Goal: Task Accomplishment & Management: Use online tool/utility

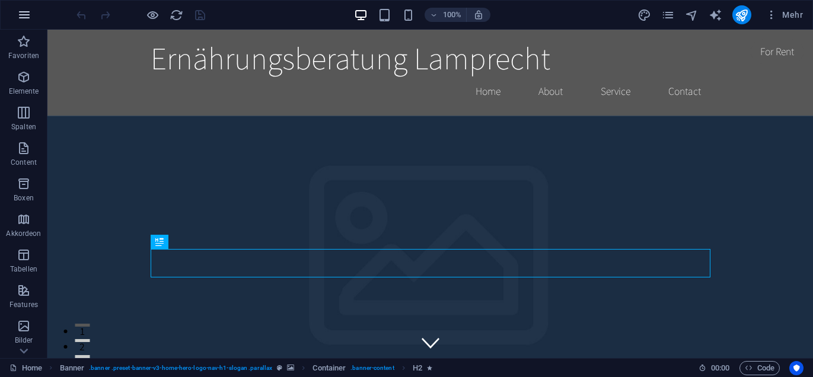
click at [23, 17] on icon "button" at bounding box center [24, 15] width 14 height 14
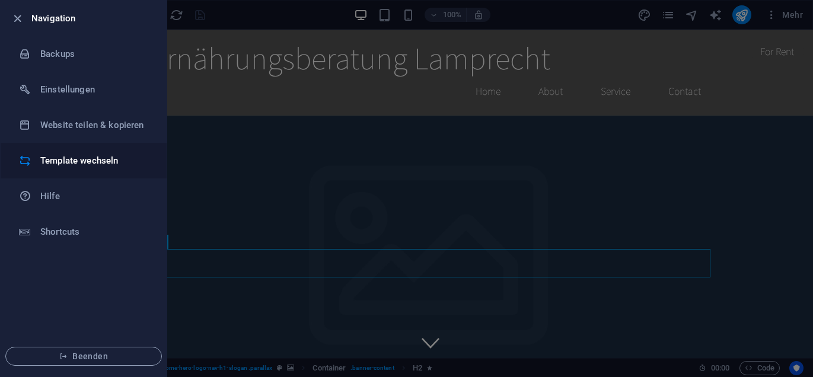
click at [52, 160] on h6 "Template wechseln" at bounding box center [95, 161] width 110 height 14
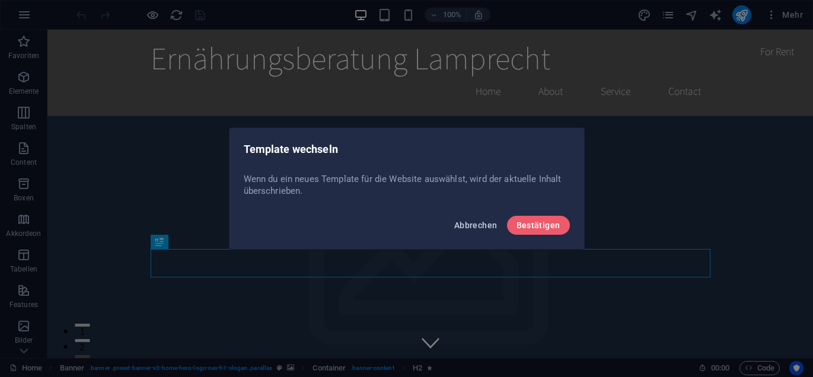
click at [481, 227] on span "Abbrechen" at bounding box center [475, 225] width 43 height 9
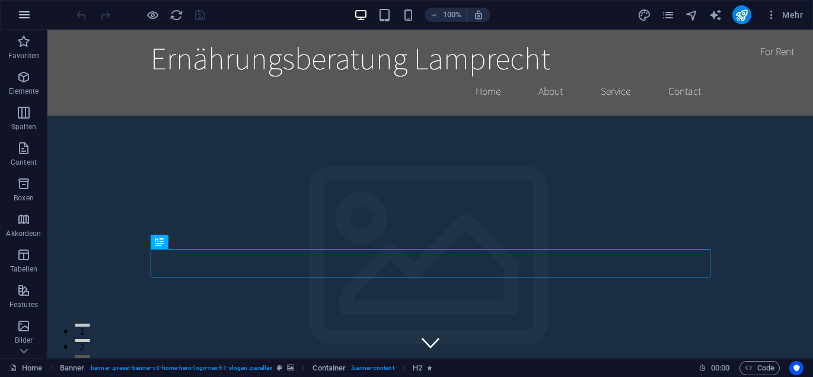
click at [21, 17] on icon "button" at bounding box center [24, 15] width 14 height 14
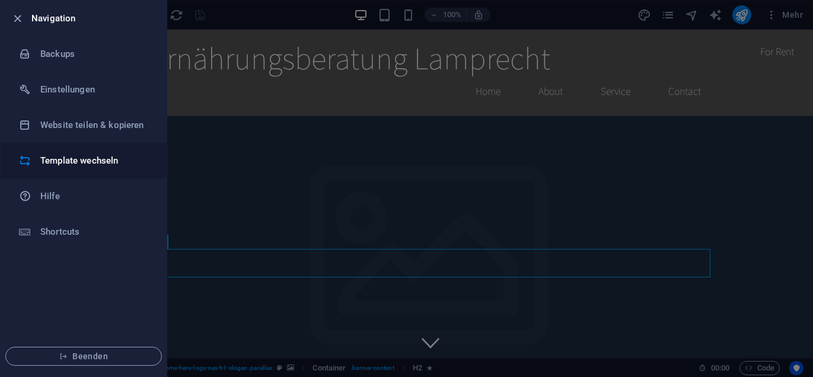
click at [67, 159] on h6 "Template wechseln" at bounding box center [95, 161] width 110 height 14
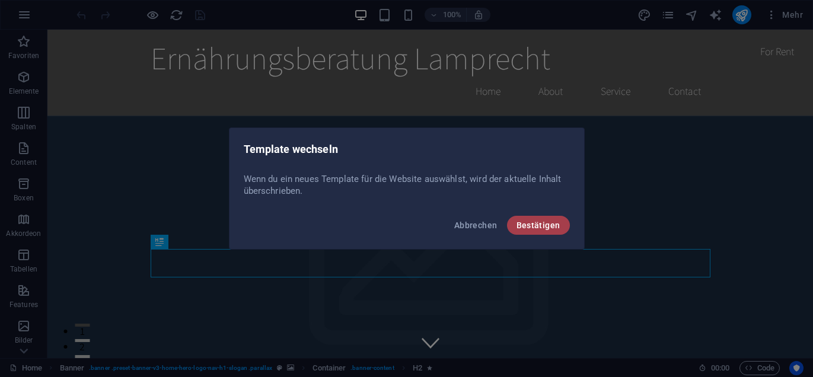
click at [546, 226] on span "Bestätigen" at bounding box center [538, 225] width 44 height 9
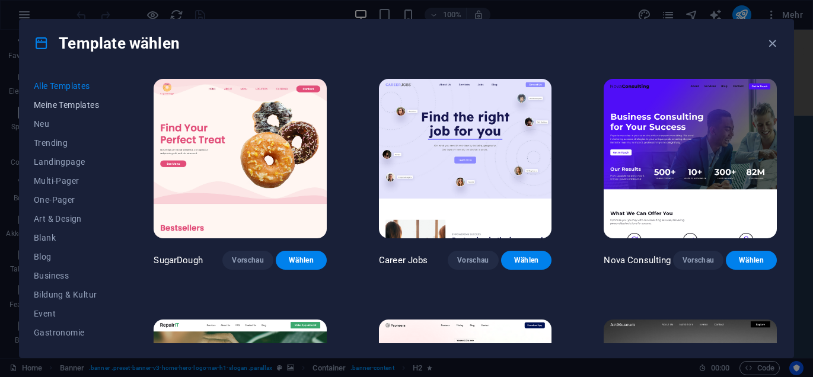
click at [81, 104] on span "Meine Templates" at bounding box center [68, 104] width 68 height 9
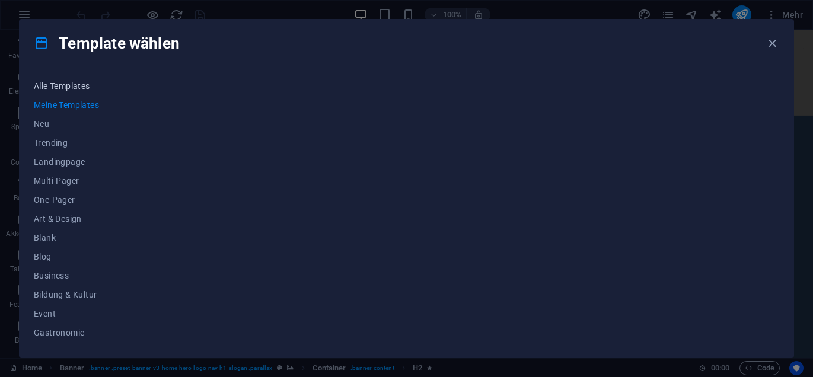
click at [75, 85] on span "Alle Templates" at bounding box center [68, 85] width 68 height 9
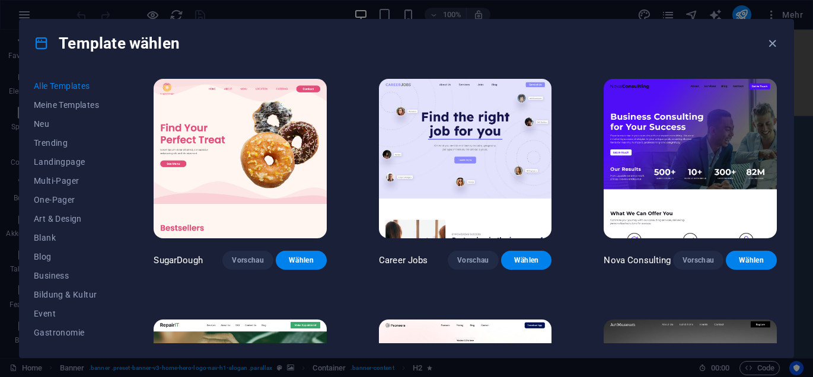
drag, startPoint x: 780, startPoint y: 79, endPoint x: 779, endPoint y: 90, distance: 11.3
click at [779, 90] on div "Alle Templates Meine Templates Neu Trending Landingpage Multi-Pager One-Pager A…" at bounding box center [407, 212] width 774 height 291
click at [776, 83] on div "Nova Consulting Vorschau Wählen" at bounding box center [690, 172] width 178 height 193
click at [741, 66] on div "Template wählen" at bounding box center [407, 43] width 774 height 47
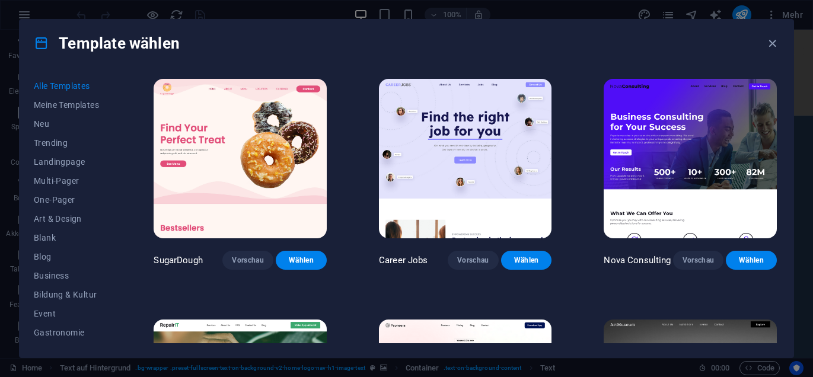
click at [787, 159] on div "Alle Templates Meine Templates Neu Trending Landingpage Multi-Pager One-Pager A…" at bounding box center [407, 212] width 774 height 291
click at [789, 162] on div "Alle Templates Meine Templates Neu Trending Landingpage Multi-Pager One-Pager A…" at bounding box center [407, 212] width 774 height 291
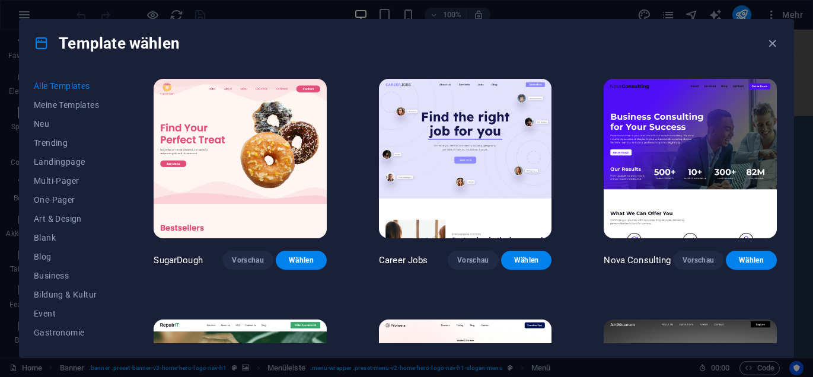
click at [789, 162] on div "Alle Templates Meine Templates Neu Trending Landingpage Multi-Pager One-Pager A…" at bounding box center [407, 212] width 774 height 291
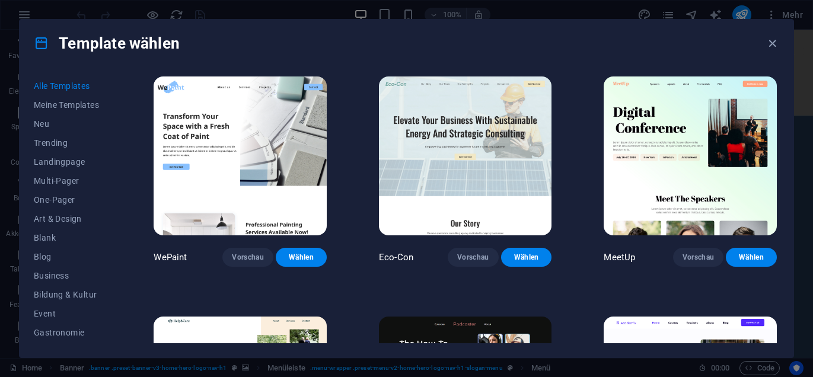
scroll to position [787, 0]
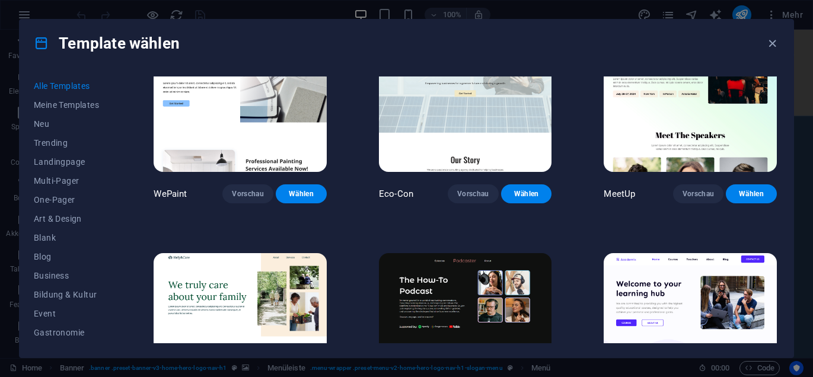
click at [779, 100] on div "Alle Templates Meine Templates Neu Trending Landingpage Multi-Pager One-Pager A…" at bounding box center [407, 212] width 774 height 291
click at [780, 94] on div "Alle Templates Meine Templates Neu Trending Landingpage Multi-Pager One-Pager A…" at bounding box center [407, 212] width 774 height 291
drag, startPoint x: 780, startPoint y: 94, endPoint x: 786, endPoint y: 95, distance: 6.0
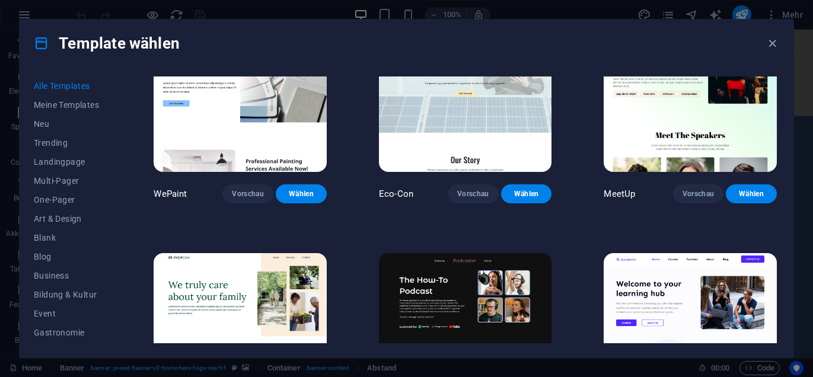
click at [786, 95] on div "Alle Templates Meine Templates Neu Trending Landingpage Multi-Pager One-Pager A…" at bounding box center [407, 212] width 774 height 291
drag, startPoint x: 779, startPoint y: 93, endPoint x: 779, endPoint y: 100, distance: 7.7
click at [779, 100] on div "Alle Templates Meine Templates Neu Trending Landingpage Multi-Pager One-Pager A…" at bounding box center [407, 212] width 774 height 291
click at [614, 26] on div "Template wählen" at bounding box center [407, 43] width 774 height 47
click at [51, 139] on span "Trending" at bounding box center [68, 142] width 68 height 9
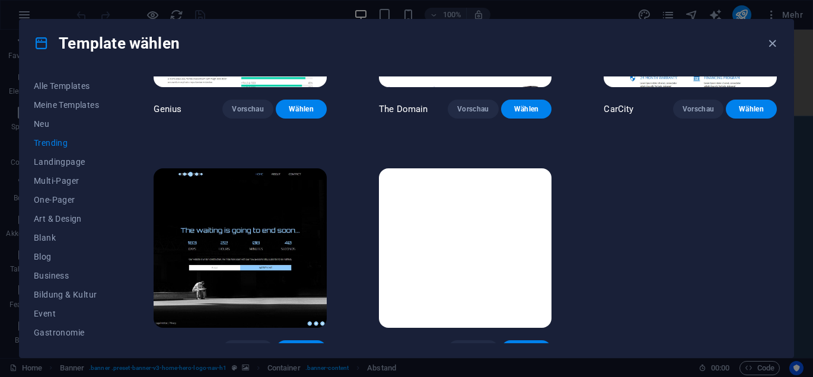
scroll to position [1122, 0]
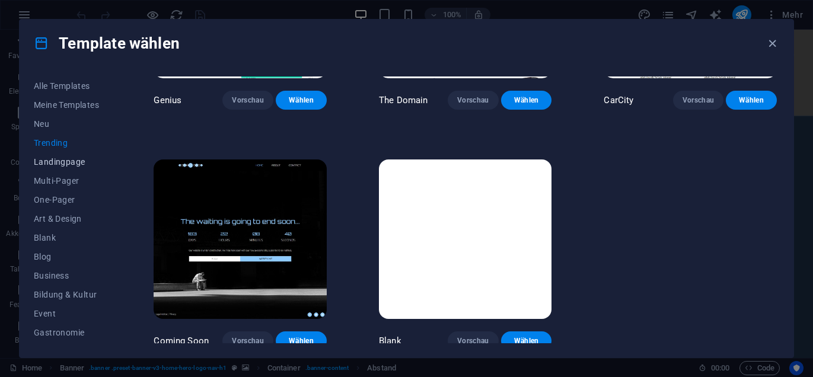
click at [62, 165] on span "Landingpage" at bounding box center [68, 161] width 68 height 9
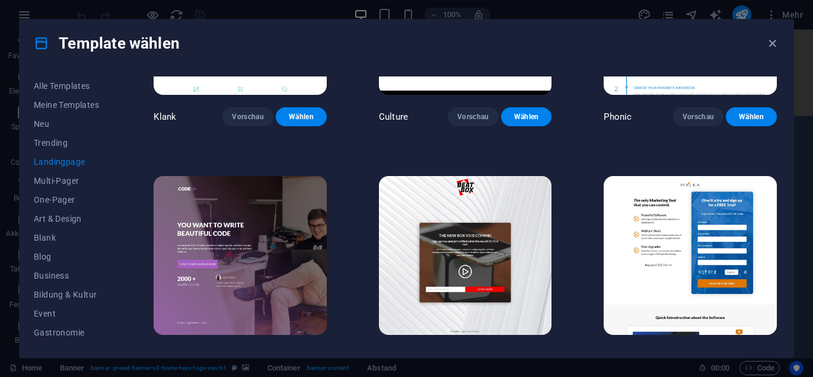
scroll to position [0, 0]
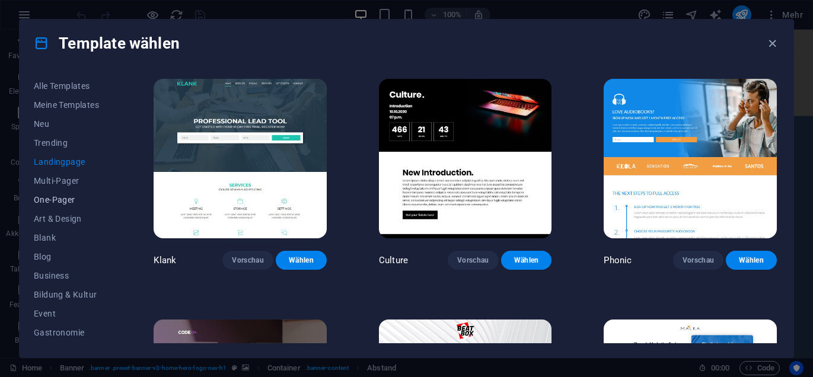
click at [65, 200] on span "One-Pager" at bounding box center [68, 199] width 68 height 9
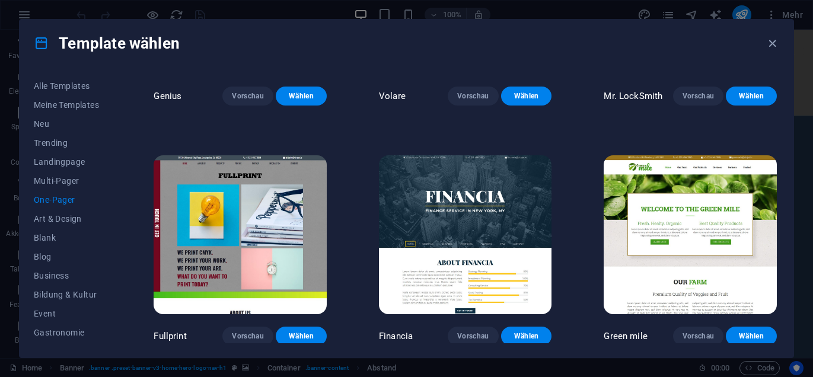
scroll to position [2601, 0]
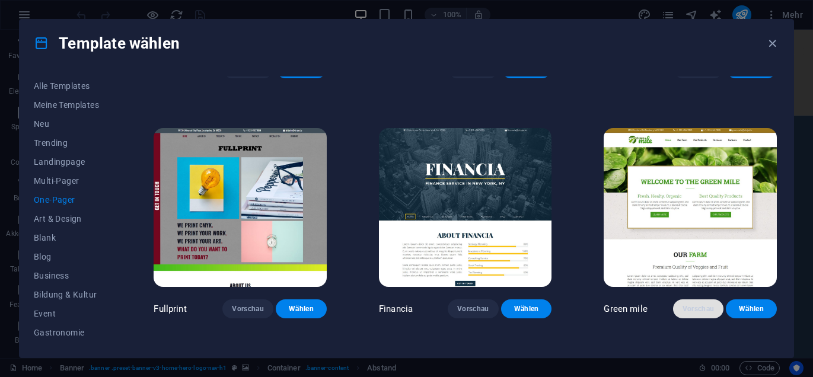
click at [699, 304] on span "Vorschau" at bounding box center [699, 308] width 32 height 9
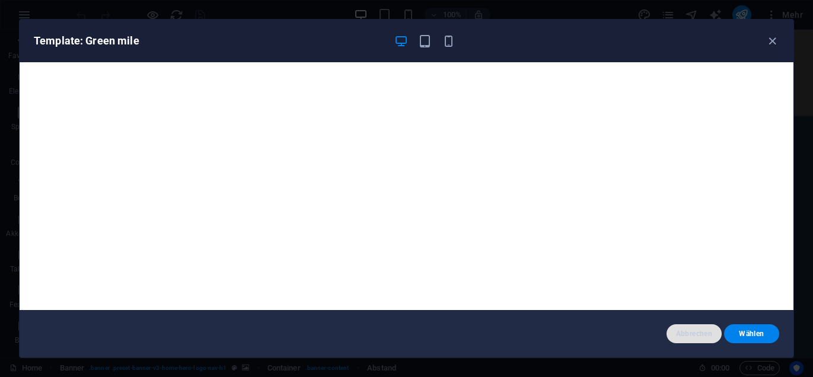
click at [696, 329] on span "Abbrechen" at bounding box center [694, 333] width 36 height 9
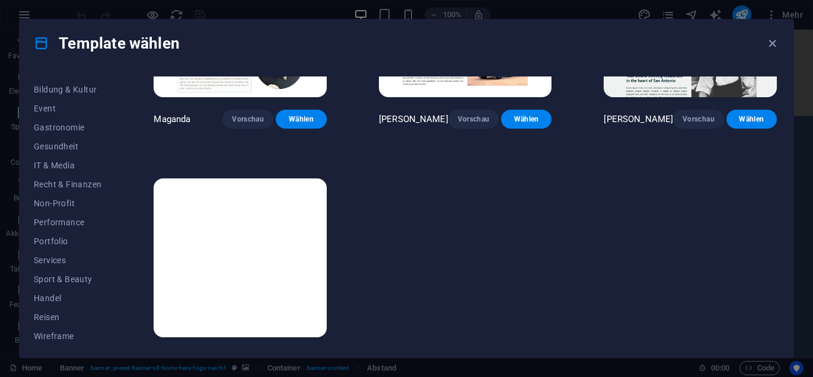
scroll to position [207, 0]
click at [58, 142] on span "Gesundheit" at bounding box center [68, 144] width 68 height 9
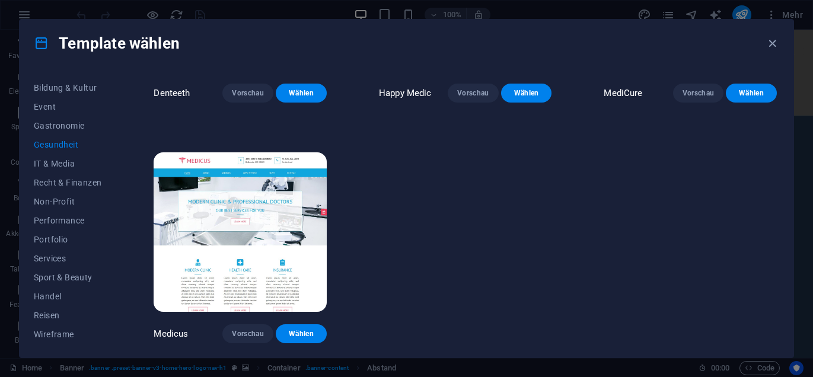
scroll to position [404, 0]
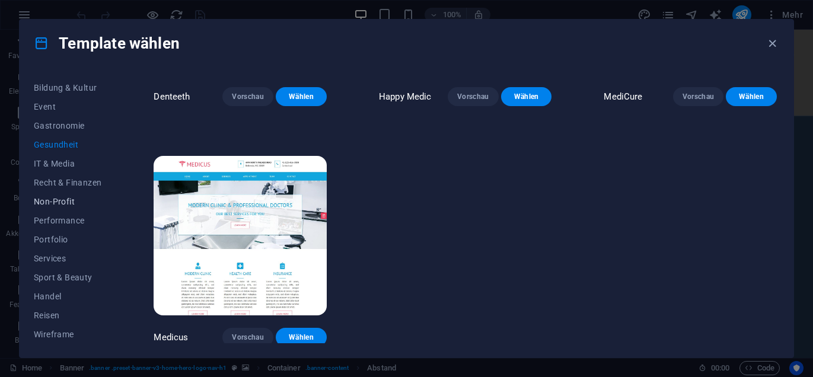
click at [58, 200] on span "Non-Profit" at bounding box center [68, 201] width 68 height 9
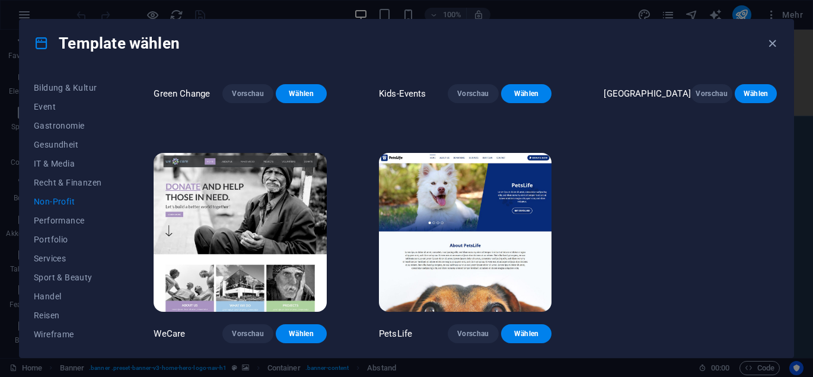
scroll to position [168, 0]
drag, startPoint x: 779, startPoint y: 267, endPoint x: 789, endPoint y: 213, distance: 55.0
click at [789, 213] on div "Alle Templates Meine Templates Neu Trending Landingpage Multi-Pager One-Pager A…" at bounding box center [407, 212] width 774 height 291
click at [56, 216] on span "Performance" at bounding box center [68, 220] width 68 height 9
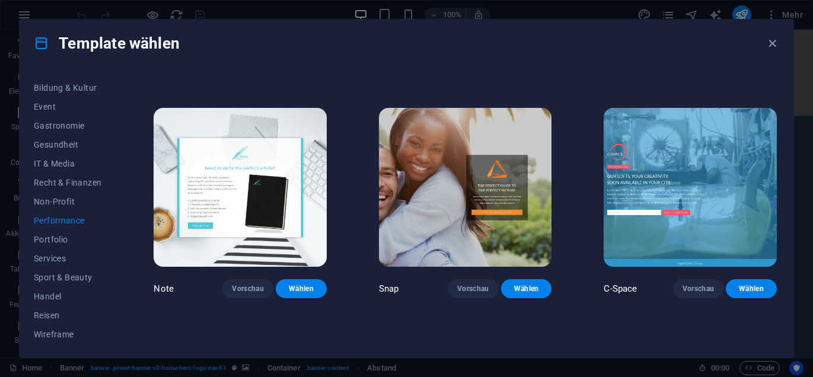
scroll to position [682, 0]
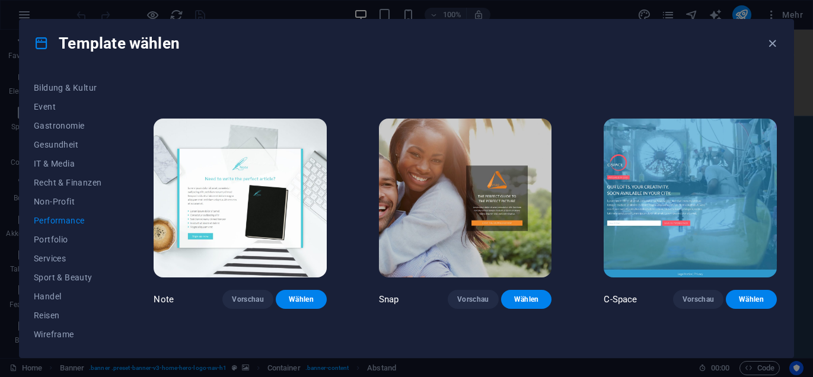
drag, startPoint x: 779, startPoint y: 241, endPoint x: 782, endPoint y: 216, distance: 25.0
click at [782, 216] on div "Alle Templates Meine Templates Neu Trending Landingpage Multi-Pager One-Pager A…" at bounding box center [407, 212] width 774 height 291
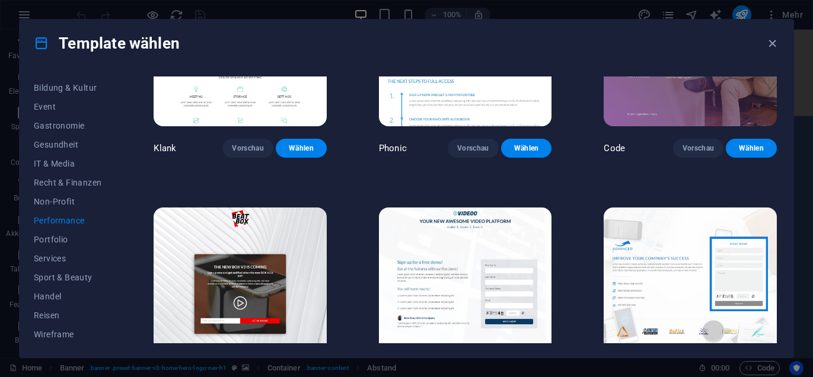
scroll to position [0, 0]
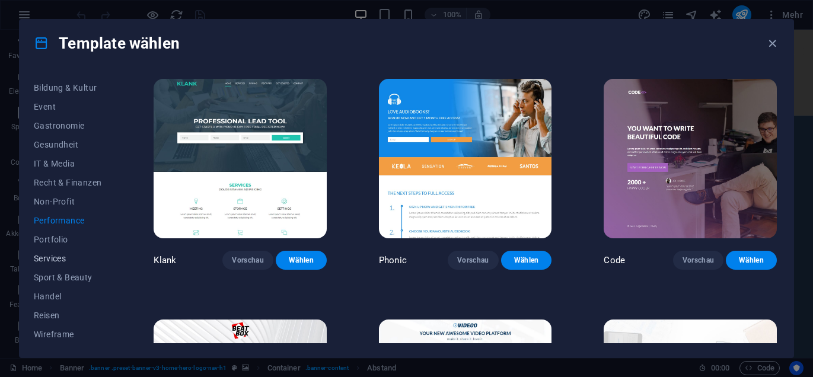
click at [50, 254] on span "Services" at bounding box center [68, 258] width 68 height 9
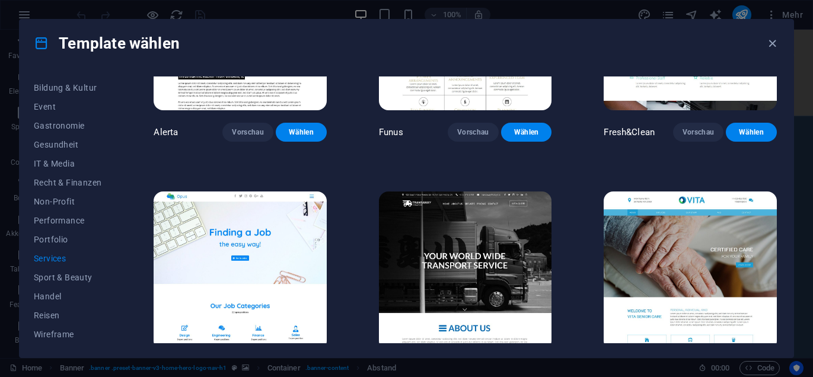
scroll to position [1355, 0]
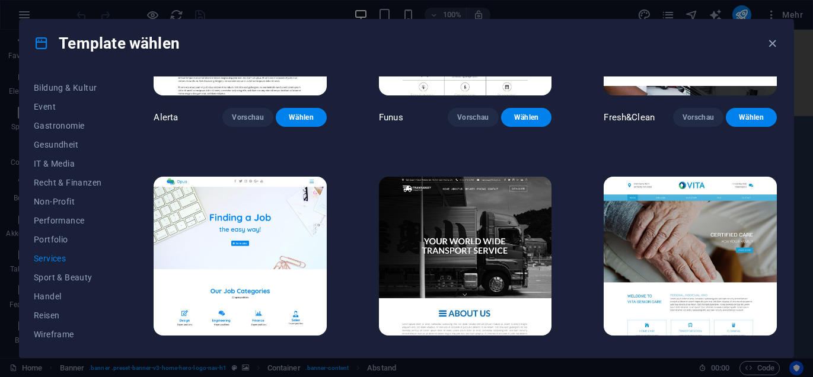
click at [777, 278] on div "Alle Templates Meine Templates Neu Trending Landingpage Multi-Pager One-Pager A…" at bounding box center [407, 212] width 774 height 291
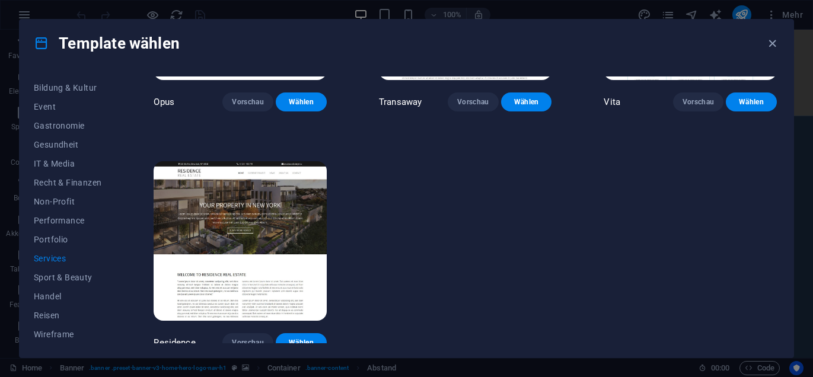
scroll to position [0, 0]
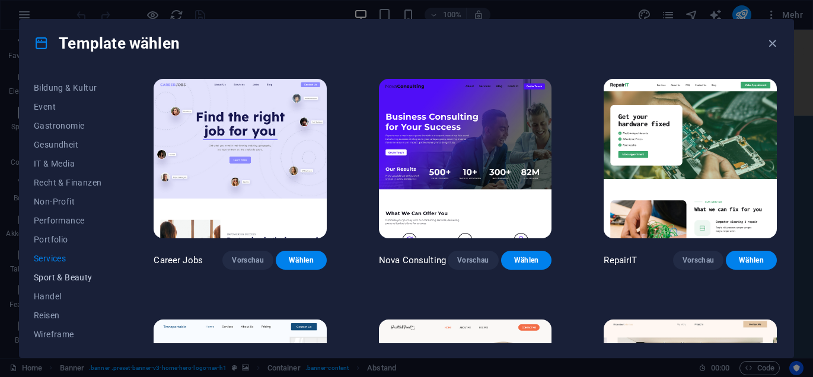
click at [41, 276] on span "Sport & Beauty" at bounding box center [68, 277] width 68 height 9
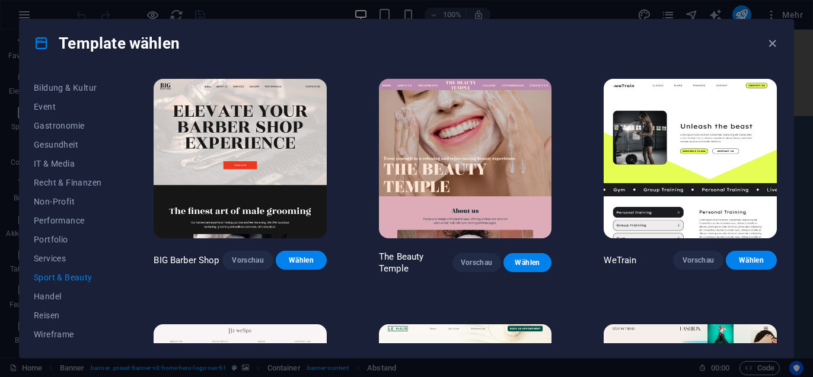
click at [779, 85] on div "Alle Templates Meine Templates Neu Trending Landingpage Multi-Pager One-Pager A…" at bounding box center [407, 212] width 774 height 291
drag, startPoint x: 779, startPoint y: 85, endPoint x: 777, endPoint y: 98, distance: 13.8
click at [777, 98] on div "Alle Templates Meine Templates Neu Trending Landingpage Multi-Pager One-Pager A…" at bounding box center [407, 212] width 774 height 291
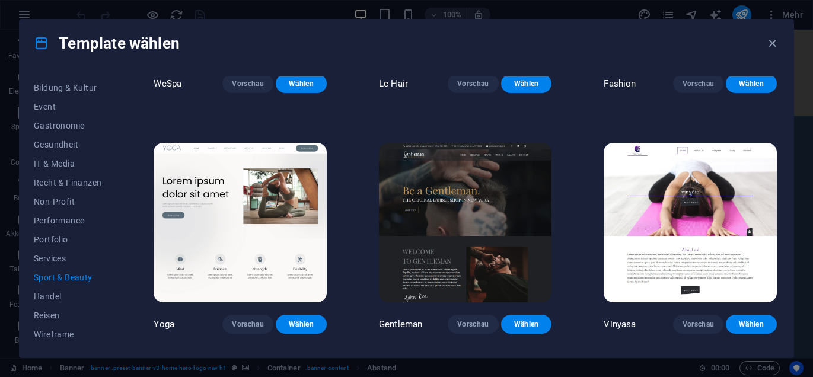
scroll to position [428, 0]
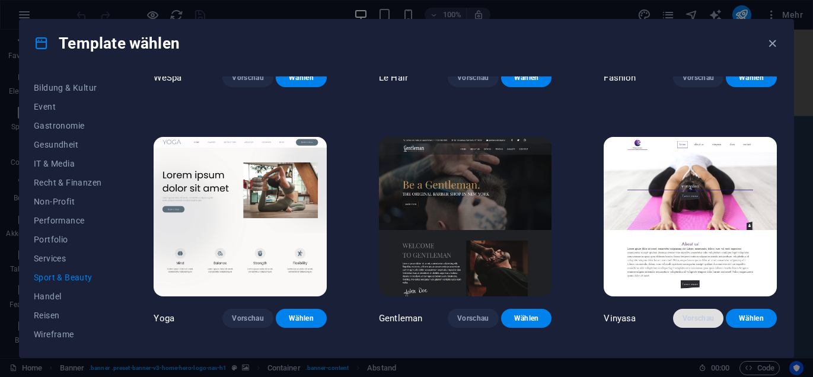
click at [694, 317] on span "Vorschau" at bounding box center [699, 318] width 32 height 9
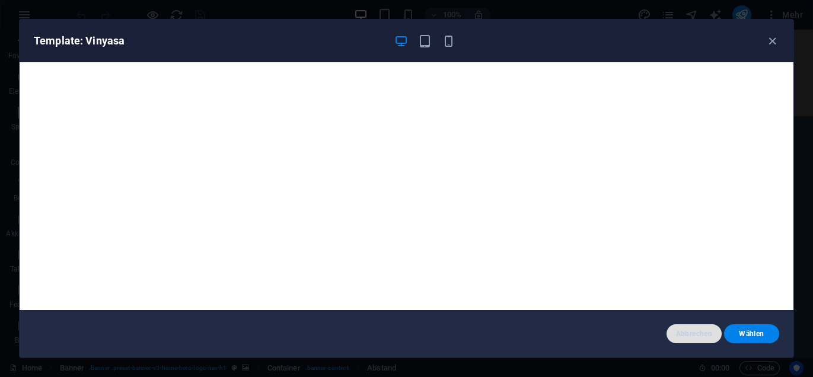
click at [692, 333] on span "Abbrechen" at bounding box center [694, 333] width 36 height 9
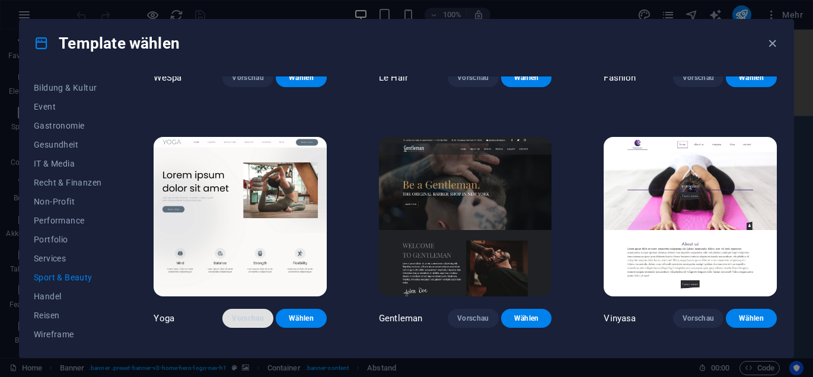
click at [251, 315] on span "Vorschau" at bounding box center [248, 318] width 32 height 9
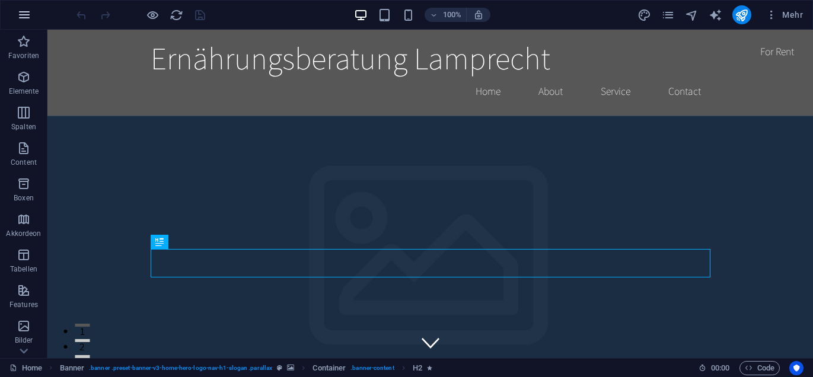
click at [21, 17] on icon "button" at bounding box center [24, 15] width 14 height 14
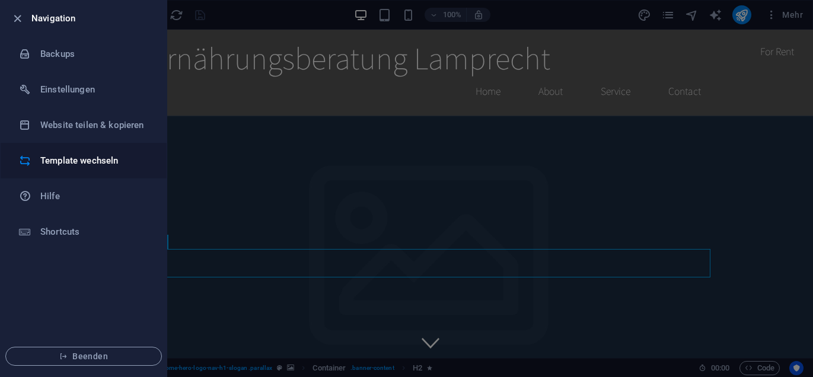
click at [62, 163] on h6 "Template wechseln" at bounding box center [95, 161] width 110 height 14
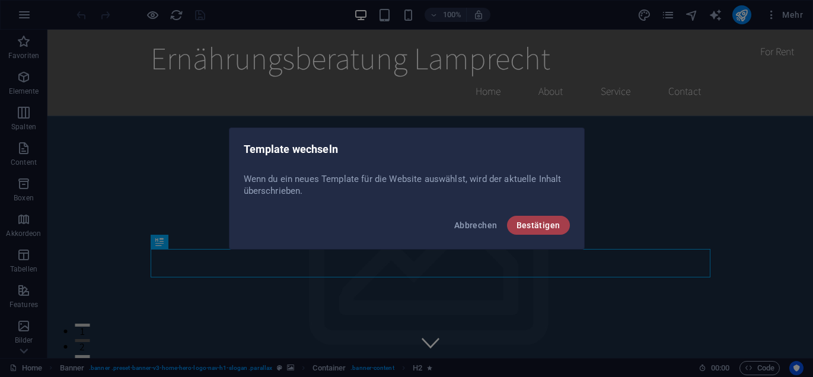
click at [554, 227] on span "Bestätigen" at bounding box center [538, 225] width 44 height 9
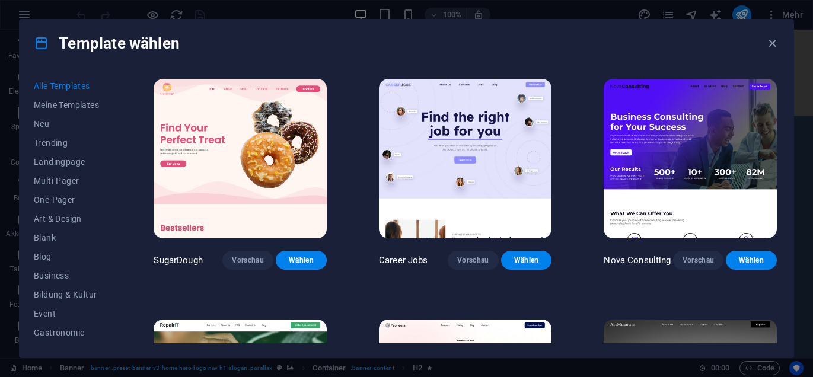
scroll to position [207, 0]
click at [59, 332] on span "Wireframe" at bounding box center [68, 334] width 68 height 9
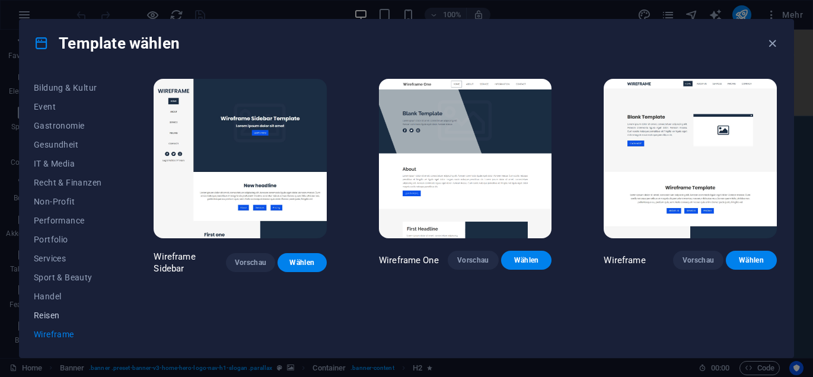
click at [53, 315] on span "Reisen" at bounding box center [68, 315] width 68 height 9
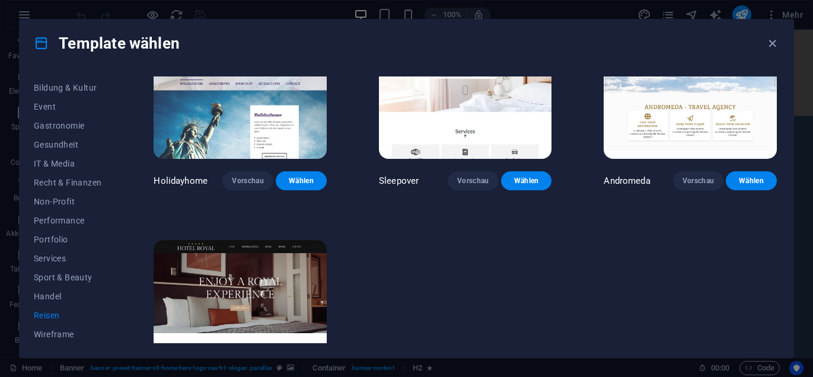
scroll to position [403, 0]
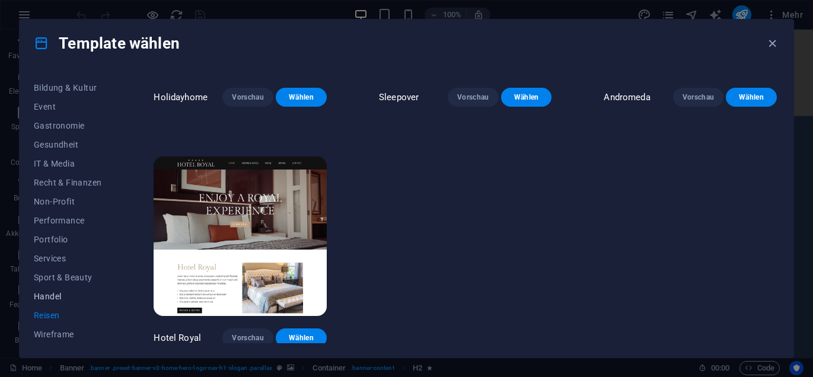
click at [50, 299] on span "Handel" at bounding box center [68, 296] width 68 height 9
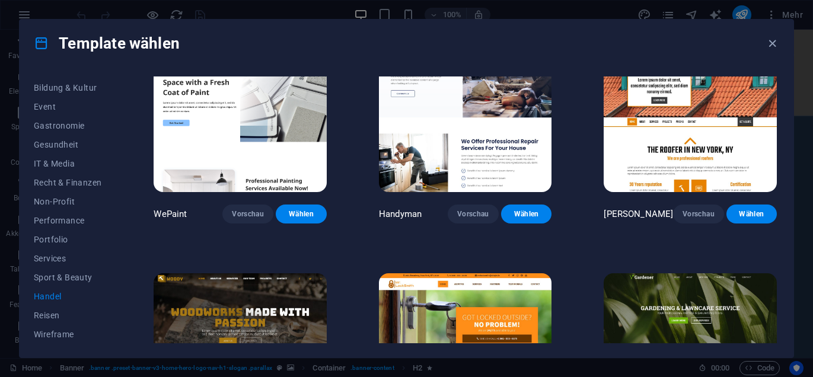
scroll to position [31, 0]
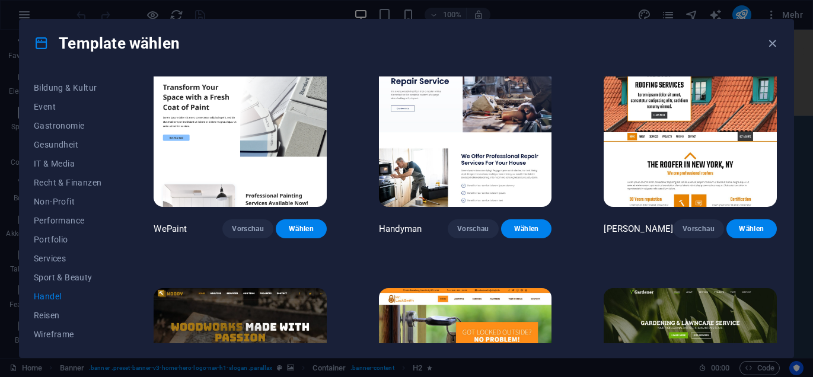
drag, startPoint x: 779, startPoint y: 181, endPoint x: 783, endPoint y: 111, distance: 70.1
click at [783, 111] on div "Alle Templates Meine Templates Neu Trending Landingpage Multi-Pager One-Pager A…" at bounding box center [407, 212] width 774 height 291
click at [53, 273] on span "Sport & Beauty" at bounding box center [68, 277] width 68 height 9
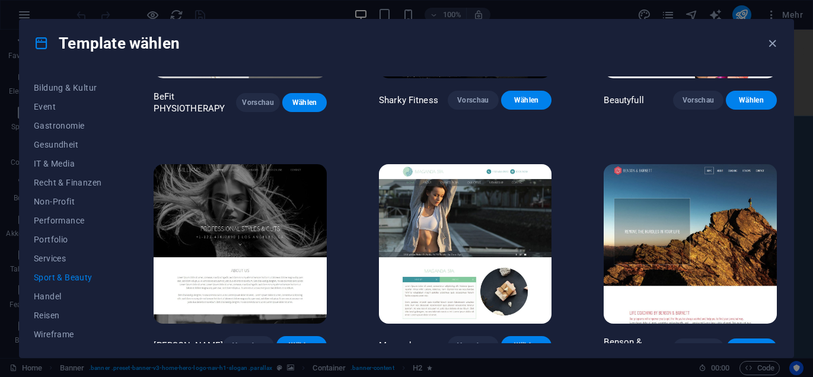
scroll to position [897, 0]
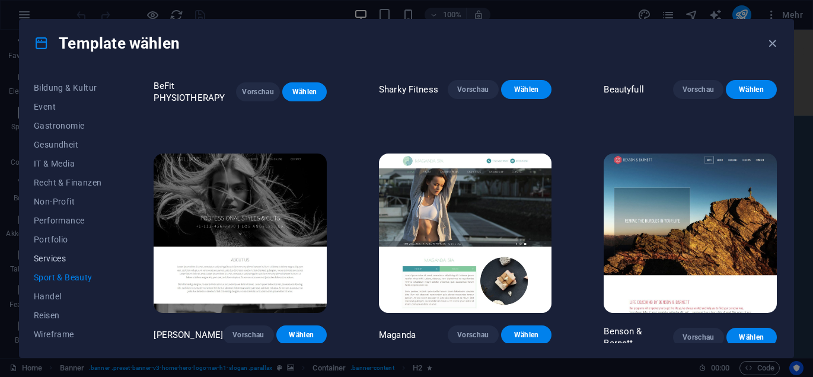
click at [46, 260] on span "Services" at bounding box center [68, 258] width 68 height 9
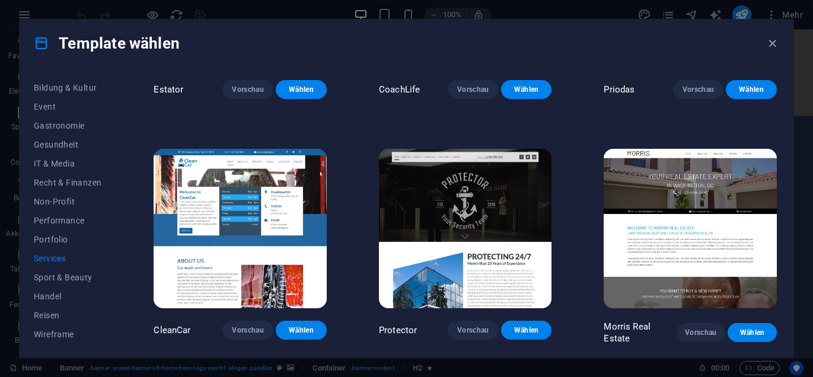
drag, startPoint x: 779, startPoint y: 224, endPoint x: 779, endPoint y: 236, distance: 12.5
click at [779, 236] on div "Alle Templates Meine Templates Neu Trending Landingpage Multi-Pager One-Pager A…" at bounding box center [407, 212] width 774 height 291
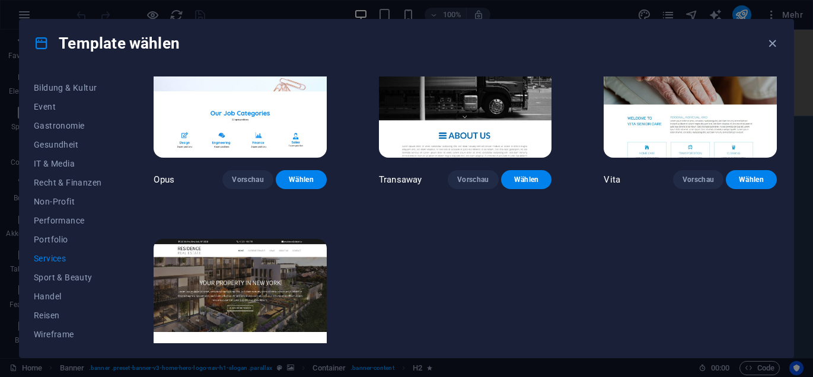
scroll to position [1611, 0]
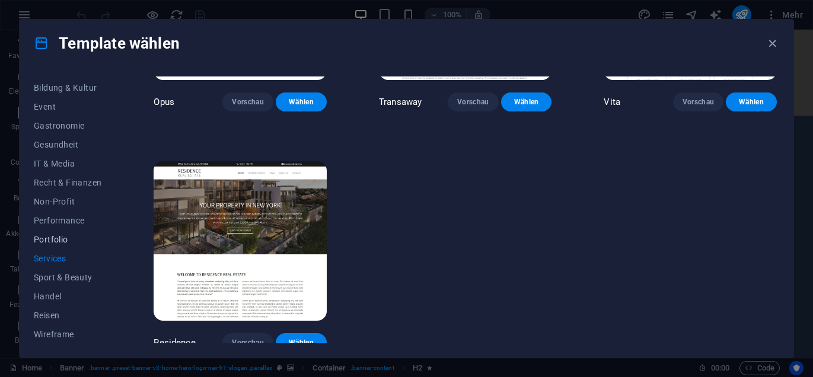
click at [48, 238] on span "Portfolio" at bounding box center [68, 239] width 68 height 9
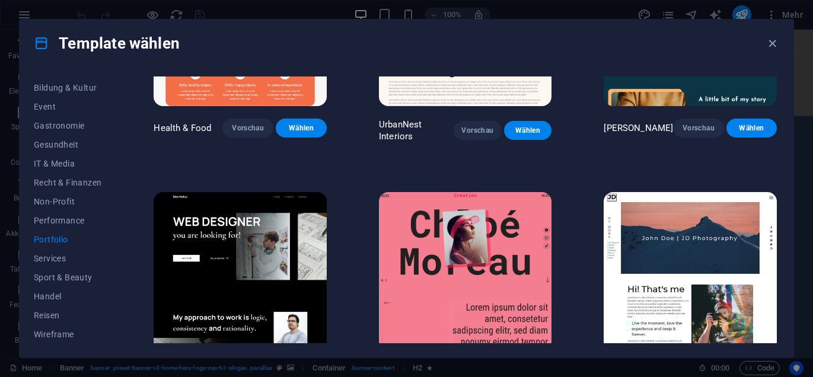
scroll to position [0, 0]
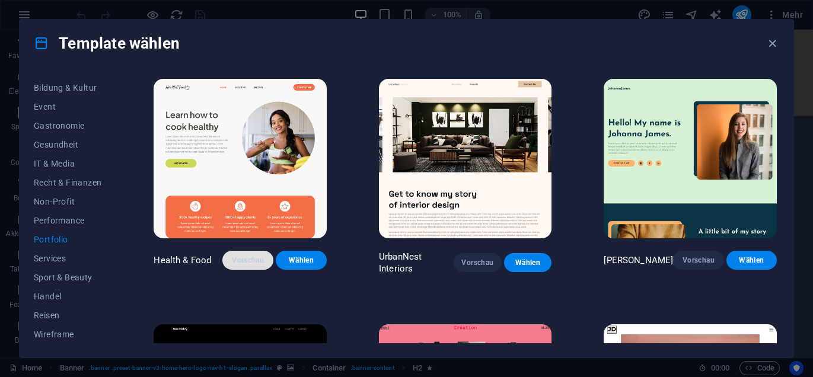
click at [248, 263] on span "Vorschau" at bounding box center [248, 260] width 32 height 9
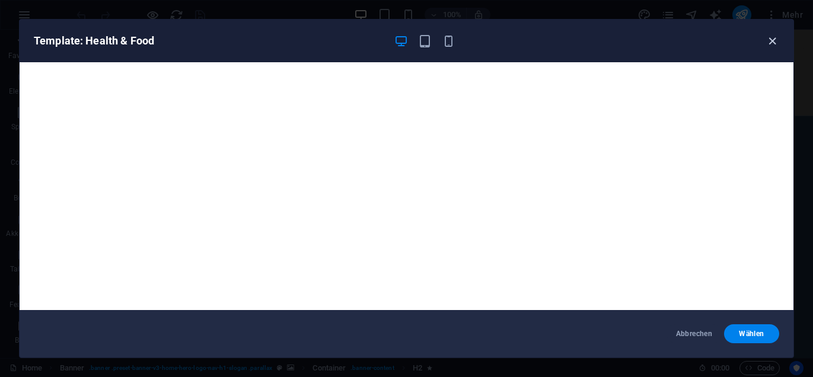
click at [773, 42] on icon "button" at bounding box center [773, 41] width 14 height 14
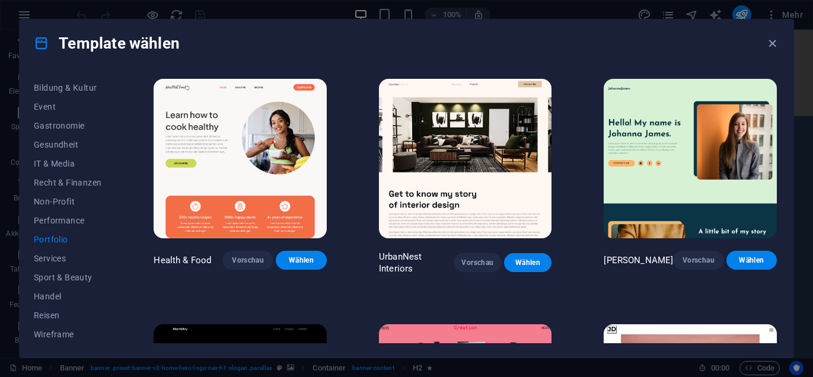
drag, startPoint x: 776, startPoint y: 146, endPoint x: 779, endPoint y: 168, distance: 22.7
click at [779, 168] on div "Alle Templates Meine Templates Neu Trending Landingpage Multi-Pager One-Pager A…" at bounding box center [407, 212] width 774 height 291
drag, startPoint x: 779, startPoint y: 168, endPoint x: 779, endPoint y: 209, distance: 40.9
click at [779, 209] on div "Alle Templates Meine Templates Neu Trending Landingpage Multi-Pager One-Pager A…" at bounding box center [407, 212] width 774 height 291
drag, startPoint x: 779, startPoint y: 151, endPoint x: 780, endPoint y: 167, distance: 16.6
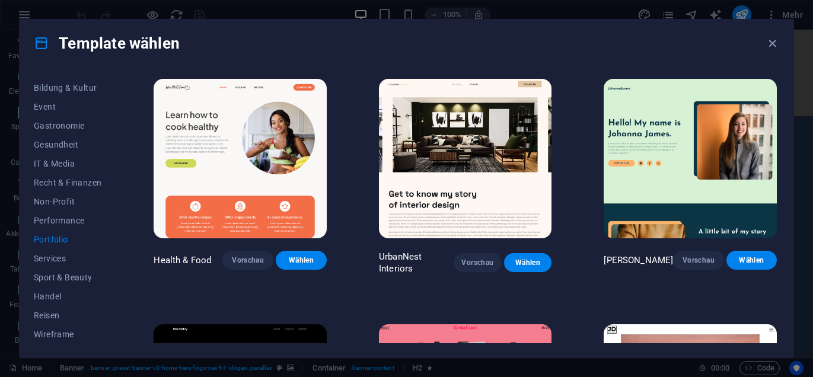
click at [780, 167] on div "Alle Templates Meine Templates Neu Trending Landingpage Multi-Pager One-Pager A…" at bounding box center [407, 212] width 774 height 291
click at [780, 138] on div "Alle Templates Meine Templates Neu Trending Landingpage Multi-Pager One-Pager A…" at bounding box center [407, 212] width 774 height 291
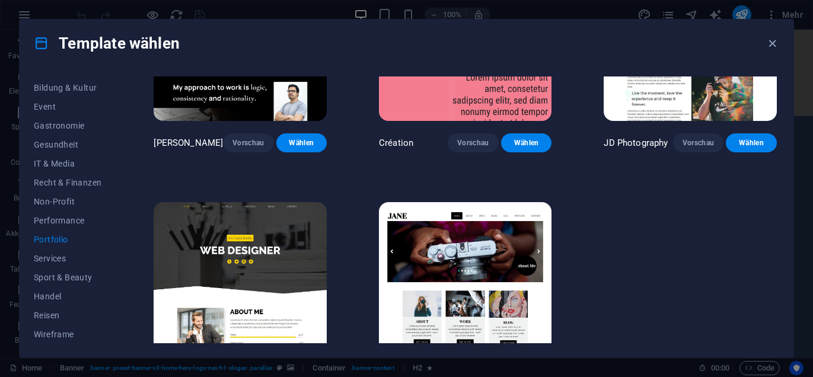
scroll to position [408, 0]
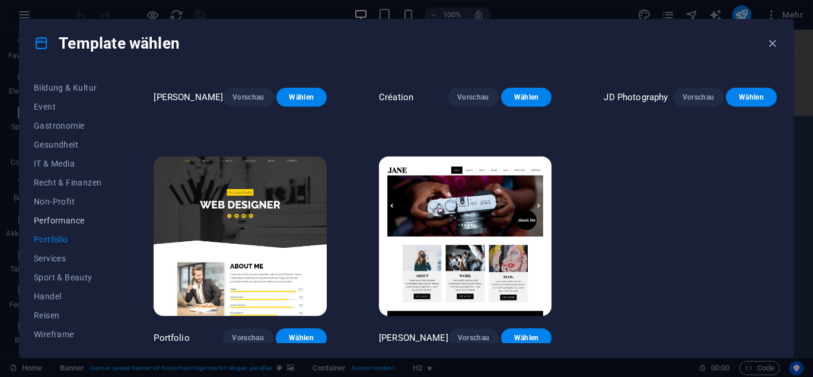
click at [54, 219] on span "Performance" at bounding box center [68, 220] width 68 height 9
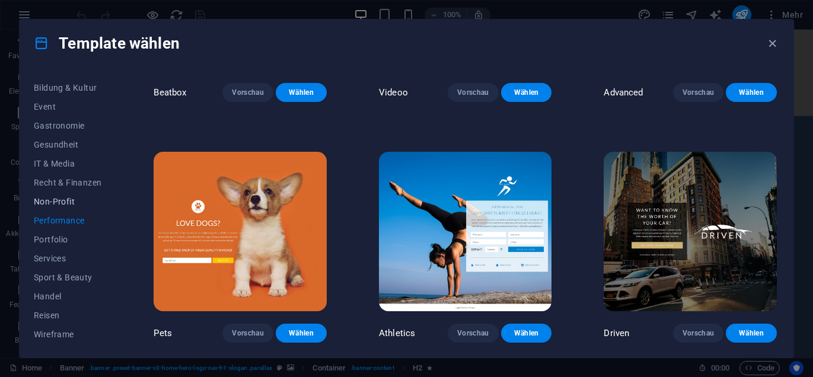
click at [54, 202] on span "Non-Profit" at bounding box center [68, 201] width 68 height 9
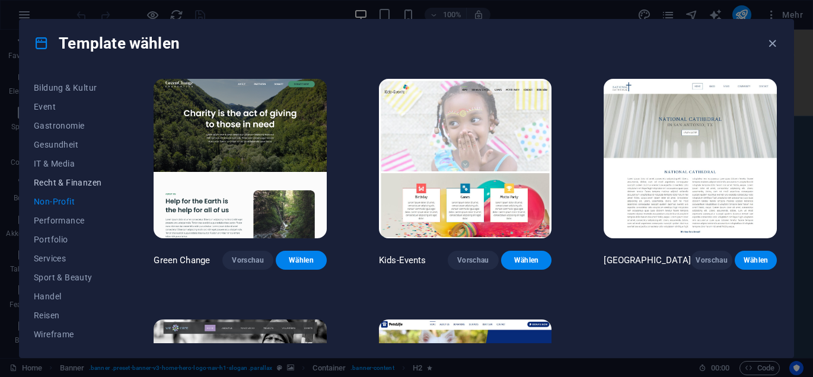
click at [50, 180] on span "Recht & Finanzen" at bounding box center [68, 182] width 68 height 9
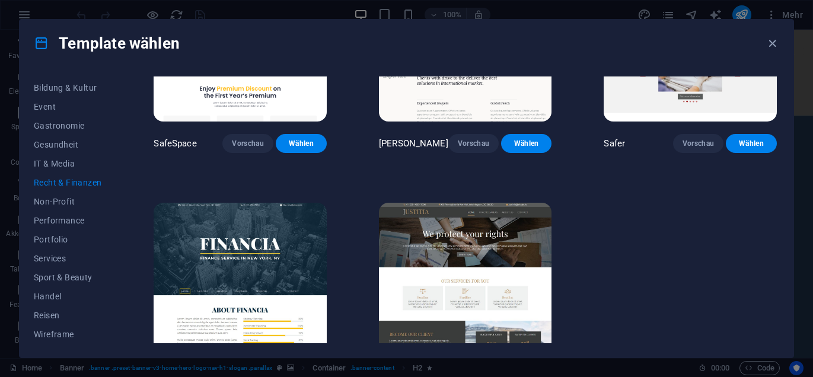
scroll to position [164, 0]
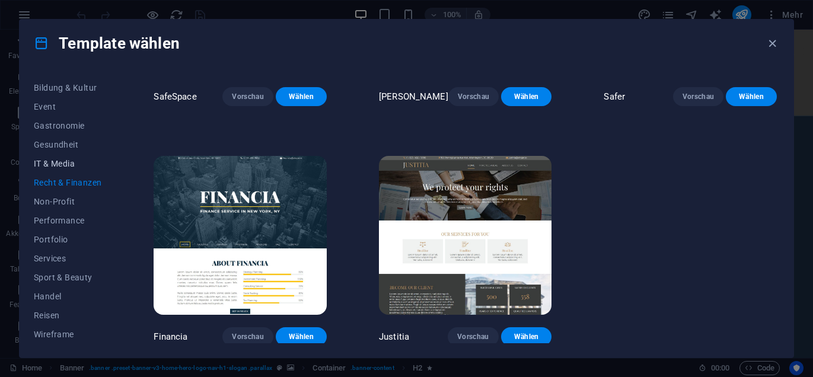
click at [59, 162] on span "IT & Media" at bounding box center [68, 163] width 68 height 9
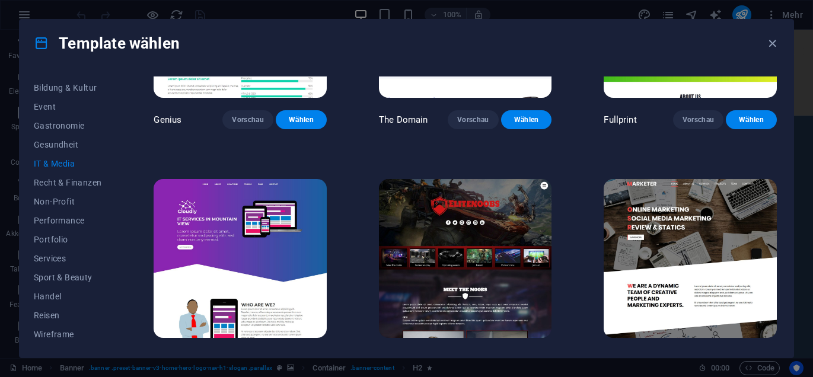
scroll to position [643, 0]
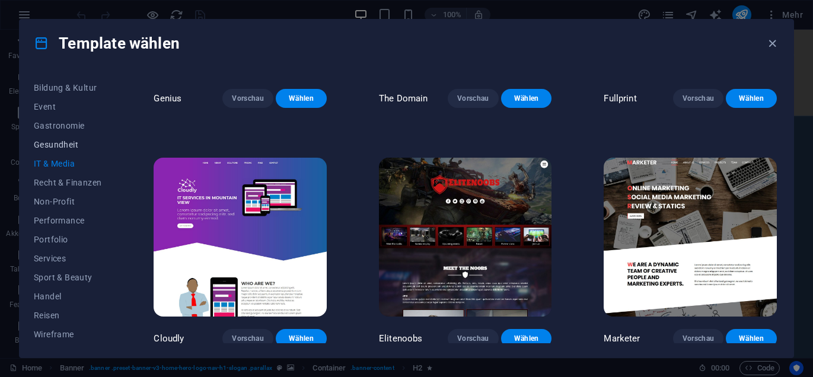
click at [56, 139] on button "Gesundheit" at bounding box center [68, 144] width 68 height 19
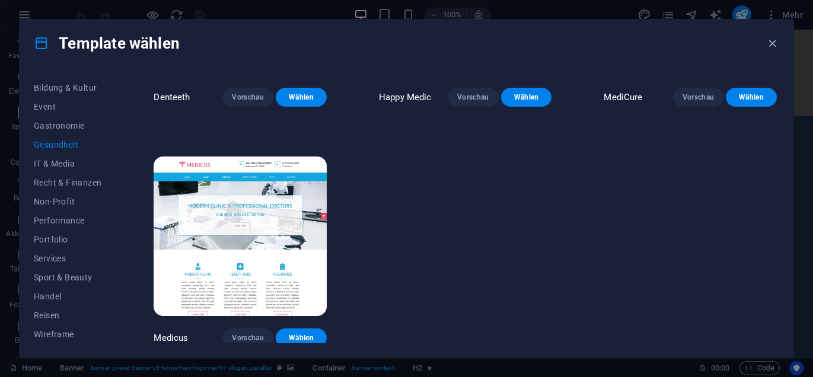
scroll to position [0, 0]
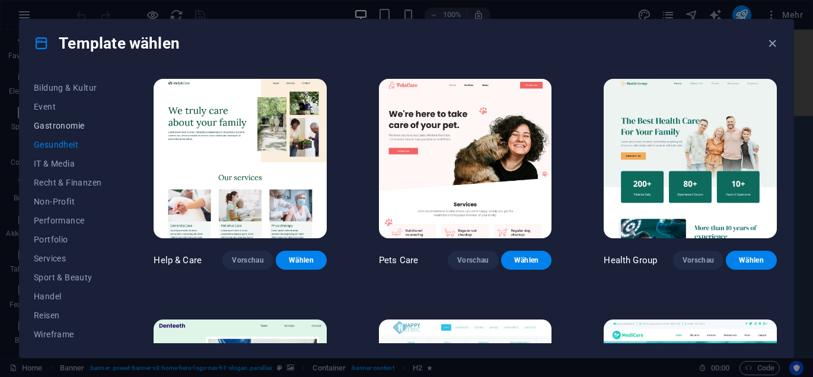
click at [66, 125] on span "Gastronomie" at bounding box center [68, 125] width 68 height 9
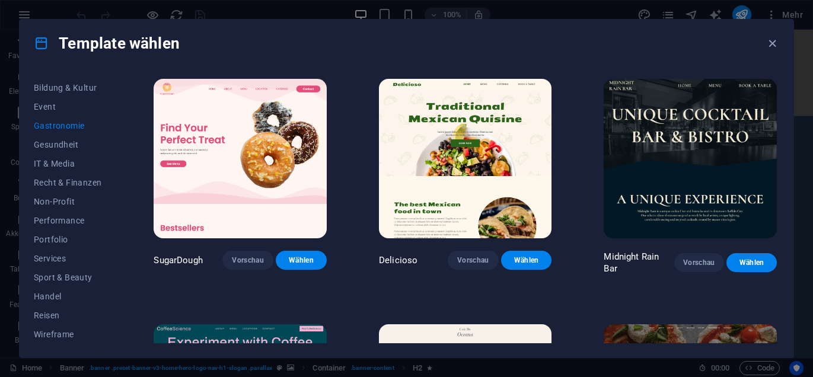
drag, startPoint x: 780, startPoint y: 81, endPoint x: 778, endPoint y: 101, distance: 20.2
click at [778, 101] on div "Alle Templates Meine Templates Neu Trending Landingpage Multi-Pager One-Pager A…" at bounding box center [407, 212] width 774 height 291
drag, startPoint x: 777, startPoint y: 95, endPoint x: 779, endPoint y: 135, distance: 39.2
click at [779, 135] on div "SugarDough Vorschau Wählen Delicioso Vorschau Wählen Midnight Rain Bar Vorschau…" at bounding box center [465, 209] width 628 height 267
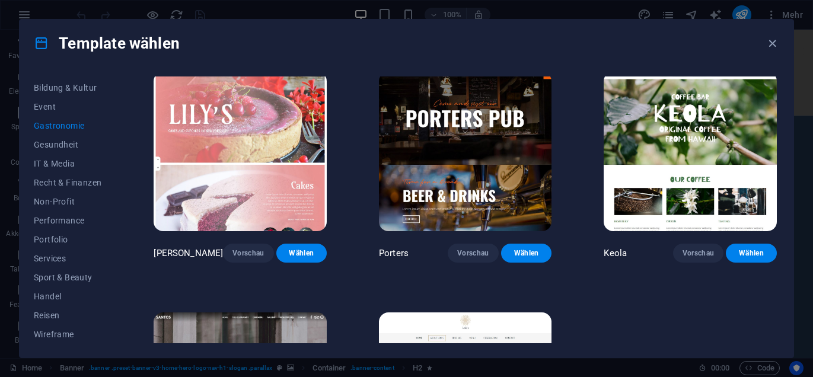
scroll to position [990, 0]
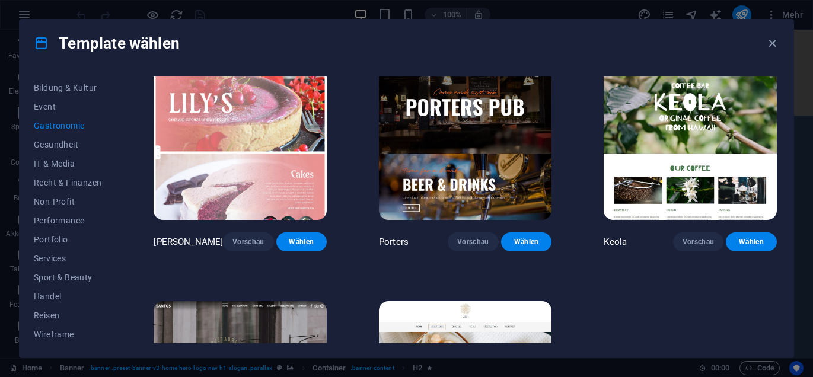
drag, startPoint x: 779, startPoint y: 296, endPoint x: 779, endPoint y: 287, distance: 8.9
click at [779, 287] on div "SugarDough Vorschau Wählen Delicioso Vorschau Wählen Midnight Rain Bar Vorschau…" at bounding box center [465, 209] width 628 height 267
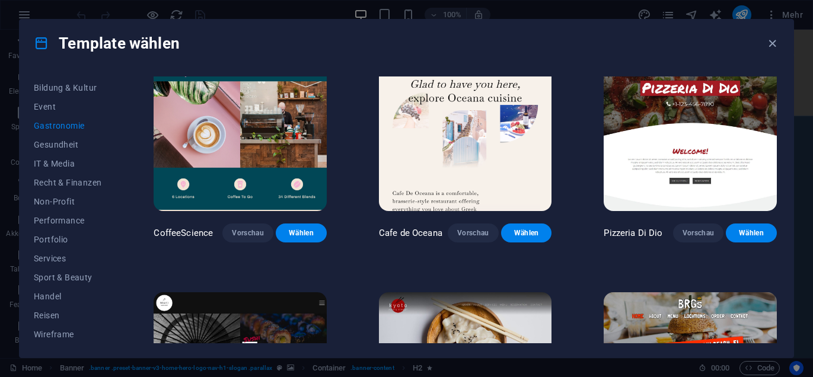
scroll to position [0, 0]
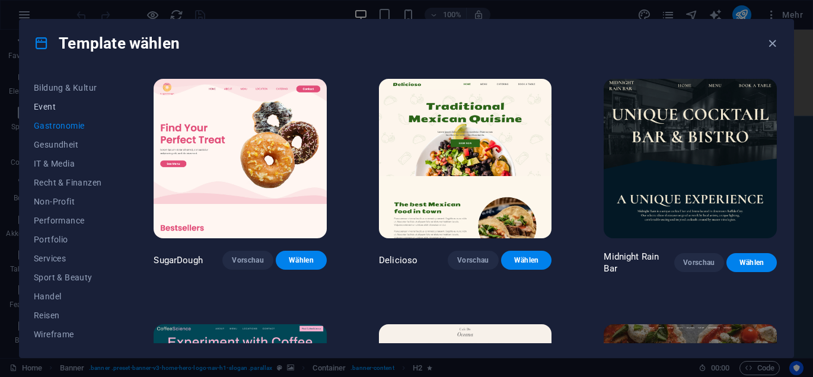
click at [44, 102] on span "Event" at bounding box center [68, 106] width 68 height 9
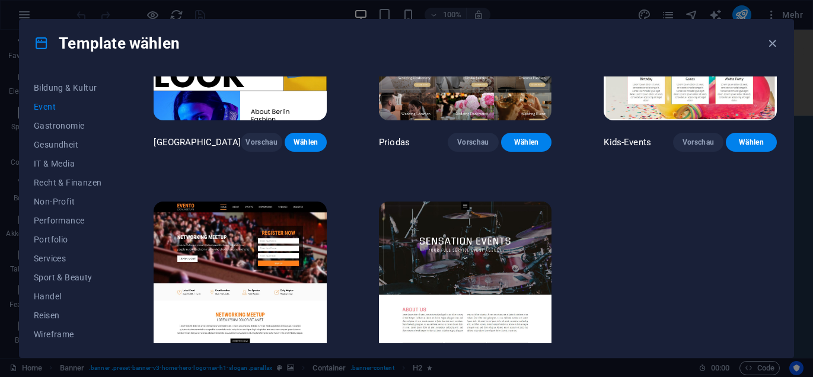
scroll to position [403, 0]
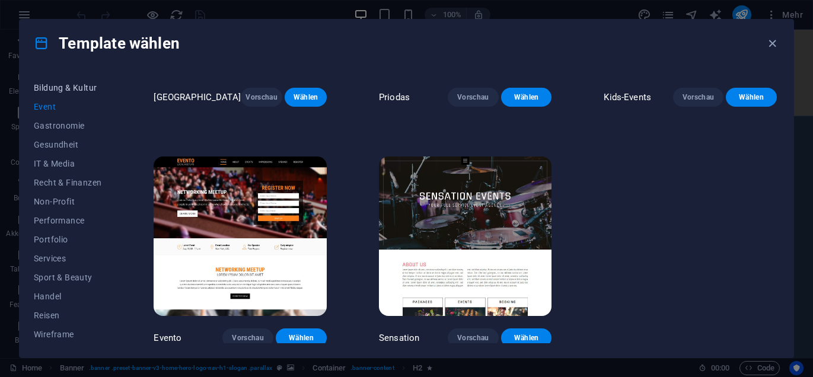
click at [55, 87] on span "Bildung & Kultur" at bounding box center [68, 87] width 68 height 9
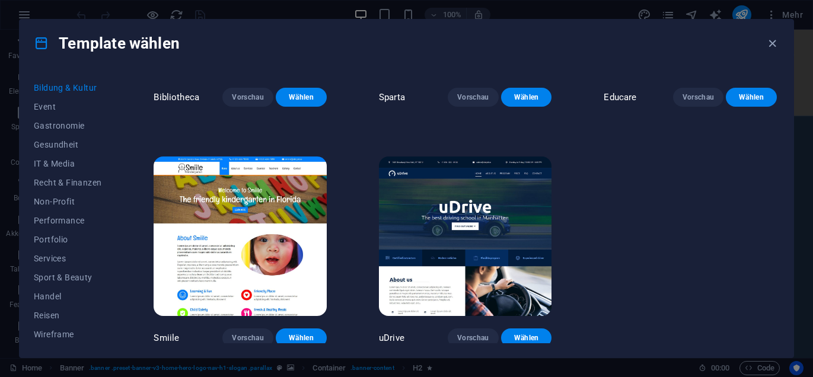
scroll to position [0, 0]
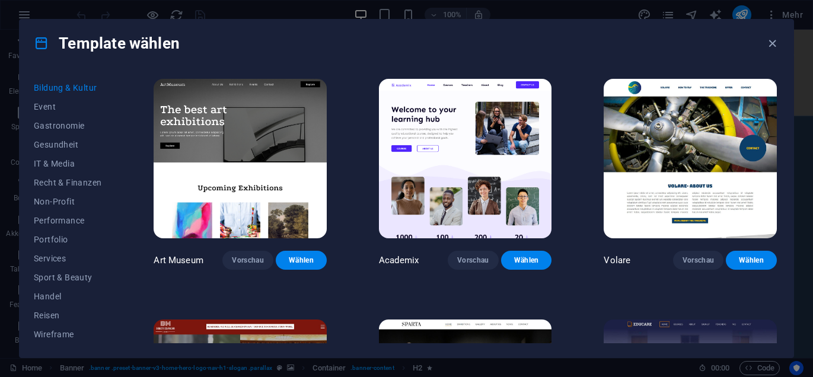
drag, startPoint x: 117, startPoint y: 243, endPoint x: 129, endPoint y: 94, distance: 149.3
click at [129, 94] on div "Alle Templates Meine Templates Neu Trending Landingpage Multi-Pager One-Pager A…" at bounding box center [407, 212] width 774 height 291
click at [114, 79] on div "Alle Templates Meine Templates Neu Trending Landingpage Multi-Pager One-Pager A…" at bounding box center [75, 209] width 82 height 267
click at [52, 278] on span "Business" at bounding box center [68, 275] width 68 height 9
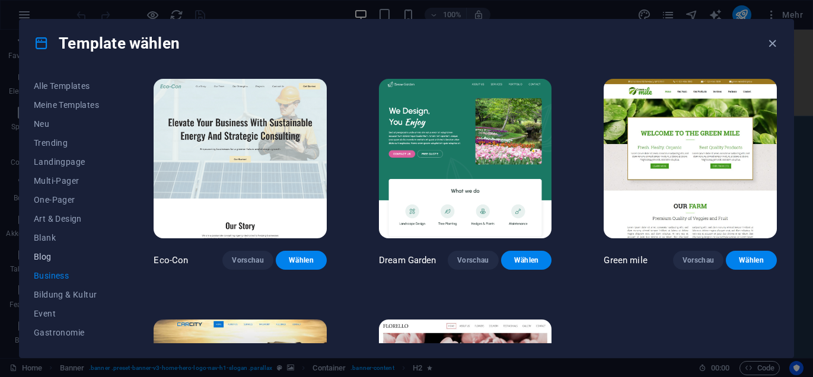
click at [46, 262] on button "Blog" at bounding box center [68, 256] width 68 height 19
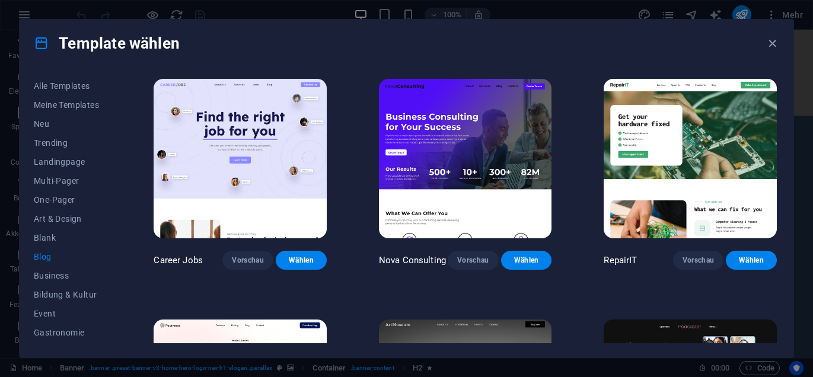
drag, startPoint x: 779, startPoint y: 90, endPoint x: 777, endPoint y: 80, distance: 9.7
click at [777, 80] on div "Alle Templates Meine Templates Neu Trending Landingpage Multi-Pager One-Pager A…" at bounding box center [407, 212] width 774 height 291
click at [59, 238] on span "Blank" at bounding box center [68, 237] width 68 height 9
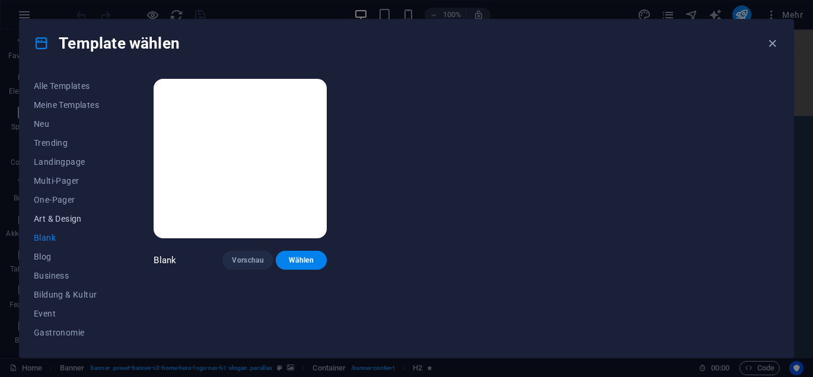
click at [55, 219] on span "Art & Design" at bounding box center [68, 218] width 68 height 9
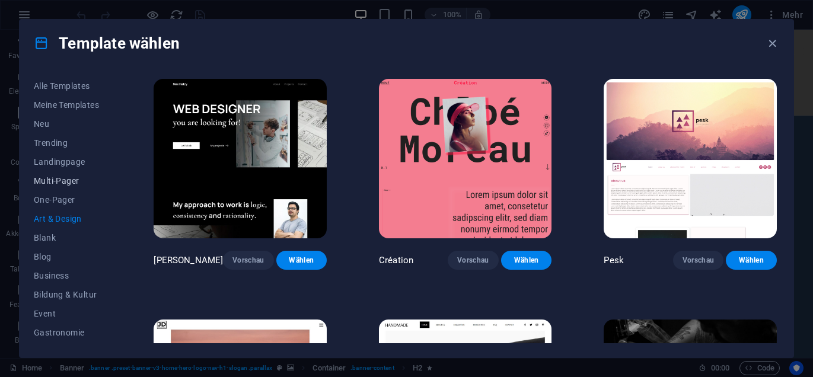
click at [68, 178] on span "Multi-Pager" at bounding box center [68, 180] width 68 height 9
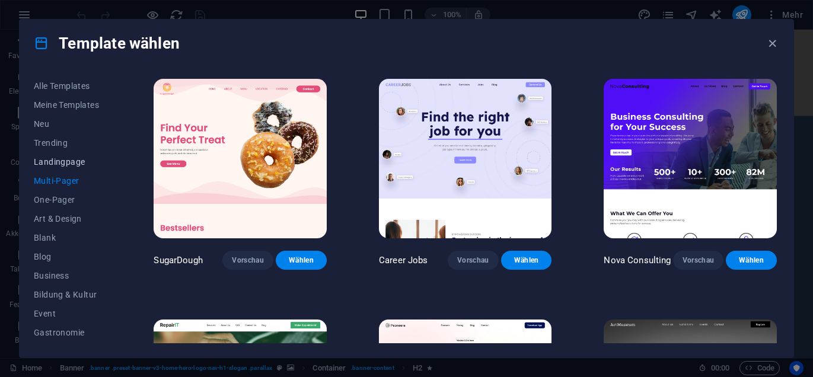
click at [52, 162] on span "Landingpage" at bounding box center [68, 161] width 68 height 9
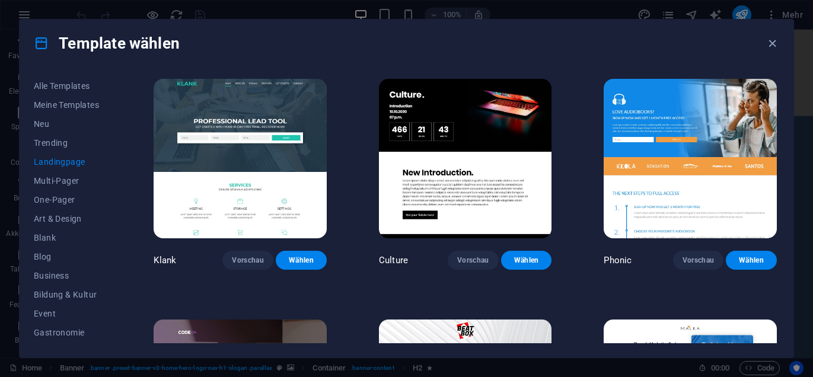
click at [779, 82] on div "Klank Vorschau Wählen Culture Vorschau Wählen Phonic Vorschau Wählen Code Vorsc…" at bounding box center [465, 209] width 628 height 267
click at [49, 149] on button "Trending" at bounding box center [68, 142] width 68 height 19
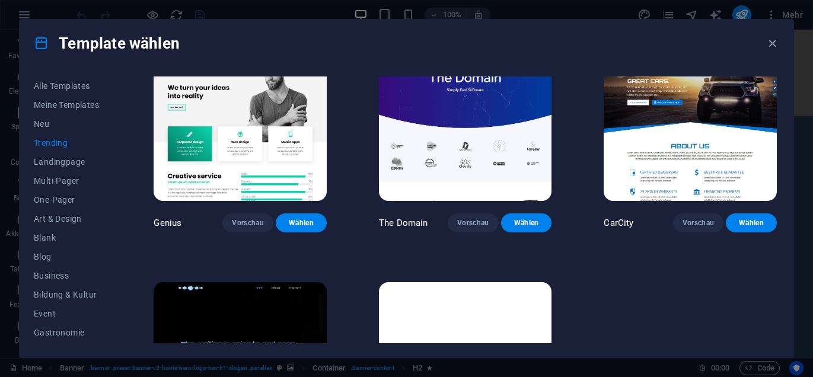
scroll to position [1065, 0]
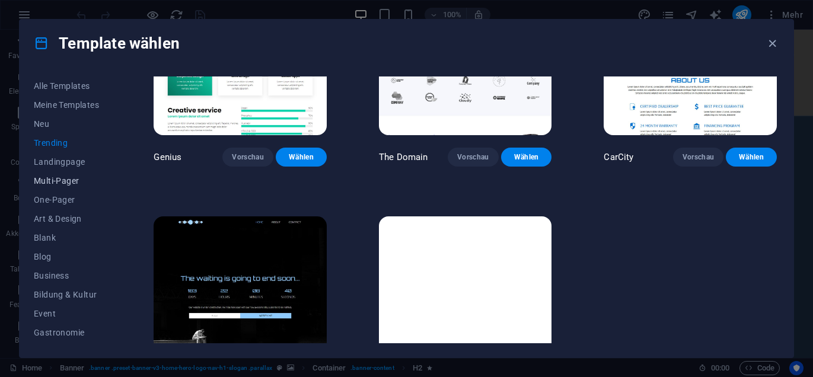
click at [53, 180] on span "Multi-Pager" at bounding box center [68, 180] width 68 height 9
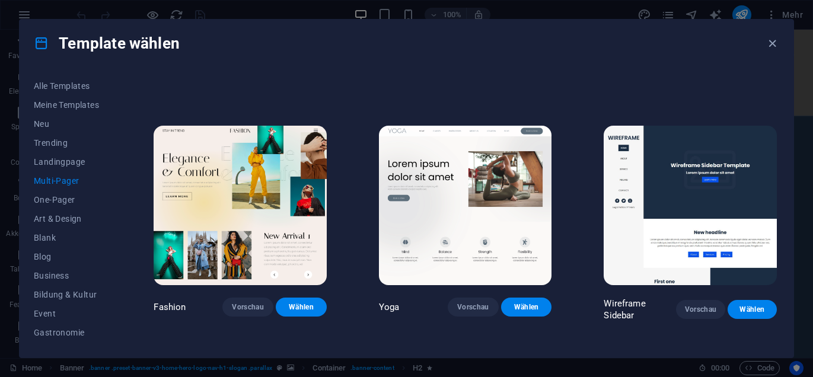
scroll to position [2333, 0]
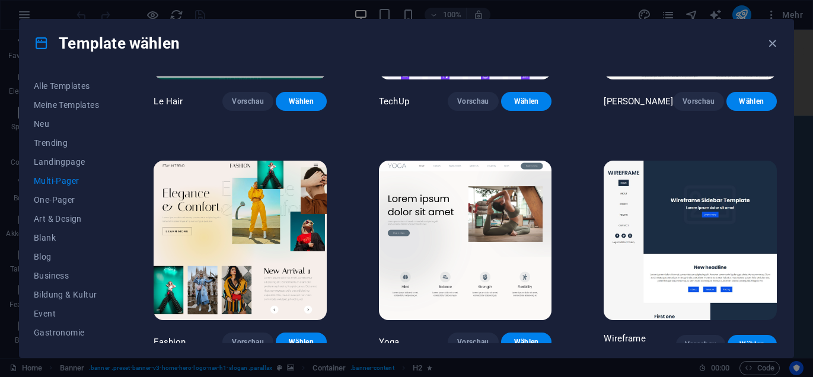
drag, startPoint x: 777, startPoint y: 194, endPoint x: 778, endPoint y: 174, distance: 20.8
click at [778, 174] on div "SugarDough Vorschau Wählen Career Jobs Vorschau Wählen Nova Consulting Vorschau…" at bounding box center [465, 209] width 628 height 267
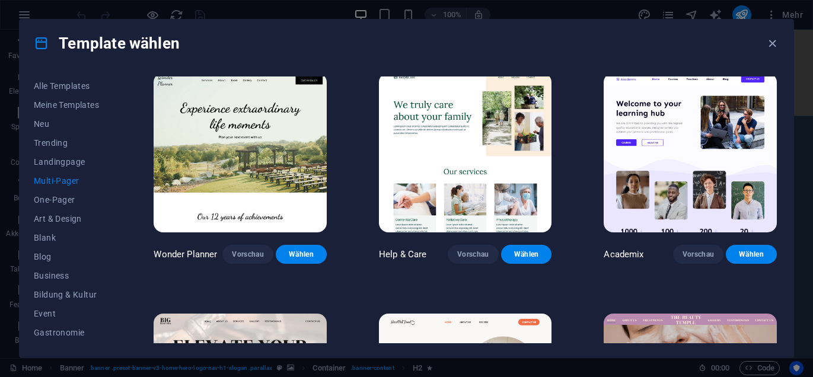
scroll to position [452, 0]
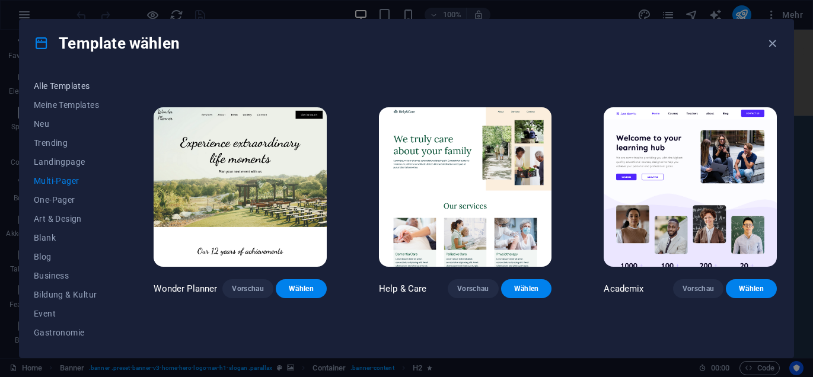
click at [55, 82] on span "Alle Templates" at bounding box center [68, 85] width 68 height 9
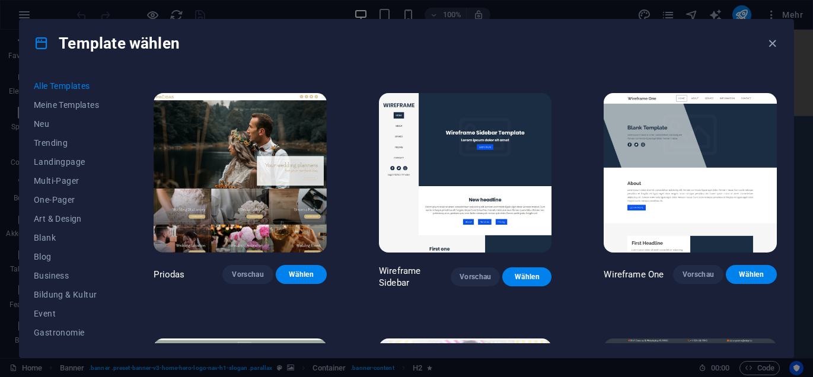
scroll to position [0, 0]
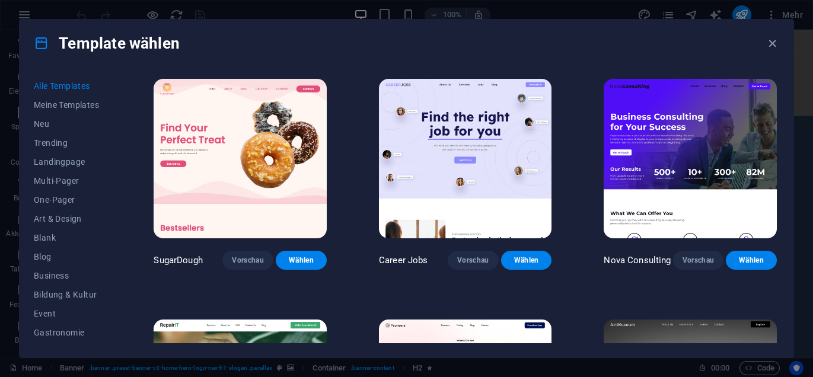
drag, startPoint x: 118, startPoint y: 176, endPoint x: 116, endPoint y: 253, distance: 77.1
click at [116, 253] on div "Alle Templates Meine Templates Neu Trending Landingpage Multi-Pager One-Pager A…" at bounding box center [407, 212] width 774 height 291
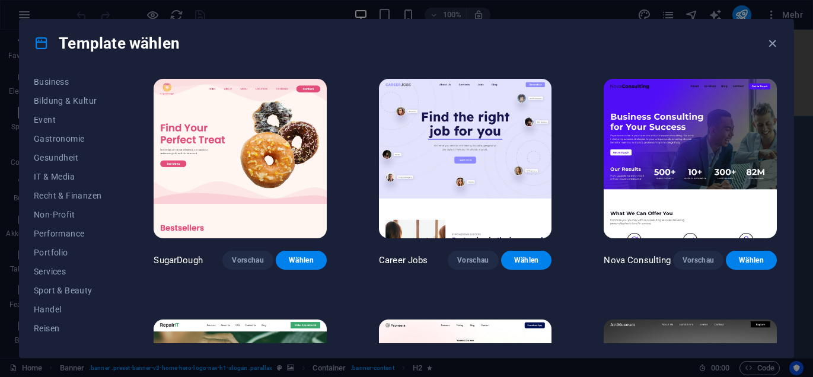
scroll to position [196, 0]
click at [62, 288] on span "Sport & Beauty" at bounding box center [68, 287] width 68 height 9
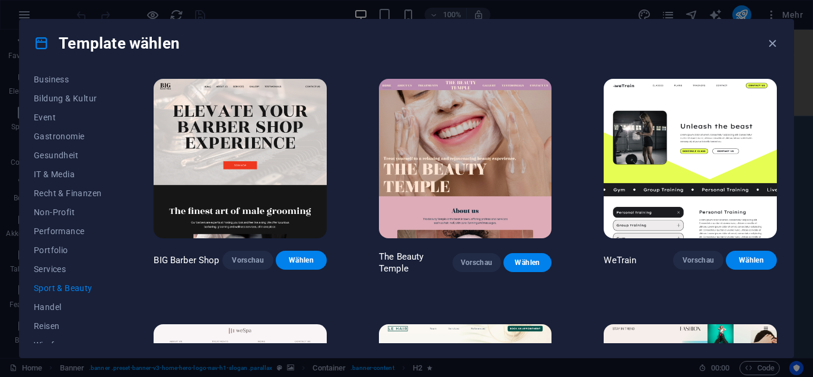
drag, startPoint x: 779, startPoint y: 89, endPoint x: 779, endPoint y: 109, distance: 19.6
click at [779, 109] on div "Alle Templates Meine Templates Neu Trending Landingpage Multi-Pager One-Pager A…" at bounding box center [407, 212] width 774 height 291
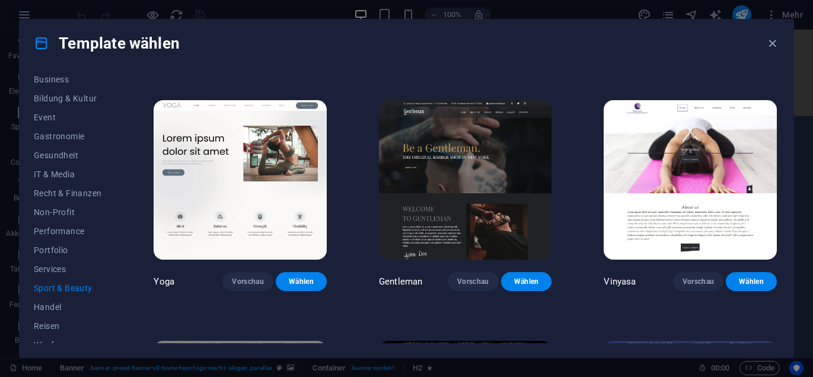
scroll to position [481, 0]
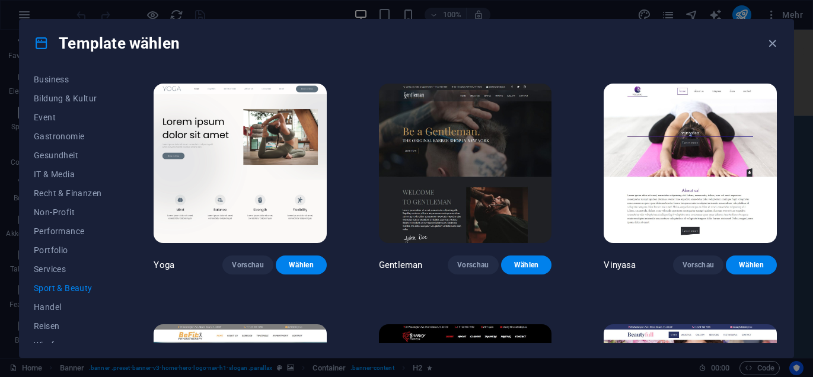
click at [694, 164] on img at bounding box center [690, 164] width 173 height 160
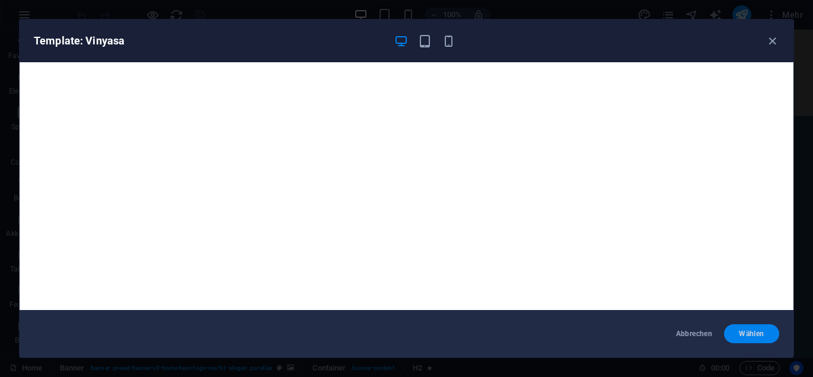
click at [749, 338] on span "Wählen" at bounding box center [752, 333] width 36 height 9
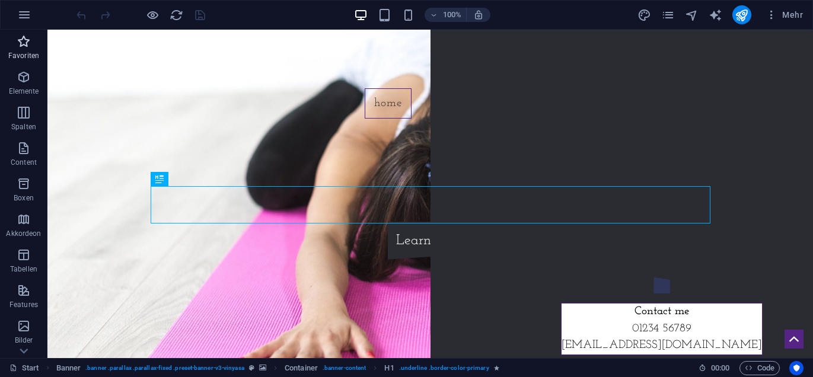
click at [19, 48] on icon "button" at bounding box center [24, 41] width 14 height 14
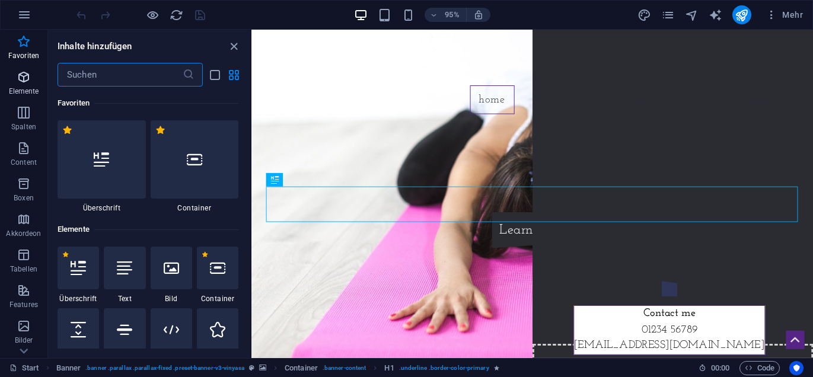
click at [31, 81] on span "Elemente" at bounding box center [23, 84] width 47 height 28
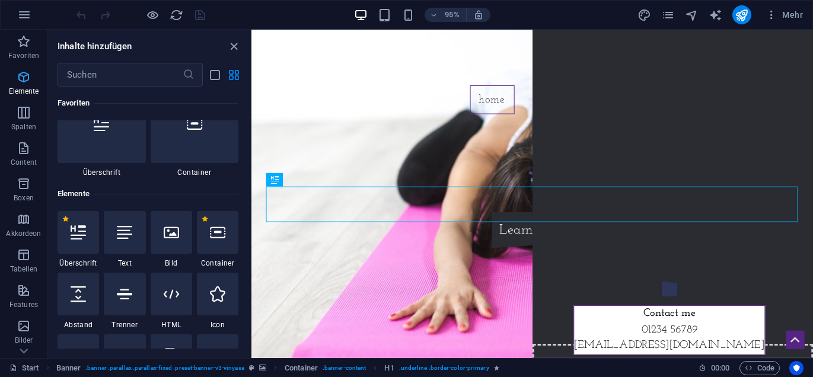
scroll to position [126, 0]
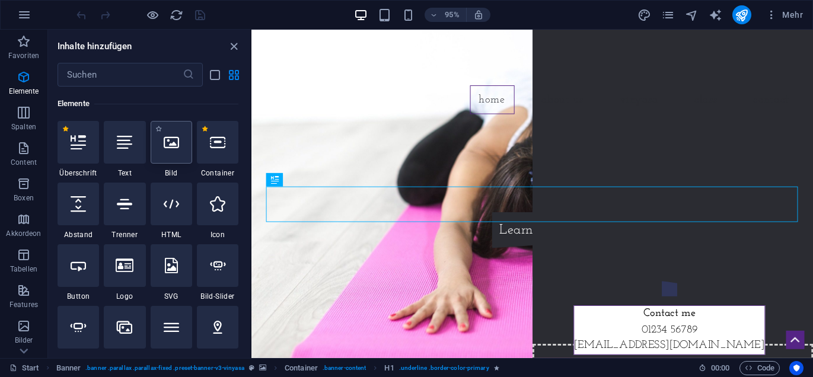
click at [167, 147] on icon at bounding box center [171, 142] width 15 height 15
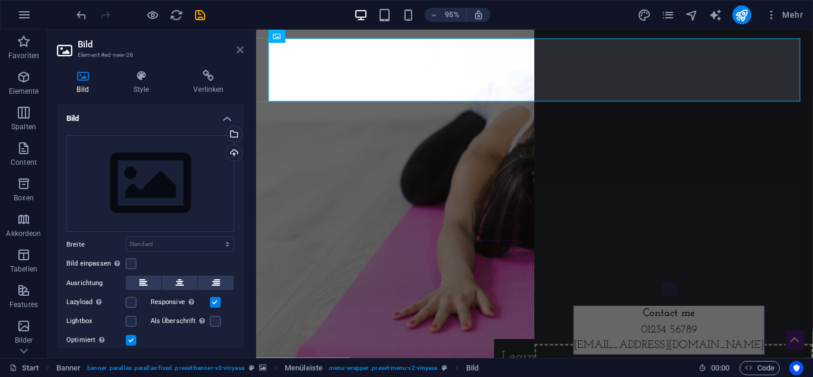
click at [240, 51] on icon at bounding box center [240, 49] width 7 height 9
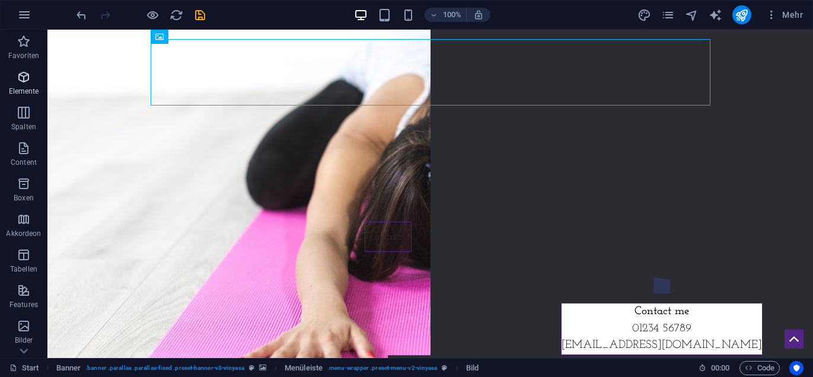
click at [22, 83] on icon "button" at bounding box center [24, 77] width 14 height 14
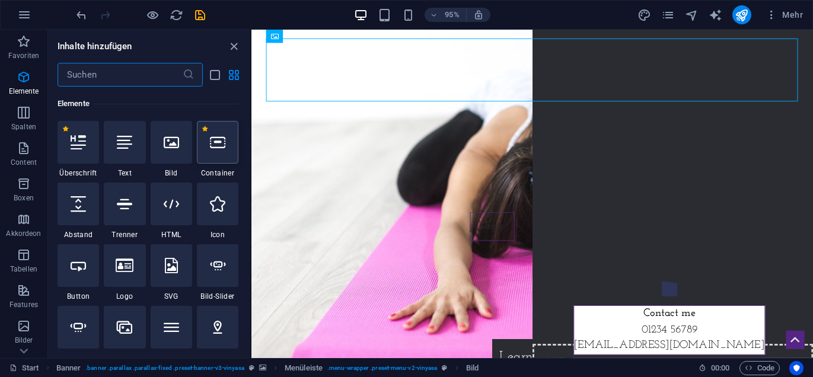
click at [213, 145] on icon at bounding box center [217, 142] width 15 height 15
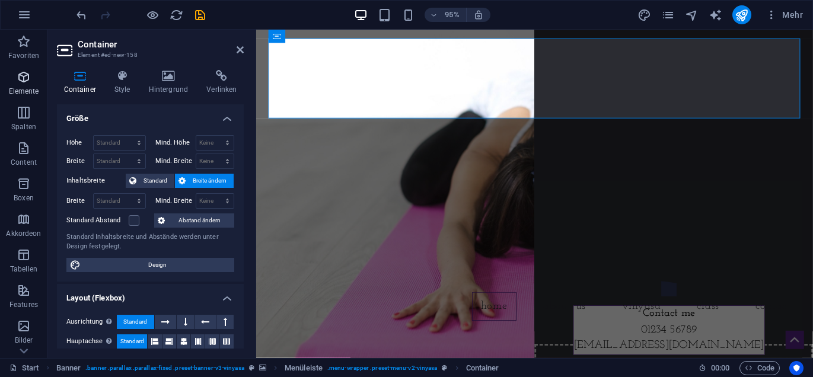
click at [19, 82] on icon "button" at bounding box center [24, 77] width 14 height 14
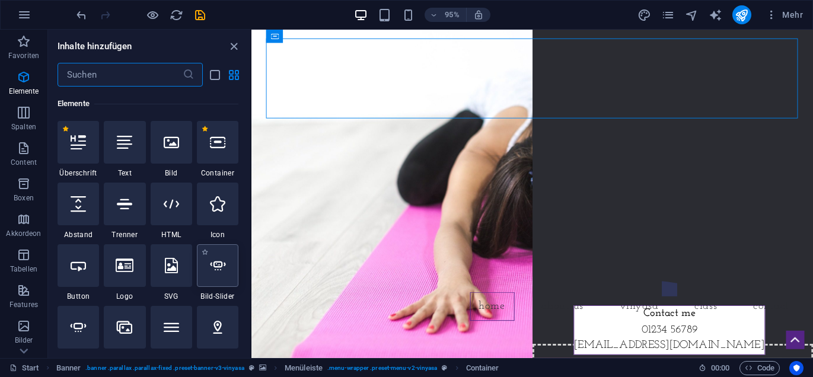
click at [221, 269] on icon at bounding box center [217, 265] width 15 height 15
select select "ms"
select select "s"
select select "progressive"
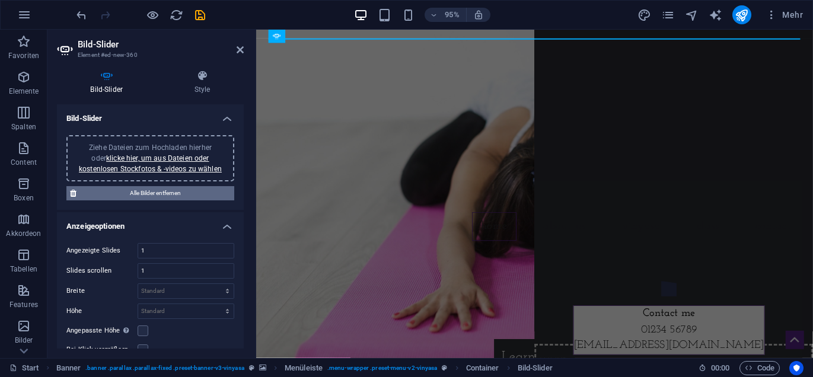
click at [137, 189] on span "Alle Bilder entfernen" at bounding box center [155, 193] width 151 height 14
click at [238, 49] on icon at bounding box center [240, 49] width 7 height 9
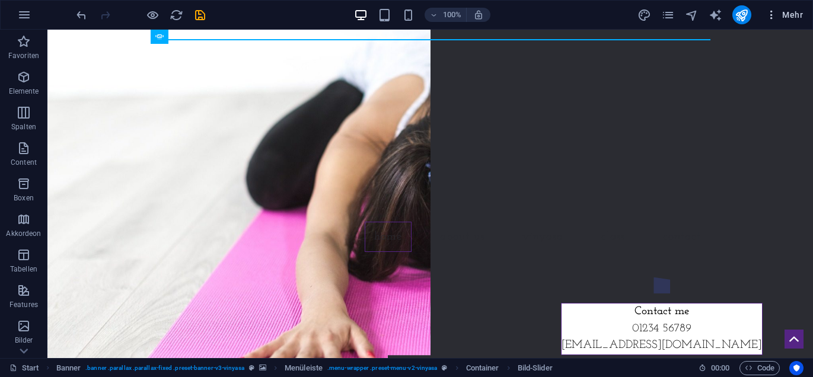
click at [771, 14] on icon "button" at bounding box center [772, 15] width 12 height 12
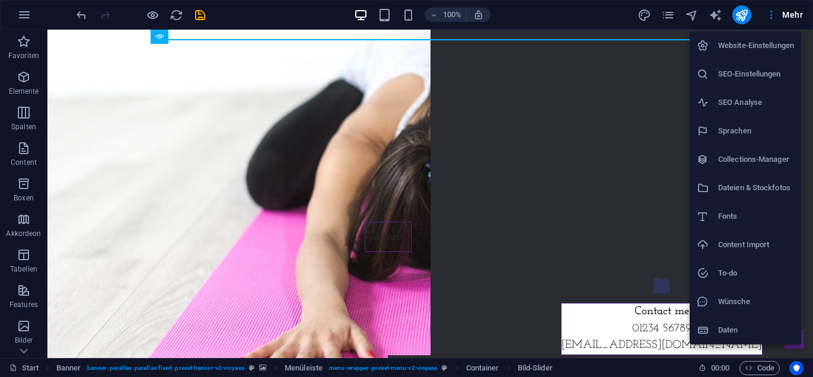
click at [23, 298] on div at bounding box center [406, 188] width 813 height 377
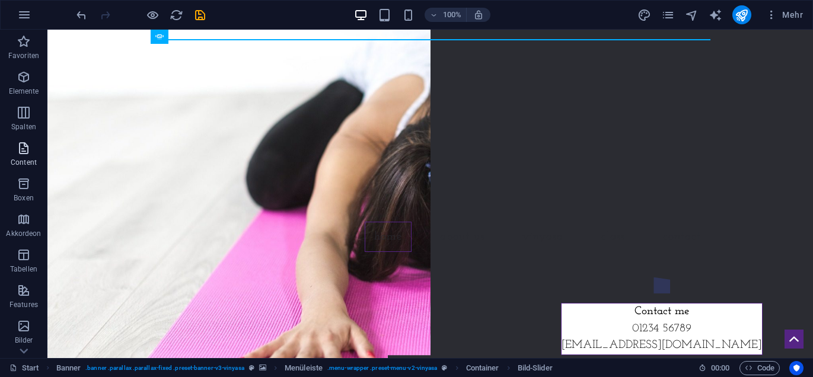
click at [23, 158] on p "Content" at bounding box center [24, 162] width 26 height 9
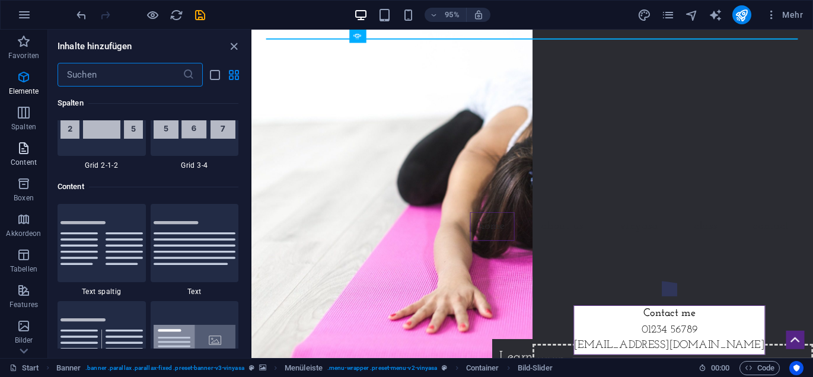
scroll to position [2074, 0]
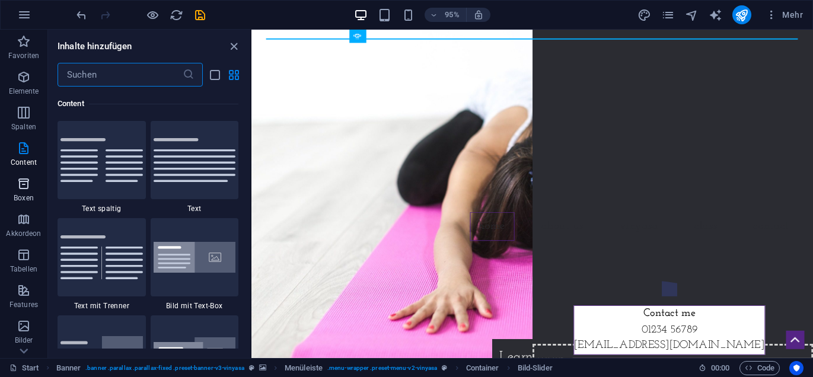
click at [27, 184] on icon "button" at bounding box center [24, 184] width 14 height 14
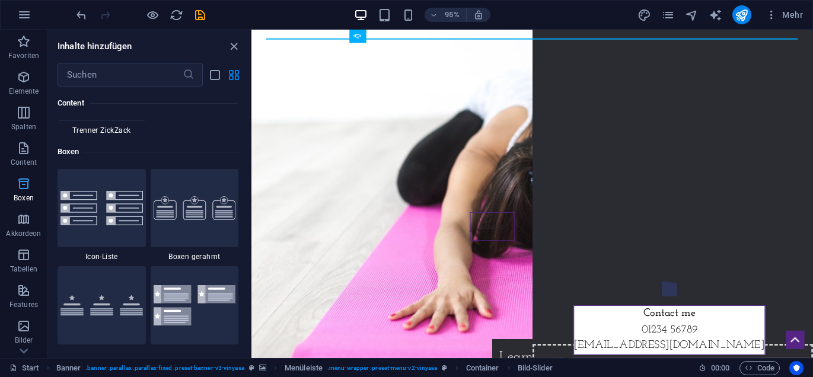
scroll to position [3271, 0]
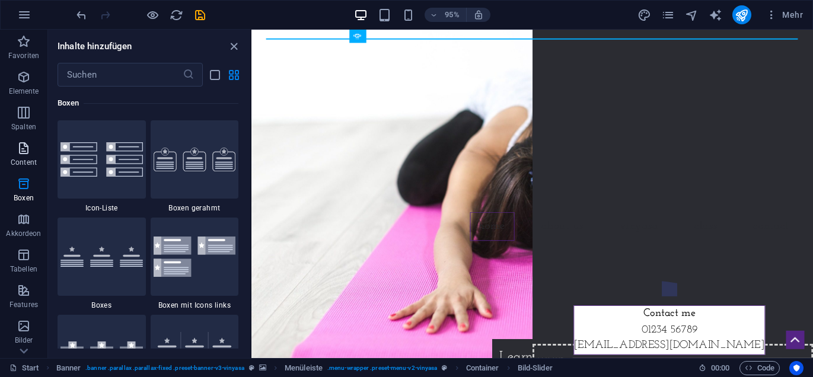
click at [27, 157] on span "Content" at bounding box center [23, 155] width 47 height 28
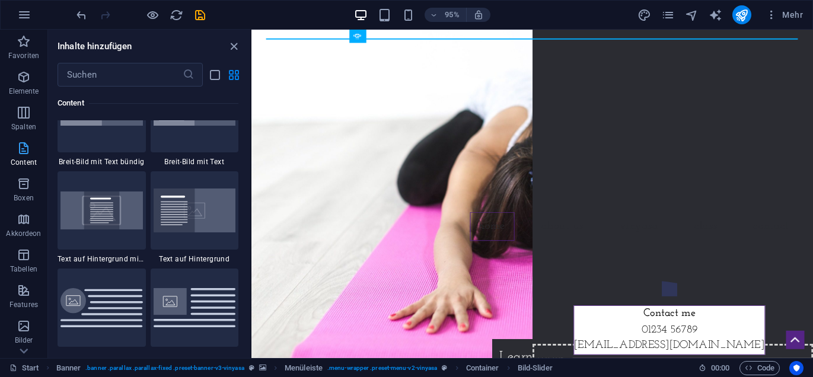
scroll to position [2074, 0]
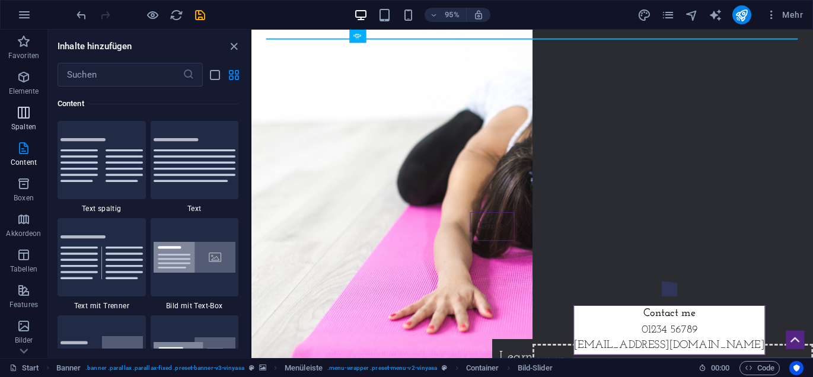
click at [24, 117] on icon "button" at bounding box center [24, 113] width 14 height 14
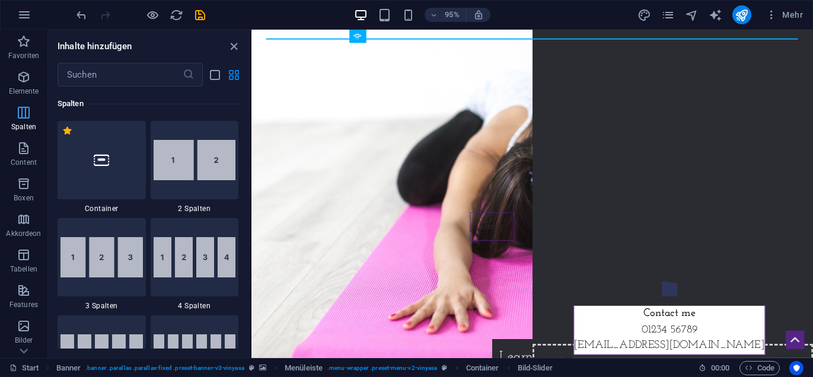
scroll to position [586, 0]
click at [27, 81] on icon "button" at bounding box center [24, 77] width 14 height 14
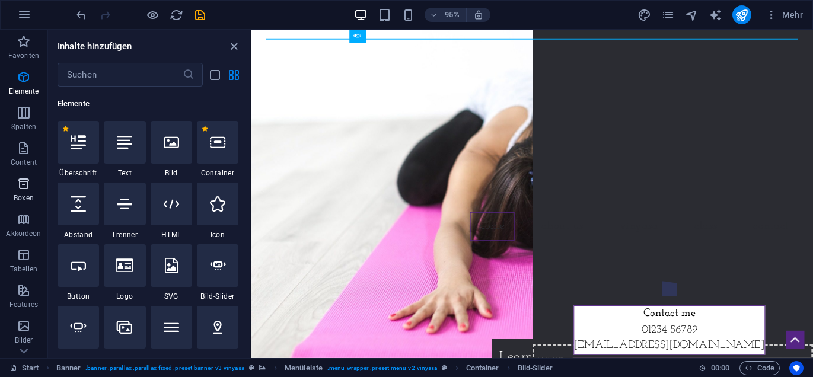
scroll to position [126, 0]
click at [25, 224] on icon "button" at bounding box center [24, 219] width 14 height 14
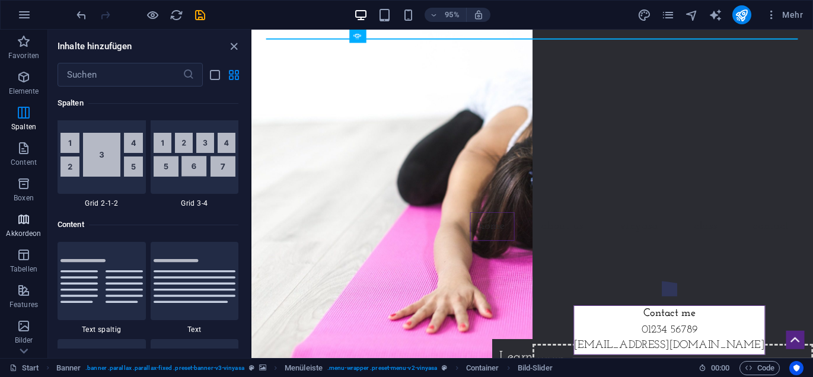
scroll to position [3786, 0]
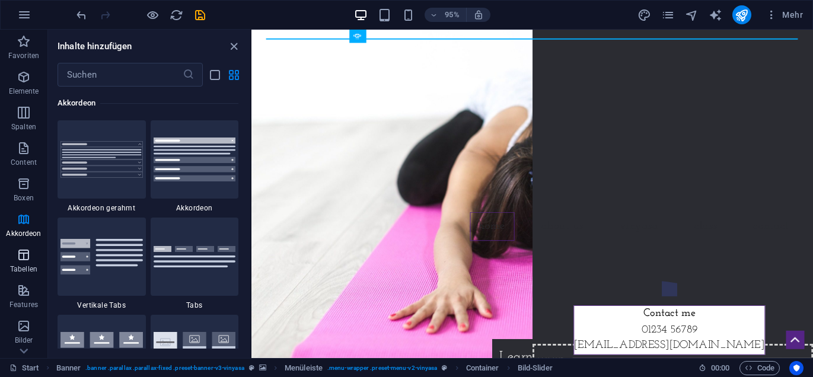
click at [23, 254] on icon "button" at bounding box center [24, 255] width 14 height 14
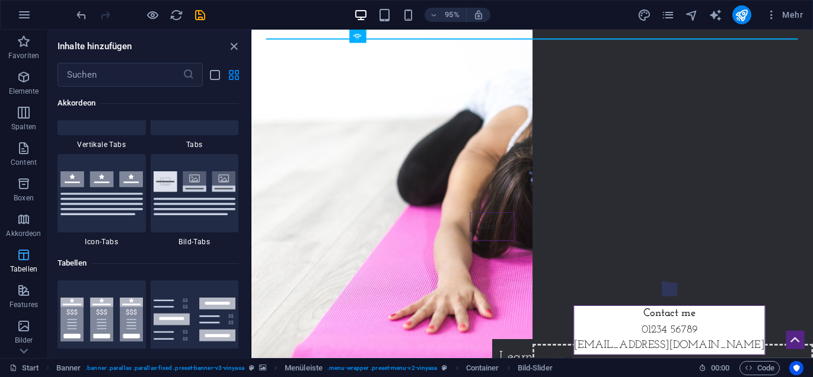
scroll to position [4107, 0]
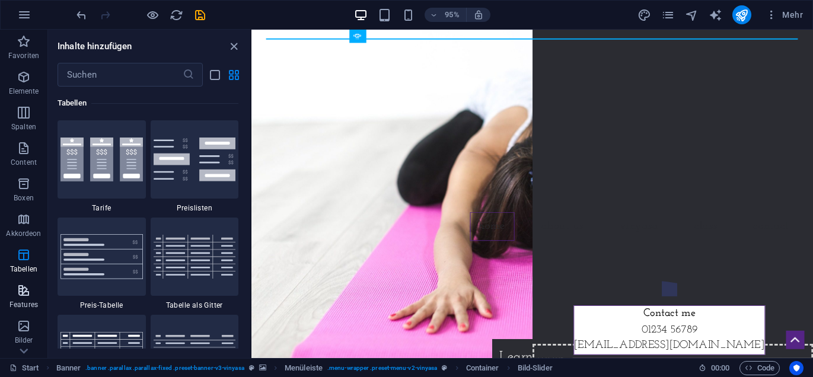
click at [23, 294] on icon "button" at bounding box center [24, 290] width 14 height 14
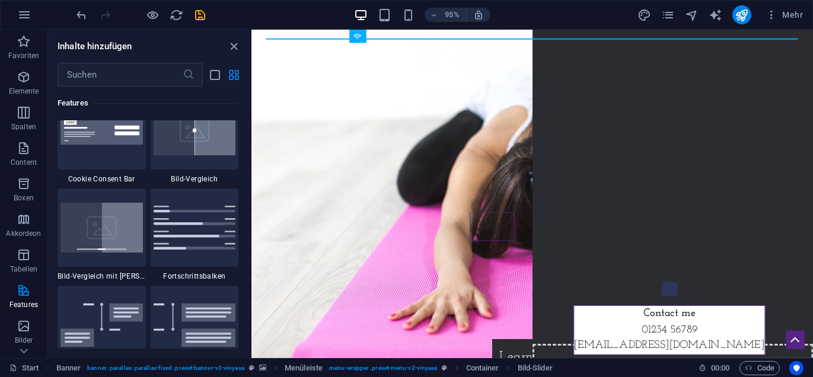
scroll to position [4902, 0]
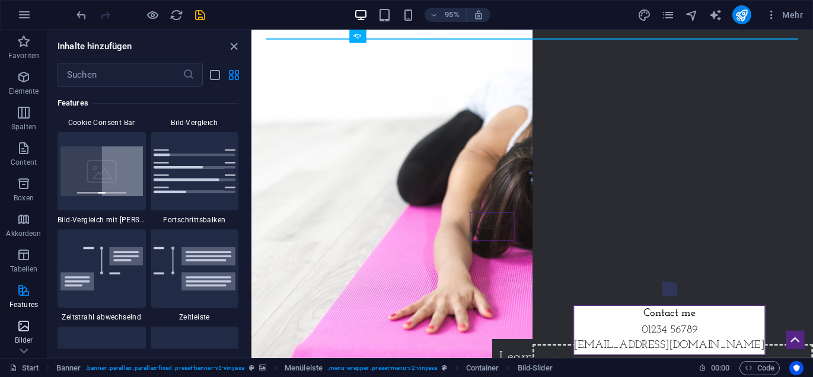
click at [25, 326] on icon "button" at bounding box center [24, 326] width 14 height 14
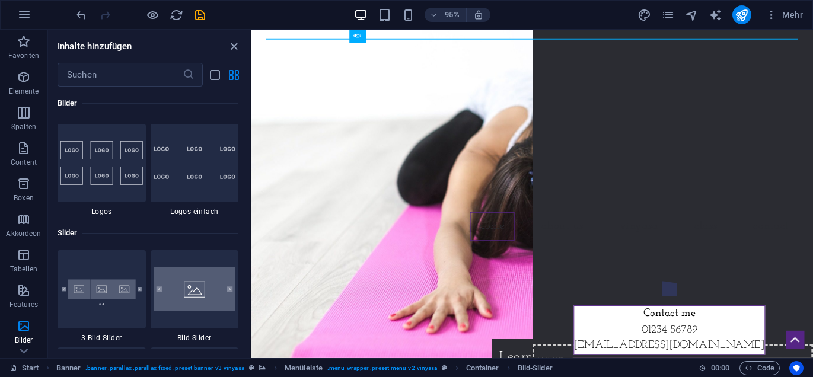
scroll to position [6612, 0]
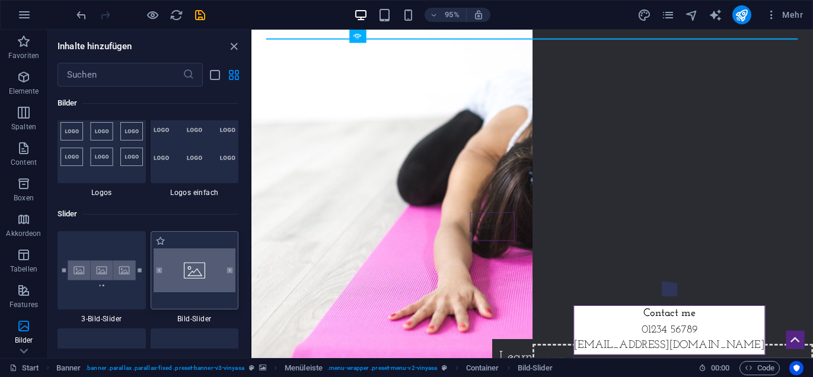
click at [205, 270] on img at bounding box center [195, 270] width 82 height 44
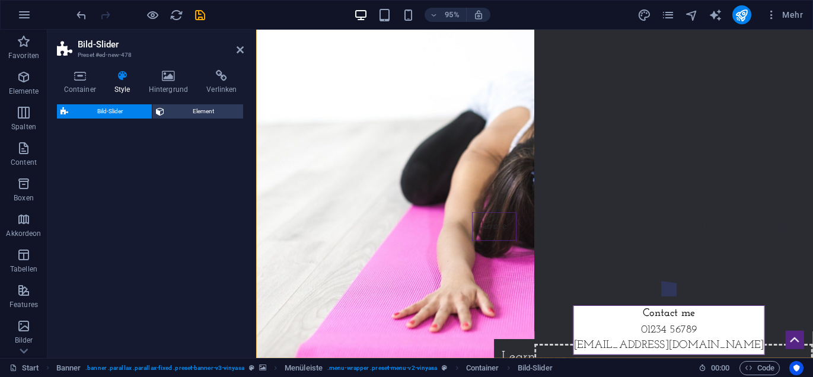
select select "rem"
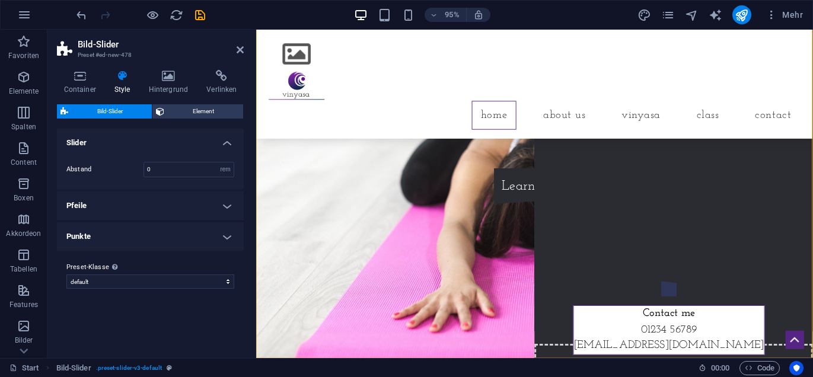
scroll to position [346, 0]
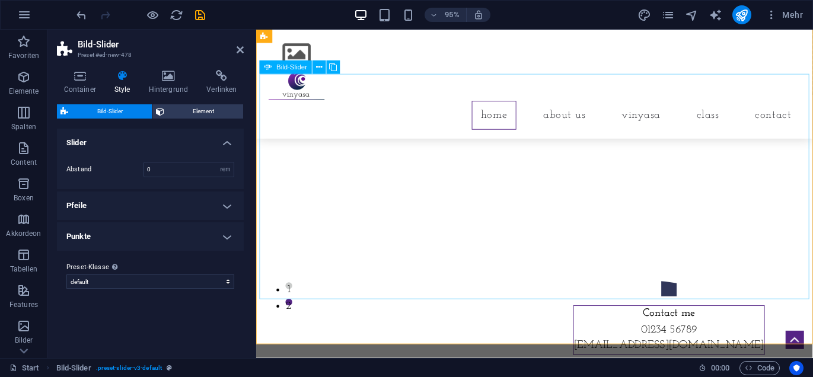
click at [537, 100] on button "Image Slider" at bounding box center [549, 88] width 24 height 24
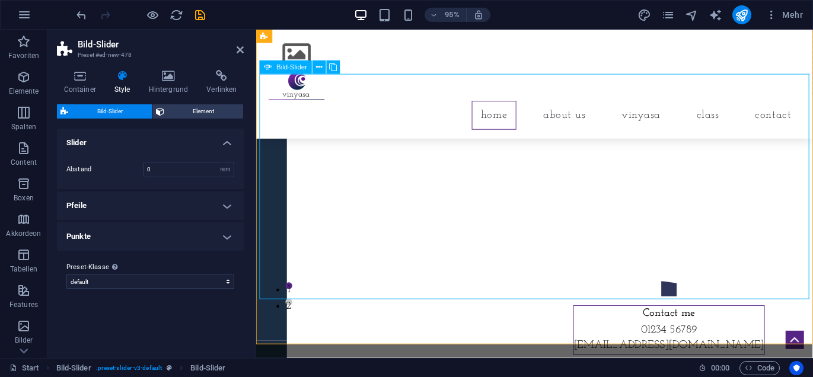
click at [537, 100] on button "Image Slider" at bounding box center [549, 88] width 24 height 24
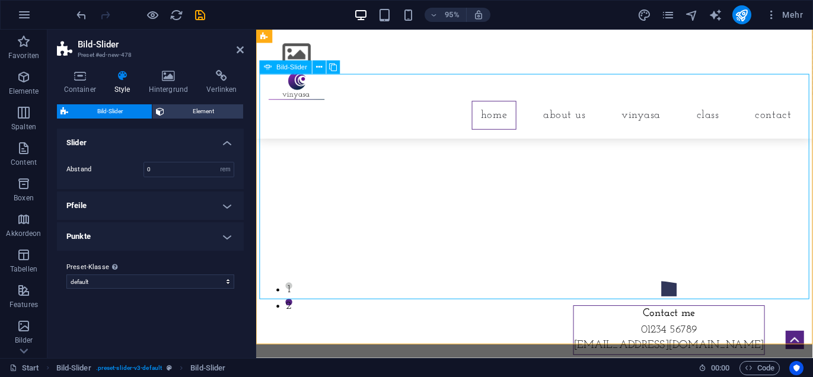
click at [537, 100] on button "Image Slider" at bounding box center [549, 88] width 24 height 24
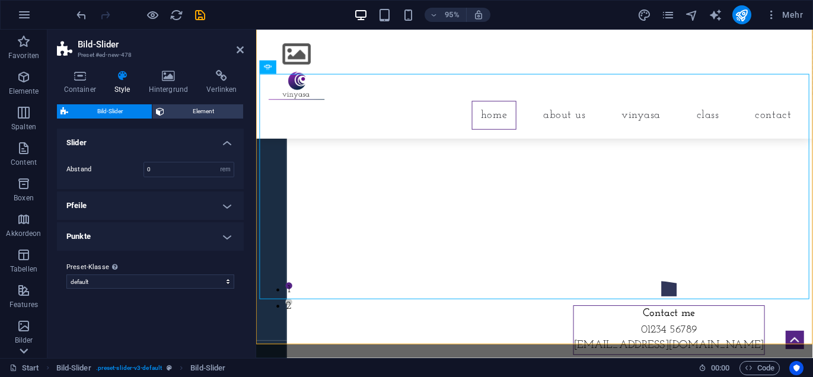
click at [26, 353] on icon at bounding box center [23, 351] width 17 height 17
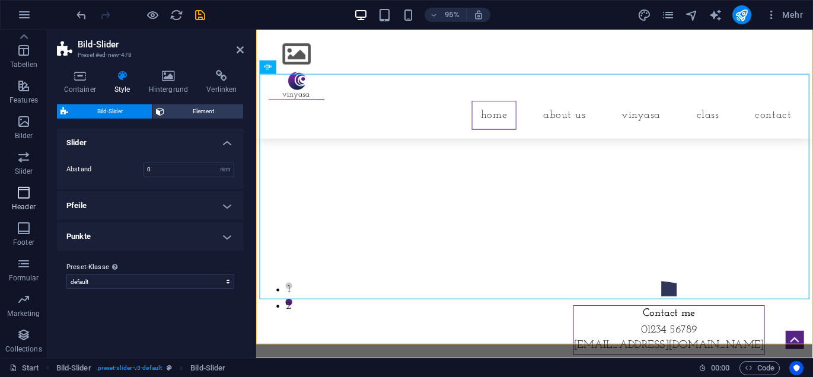
click at [22, 187] on icon "button" at bounding box center [24, 193] width 14 height 14
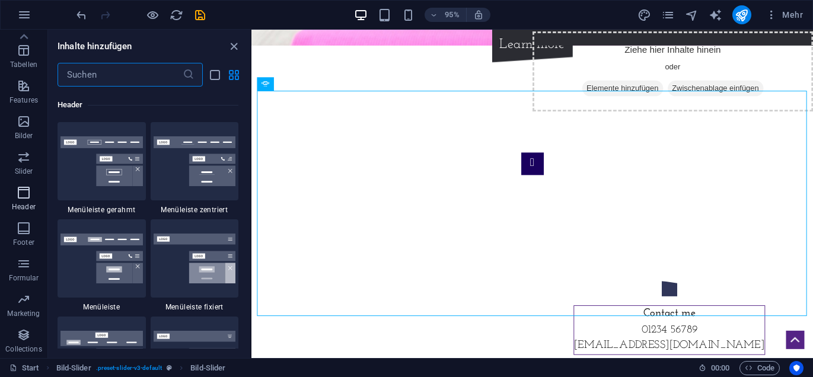
scroll to position [7140, 0]
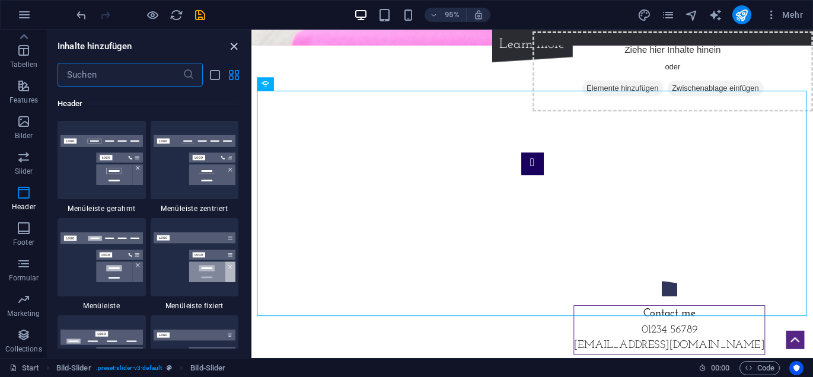
click at [234, 46] on icon "close panel" at bounding box center [234, 47] width 14 height 14
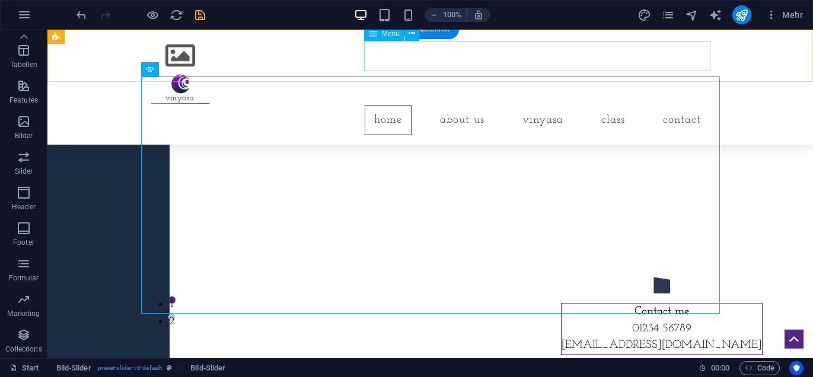
click at [378, 105] on nav "Home About us Vinyasa Class Contact" at bounding box center [431, 120] width 560 height 30
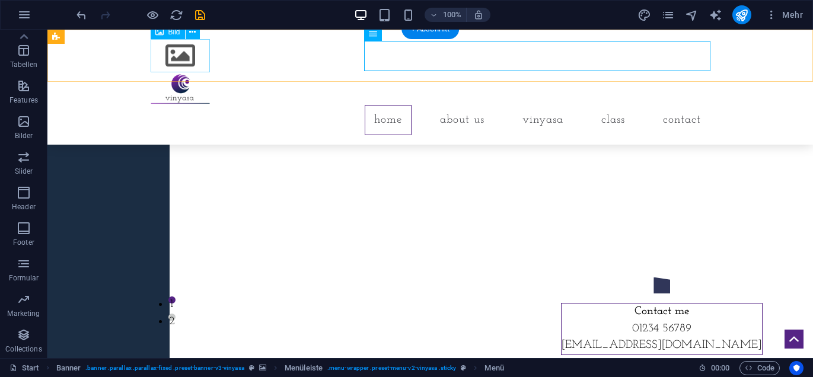
click at [176, 57] on figure at bounding box center [180, 55] width 59 height 33
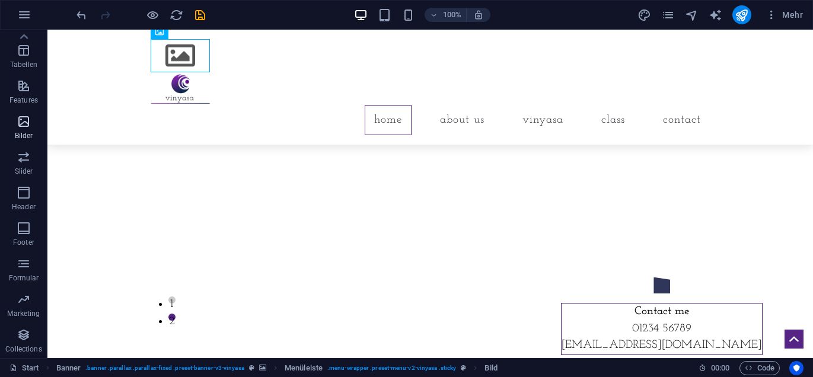
click at [25, 125] on icon "button" at bounding box center [24, 121] width 14 height 14
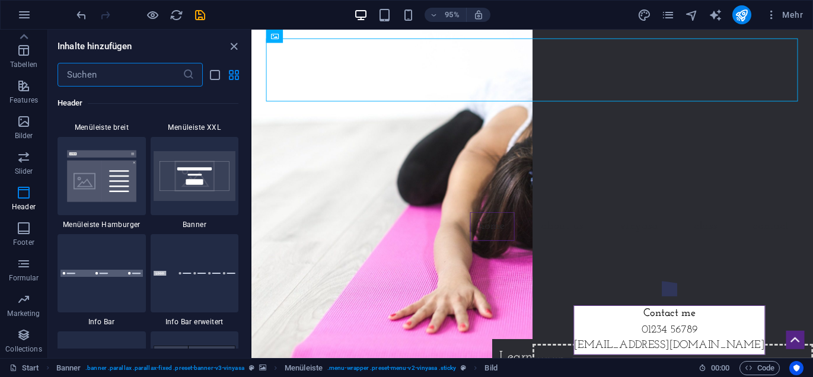
scroll to position [7532, 0]
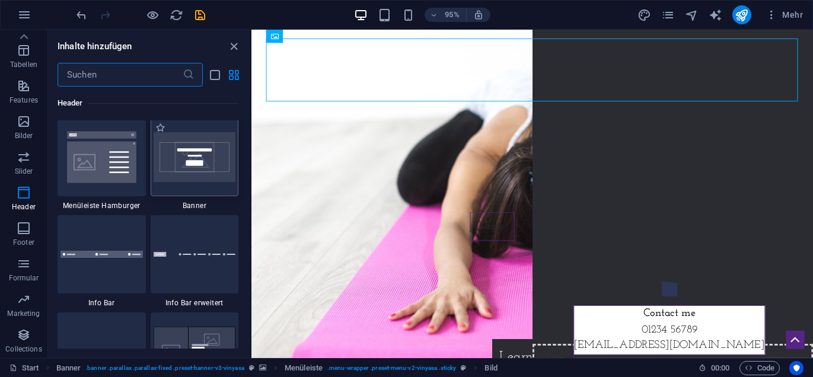
click at [199, 165] on img at bounding box center [195, 157] width 82 height 50
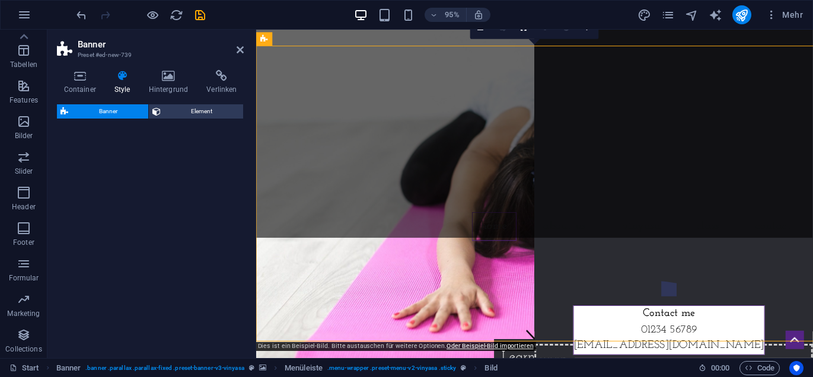
select select "preset-banner-v3-default"
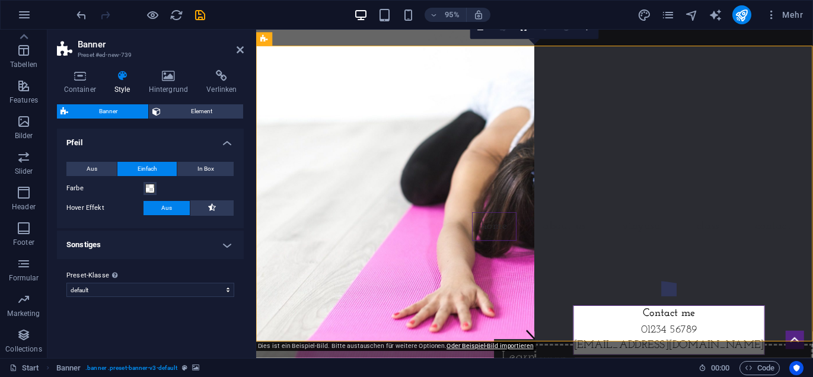
scroll to position [329, 0]
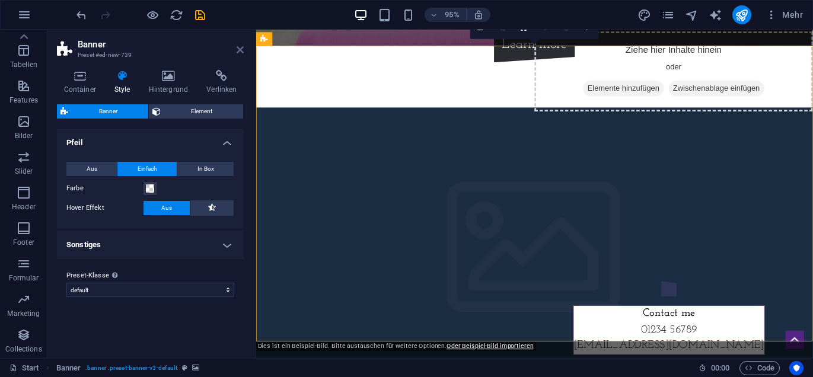
click at [241, 47] on icon at bounding box center [240, 49] width 7 height 9
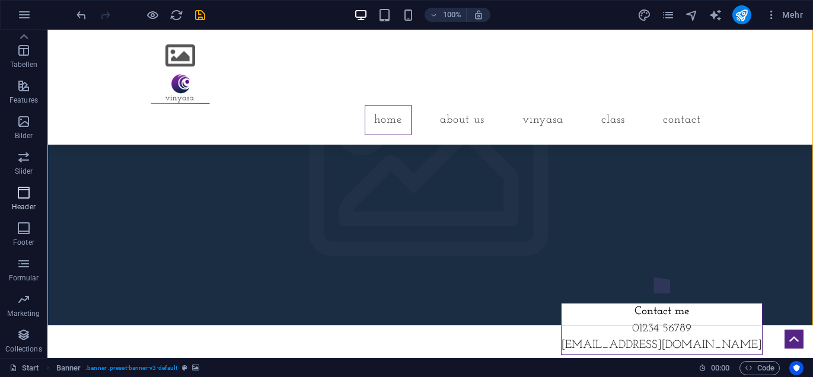
click at [21, 199] on icon "button" at bounding box center [24, 193] width 14 height 14
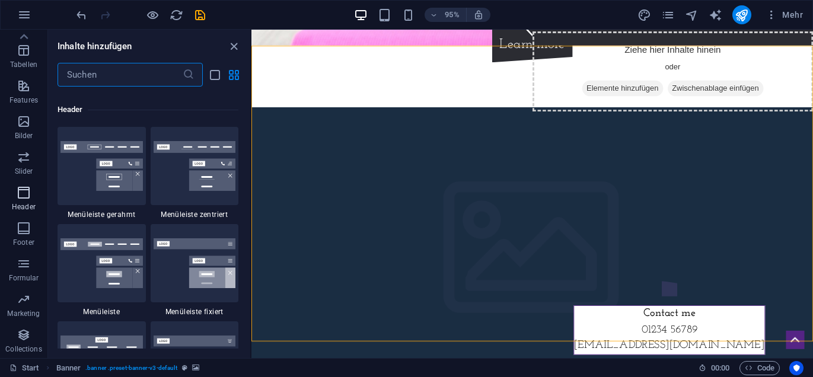
scroll to position [7140, 0]
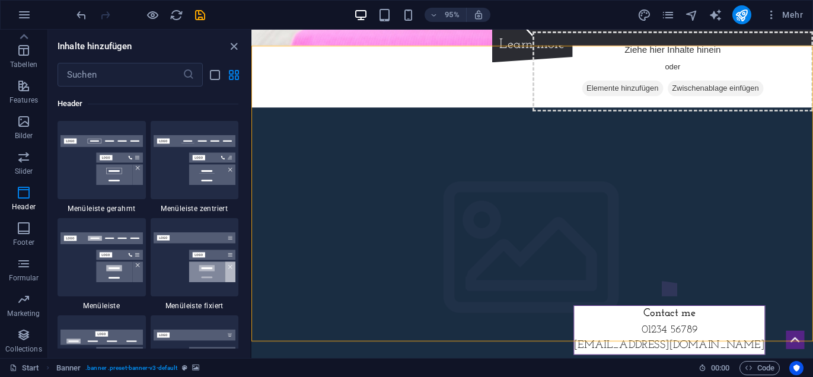
click at [250, 249] on div "Favoriten 1 Star Überschrift 1 Star Container Elemente 1 Star Überschrift 1 Sta…" at bounding box center [149, 218] width 202 height 262
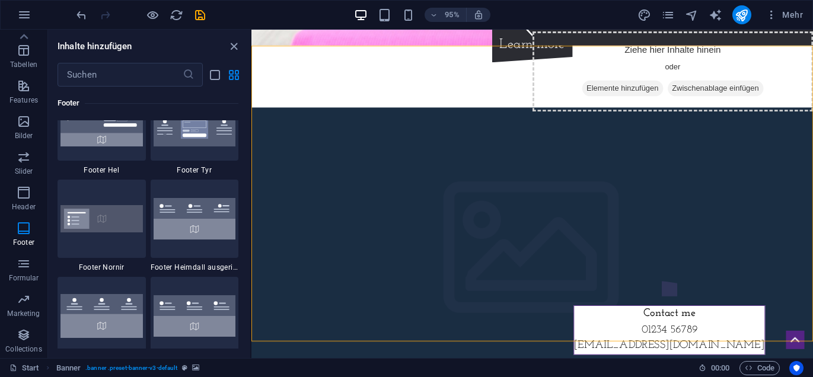
scroll to position [7945, 0]
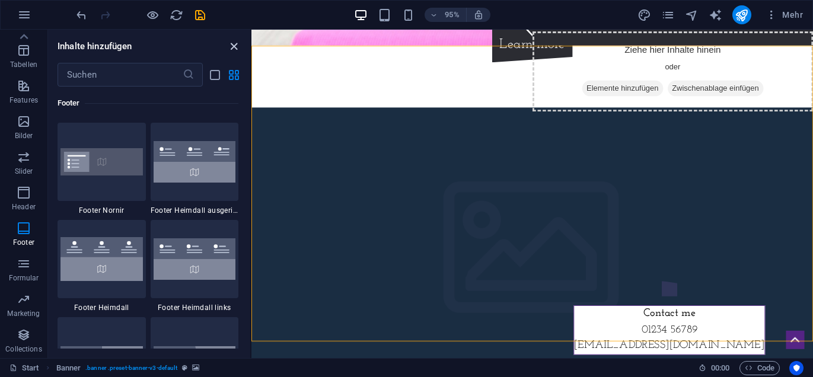
click at [230, 47] on icon "close panel" at bounding box center [234, 47] width 14 height 14
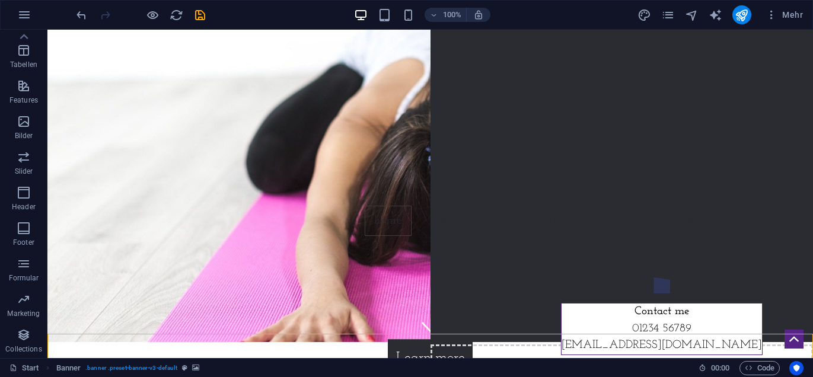
scroll to position [0, 0]
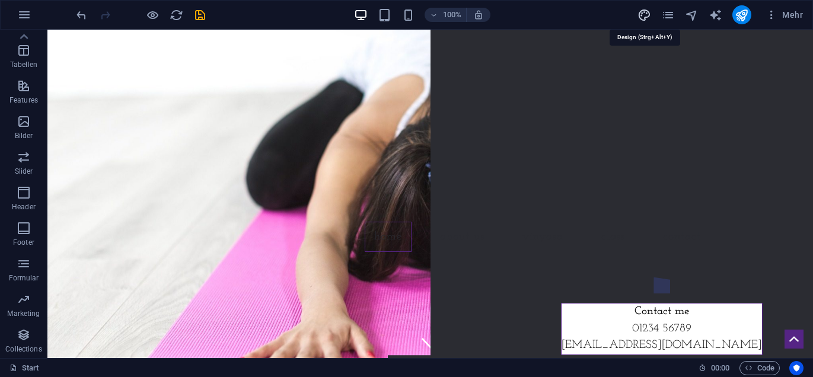
click at [645, 16] on icon "design" at bounding box center [644, 15] width 14 height 14
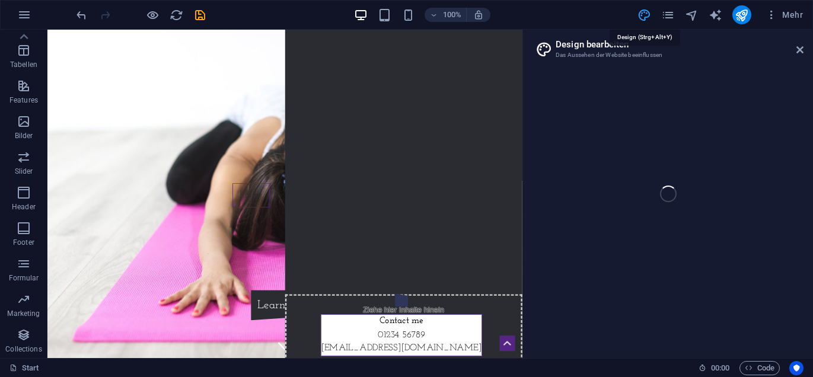
select select "rem"
select select "300"
select select "px"
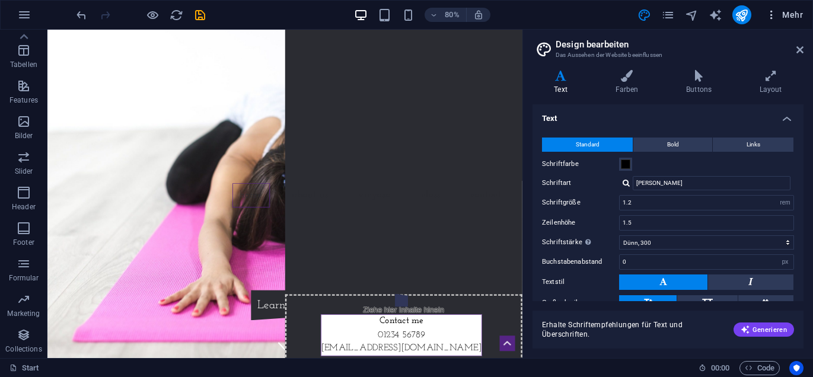
click at [772, 13] on icon "button" at bounding box center [772, 15] width 12 height 12
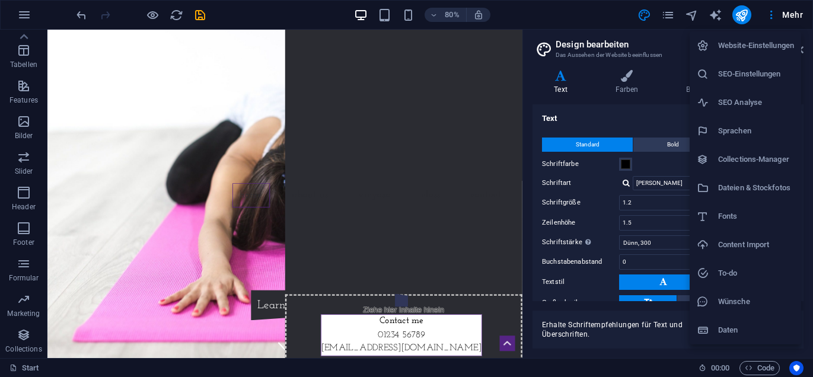
click at [758, 189] on h6 "Dateien & Stockfotos" at bounding box center [756, 188] width 76 height 14
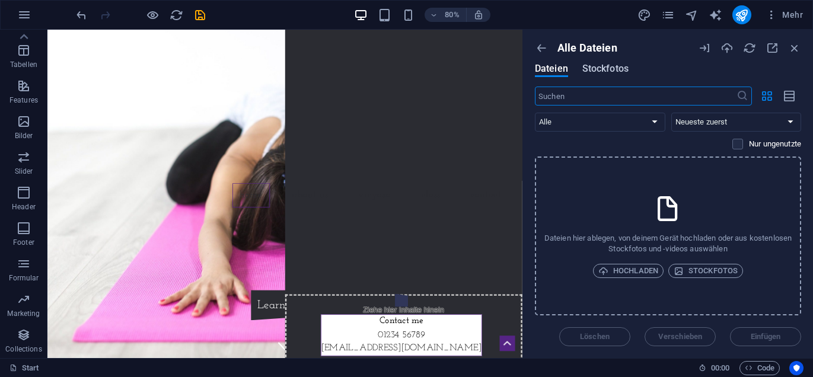
click at [597, 68] on span "Stockfotos" at bounding box center [605, 69] width 46 height 14
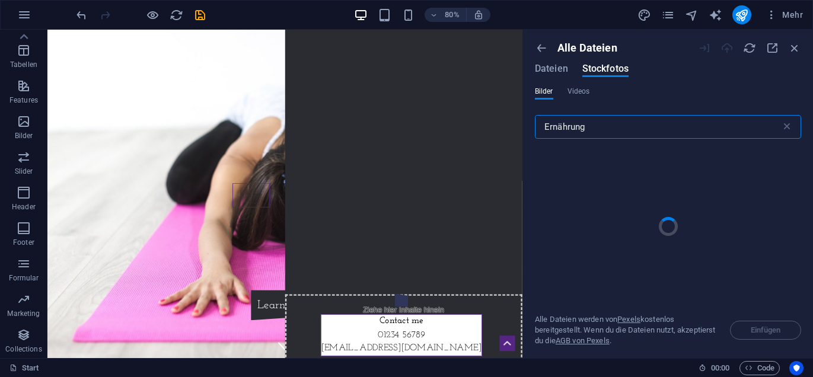
type input "Ernährung"
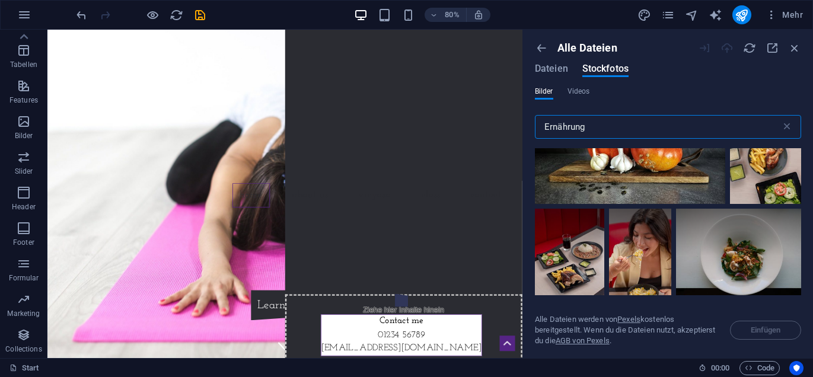
scroll to position [2671, 0]
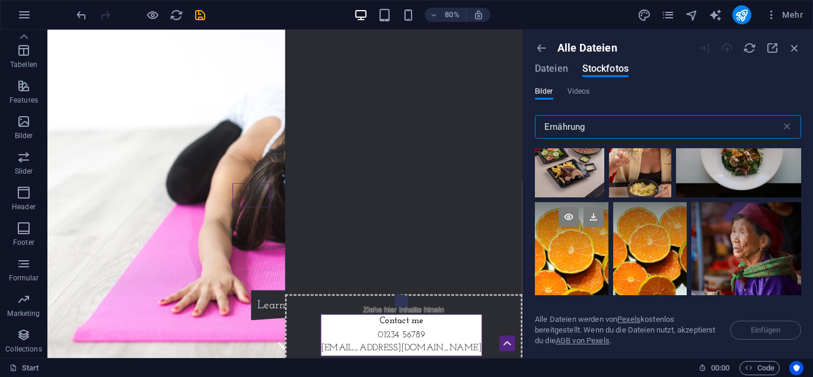
click at [571, 276] on div at bounding box center [572, 257] width 74 height 110
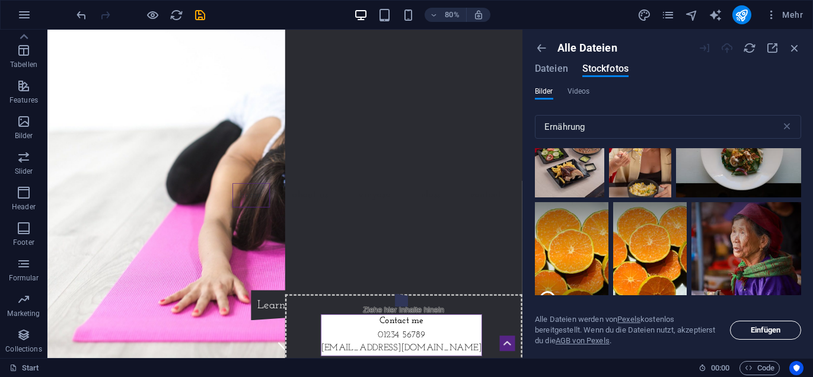
click at [763, 332] on span "Einfügen" at bounding box center [766, 330] width 30 height 7
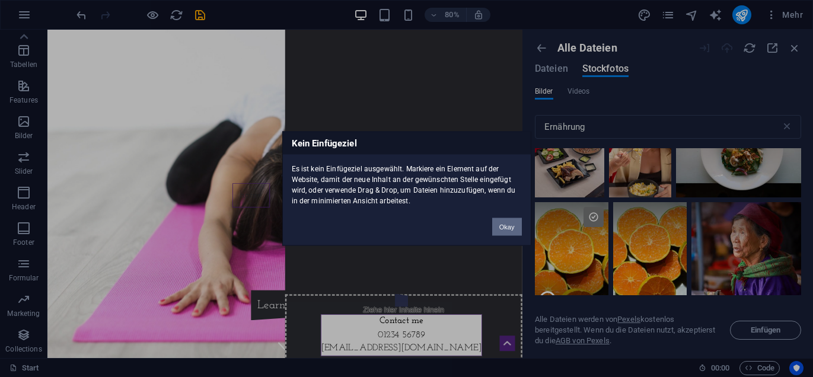
click at [503, 226] on button "Okay" at bounding box center [507, 227] width 30 height 18
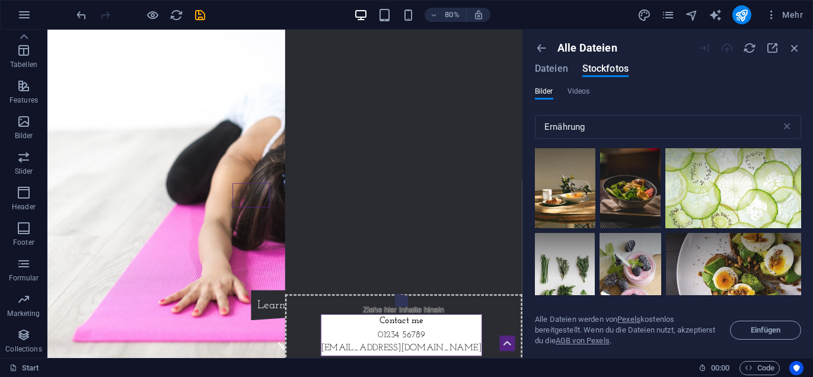
scroll to position [7565, 0]
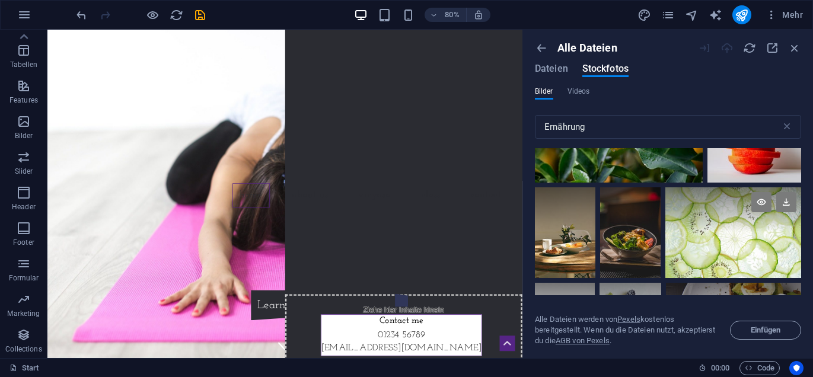
click at [719, 206] on div at bounding box center [733, 209] width 136 height 45
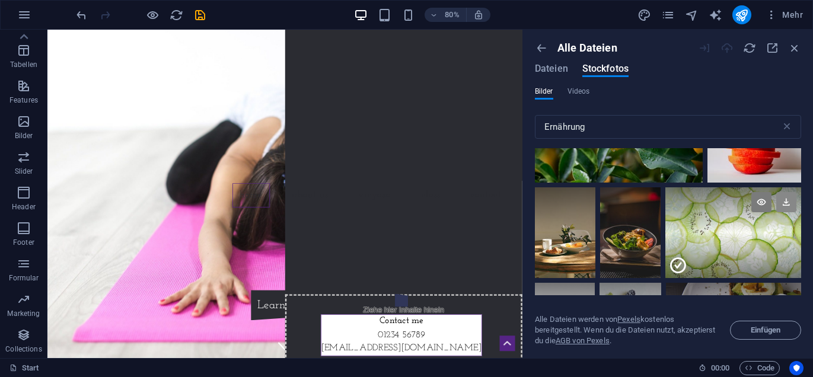
click at [782, 192] on icon at bounding box center [786, 202] width 20 height 20
click at [758, 192] on icon at bounding box center [761, 202] width 20 height 20
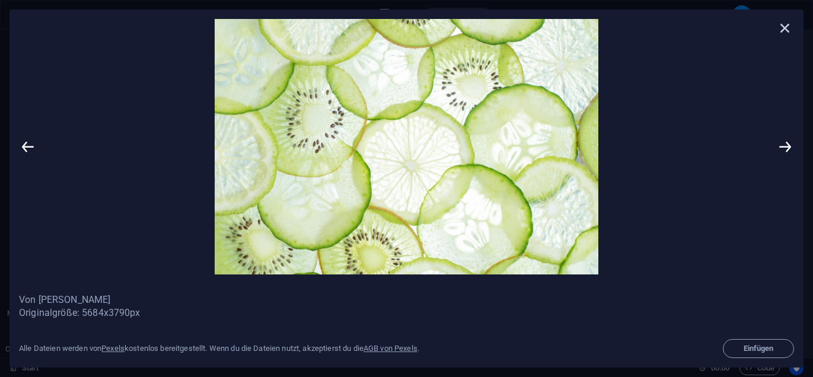
click at [782, 27] on icon at bounding box center [785, 28] width 18 height 18
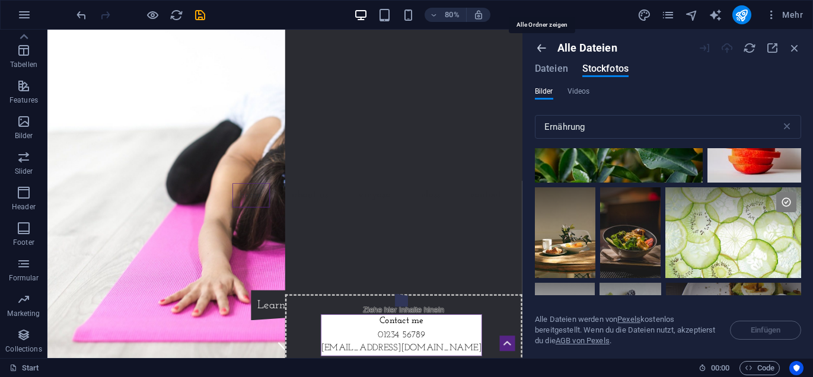
click at [540, 49] on icon "button" at bounding box center [541, 48] width 13 height 13
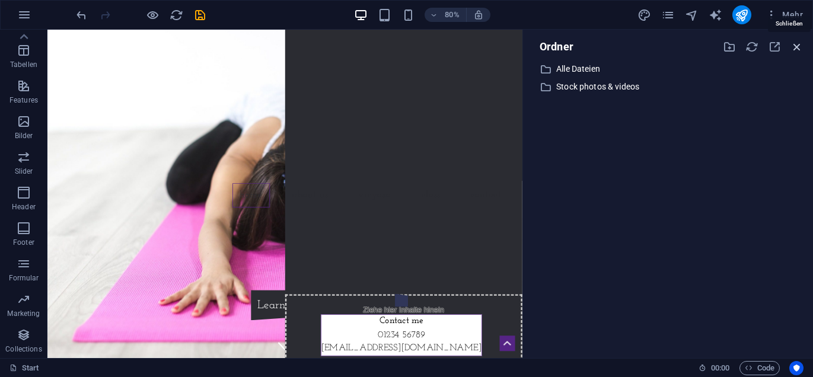
click at [798, 47] on icon "button" at bounding box center [796, 46] width 13 height 13
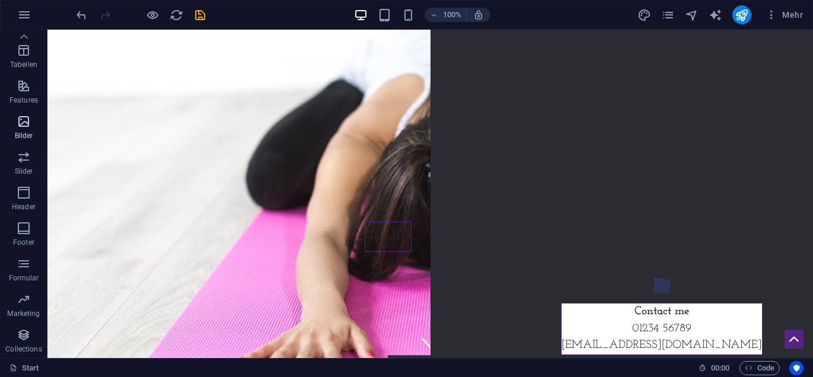
click at [23, 116] on icon "button" at bounding box center [24, 121] width 14 height 14
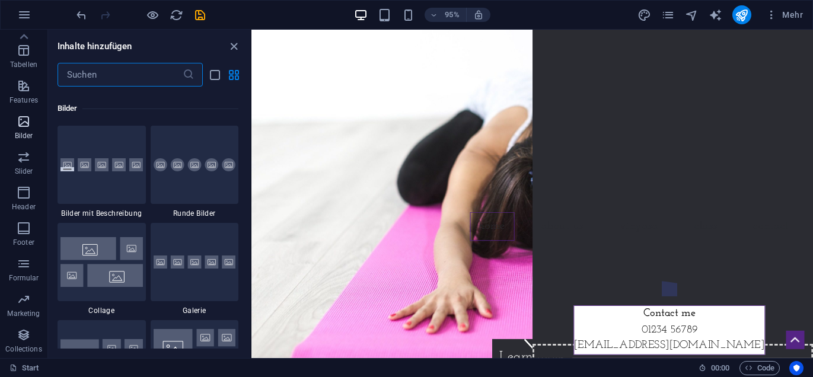
scroll to position [6012, 0]
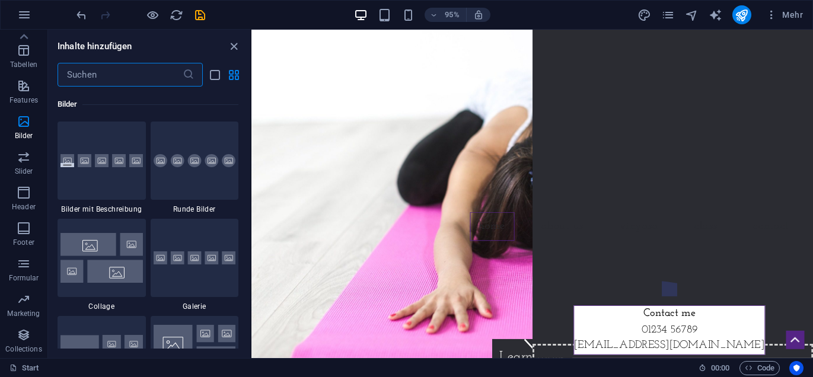
click at [130, 69] on input "text" at bounding box center [120, 75] width 125 height 24
click at [143, 79] on input "text" at bounding box center [120, 75] width 125 height 24
click at [22, 229] on icon "button" at bounding box center [24, 228] width 14 height 14
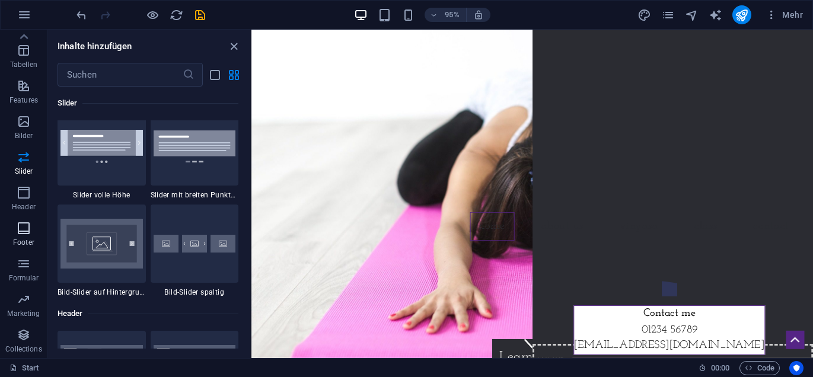
scroll to position [7850, 0]
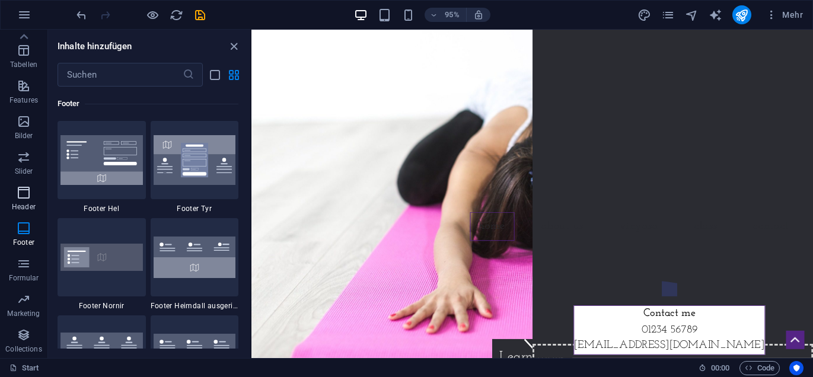
click at [22, 190] on icon "button" at bounding box center [24, 193] width 14 height 14
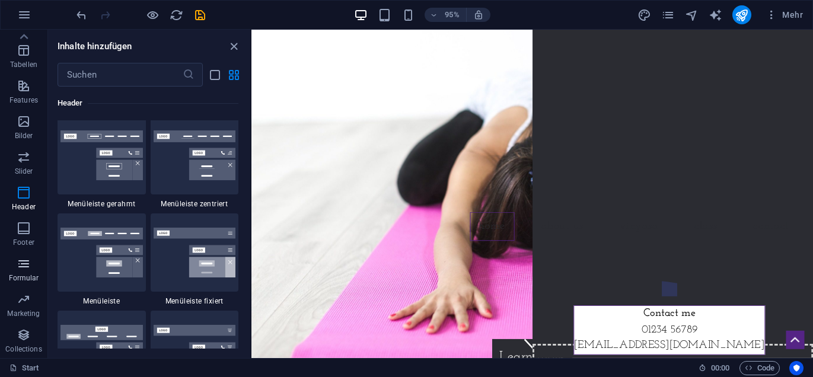
scroll to position [7140, 0]
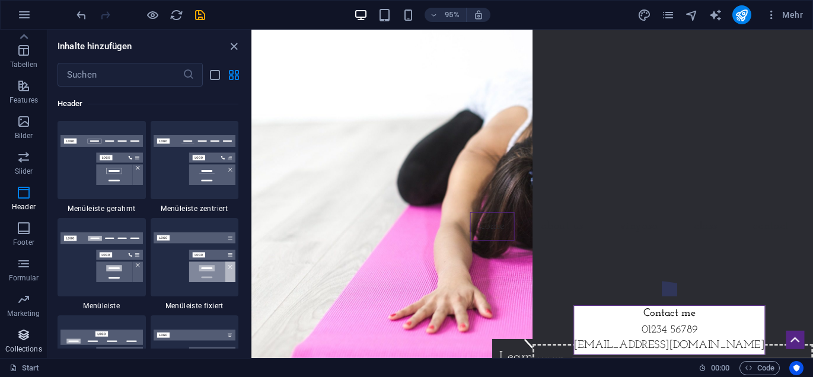
click at [26, 343] on span "Collections" at bounding box center [23, 342] width 47 height 28
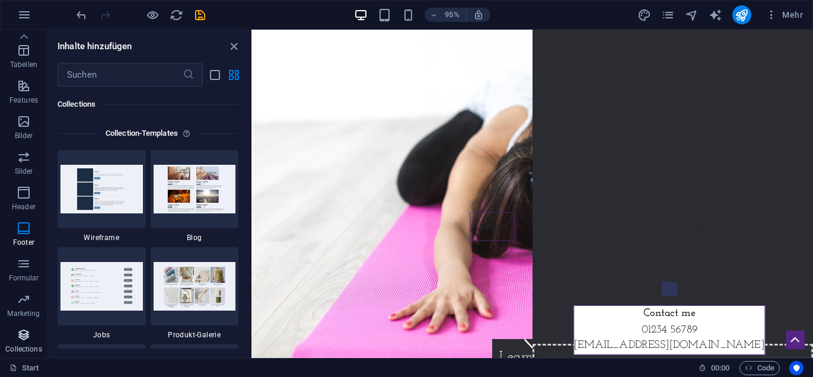
scroll to position [0, 0]
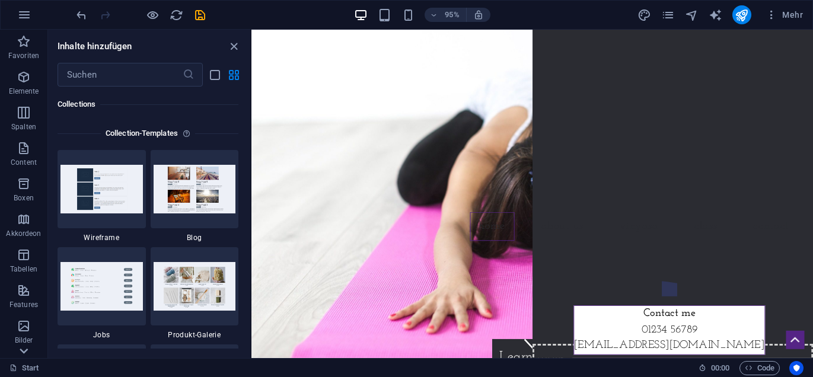
click at [23, 355] on icon at bounding box center [23, 351] width 17 height 17
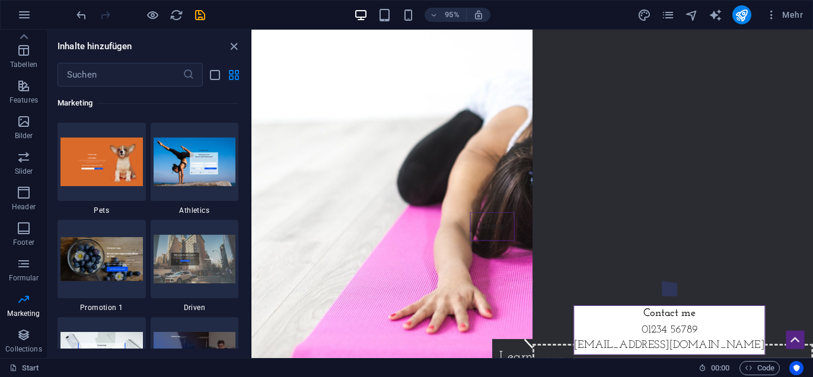
scroll to position [10124, 0]
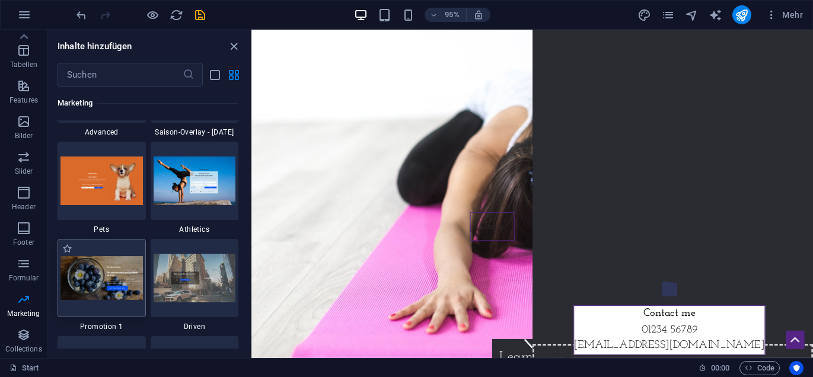
click at [86, 273] on img at bounding box center [101, 278] width 82 height 44
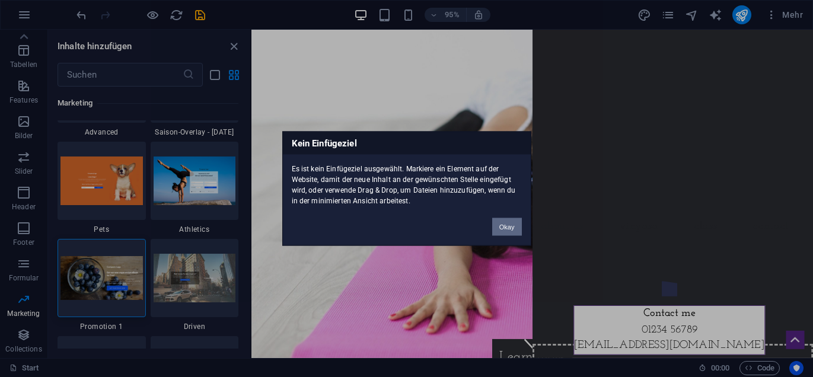
click at [502, 226] on button "Okay" at bounding box center [507, 227] width 30 height 18
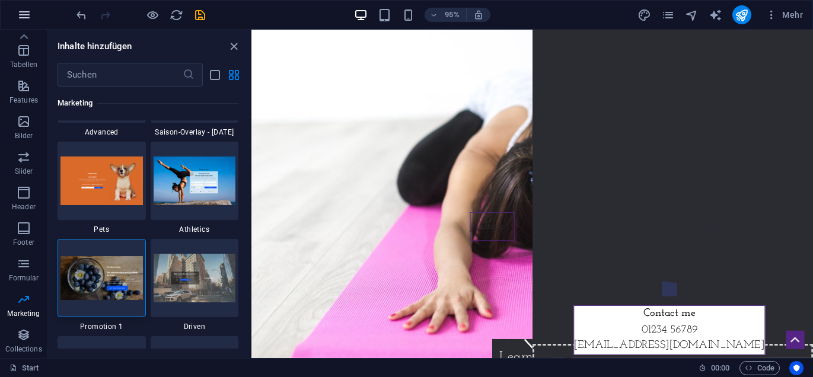
click at [27, 15] on icon "button" at bounding box center [24, 15] width 14 height 14
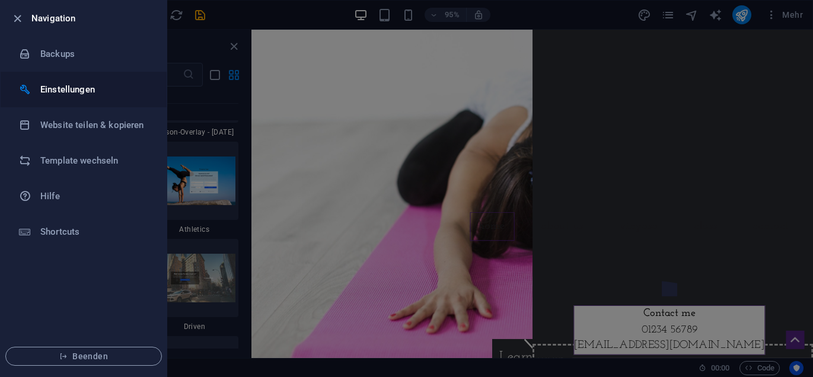
click at [76, 85] on h6 "Einstellungen" at bounding box center [95, 89] width 110 height 14
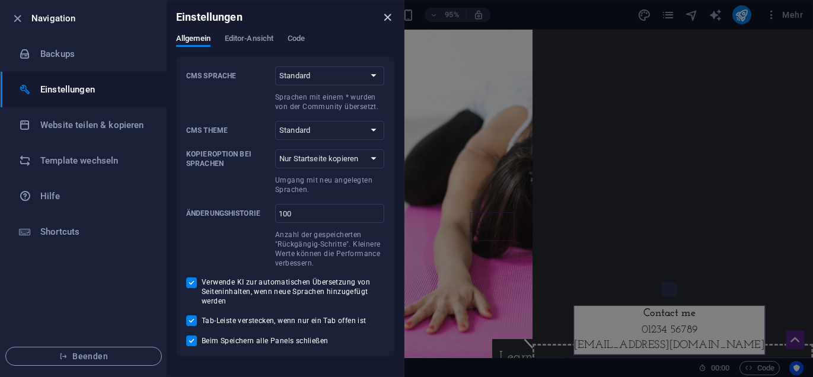
click at [389, 19] on icon "close" at bounding box center [388, 18] width 14 height 14
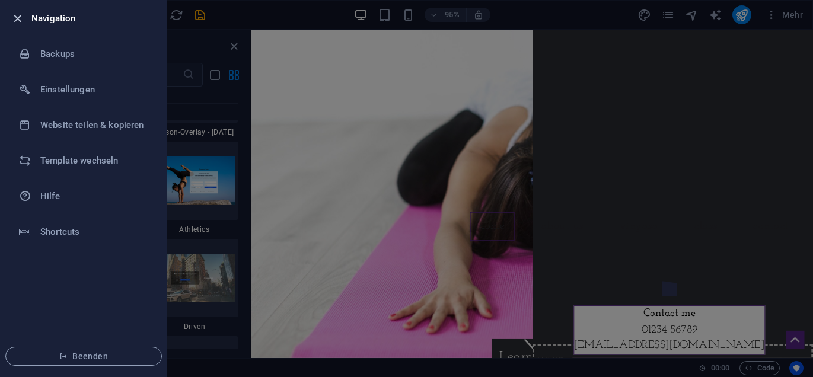
click at [17, 21] on icon "button" at bounding box center [18, 19] width 14 height 14
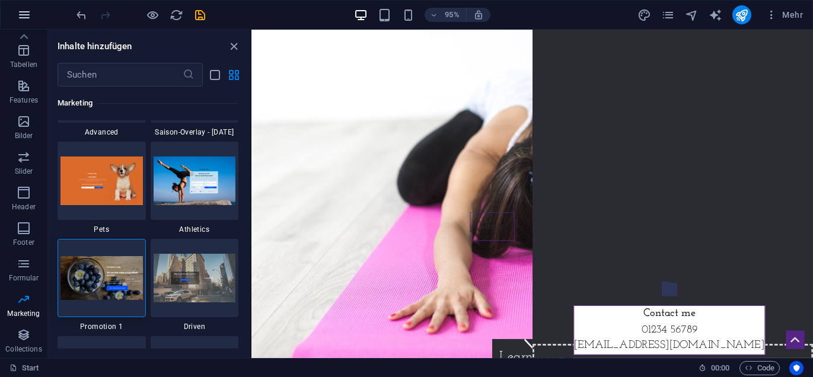
click at [23, 17] on icon "button" at bounding box center [24, 15] width 14 height 14
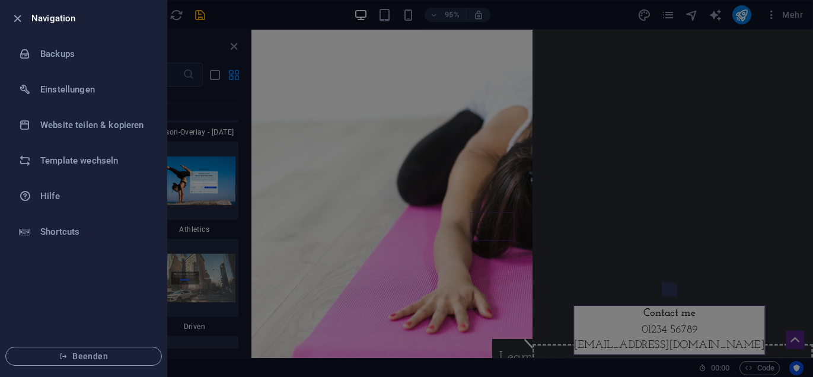
click at [235, 44] on div at bounding box center [406, 188] width 813 height 377
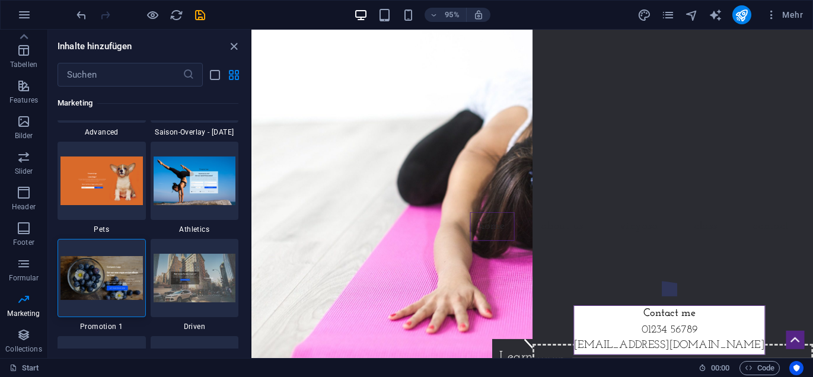
click at [235, 44] on icon "close panel" at bounding box center [234, 47] width 14 height 14
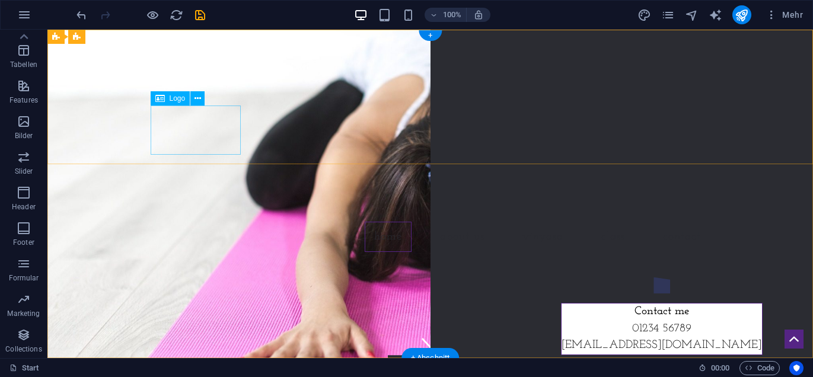
click at [190, 173] on div at bounding box center [431, 197] width 560 height 49
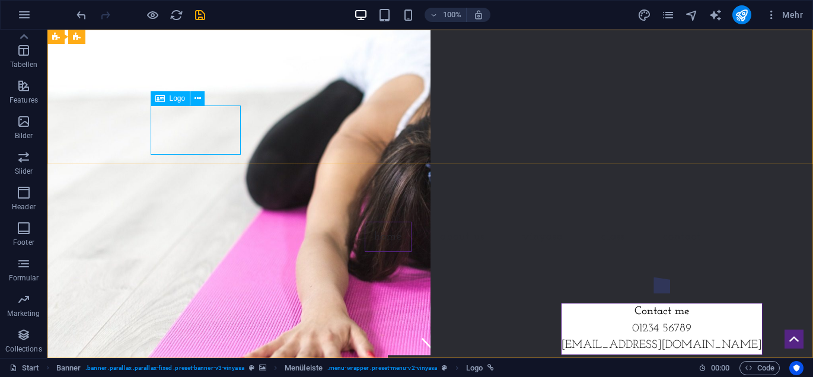
click at [170, 100] on span "Logo" at bounding box center [178, 98] width 16 height 7
click at [198, 99] on icon at bounding box center [197, 99] width 7 height 12
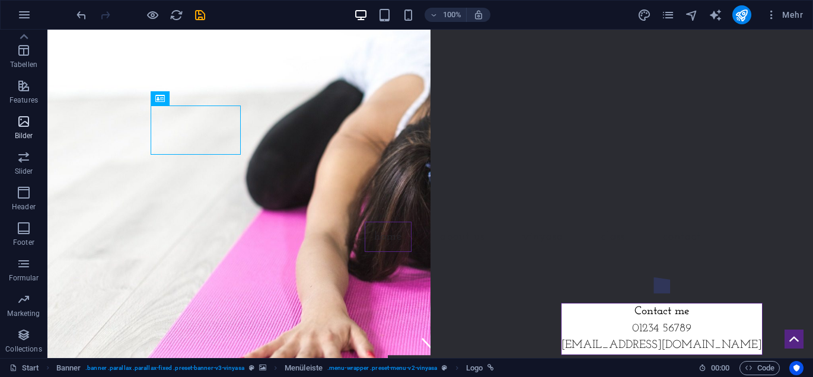
click at [21, 130] on span "Bilder" at bounding box center [23, 128] width 47 height 28
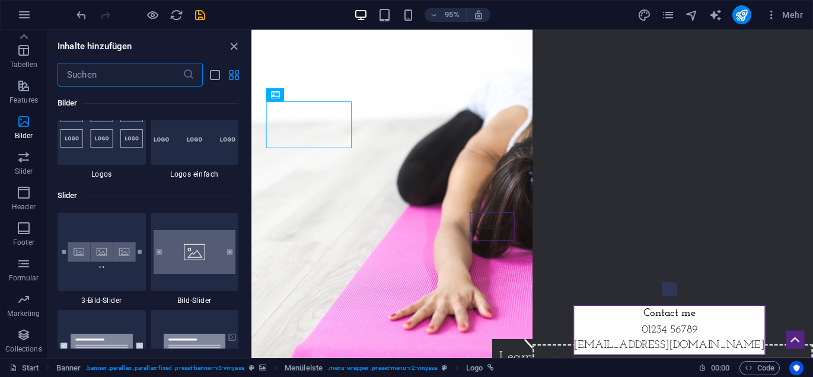
scroll to position [6668, 0]
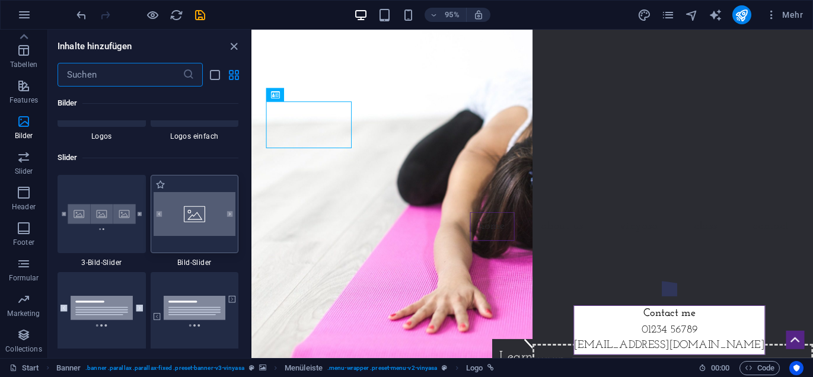
click at [209, 218] on img at bounding box center [195, 214] width 82 height 44
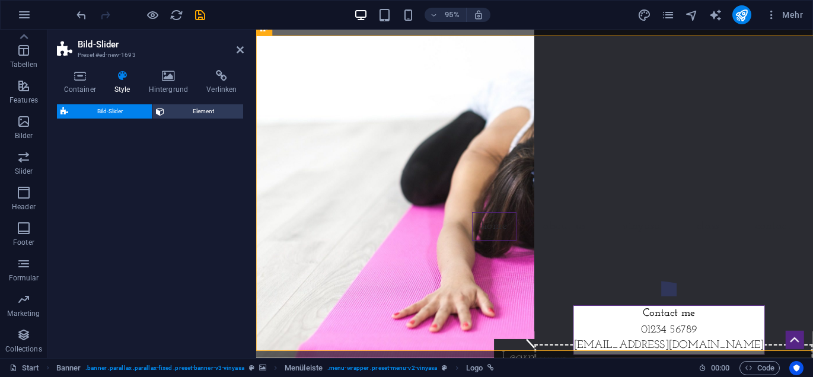
select select "rem"
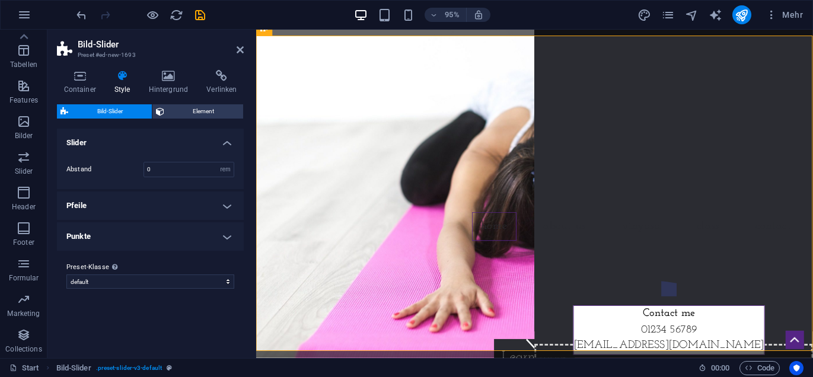
scroll to position [339, 0]
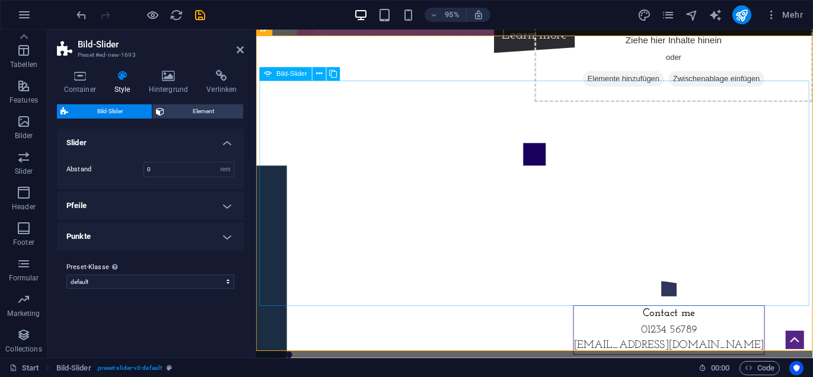
click at [331, 75] on icon at bounding box center [333, 74] width 8 height 12
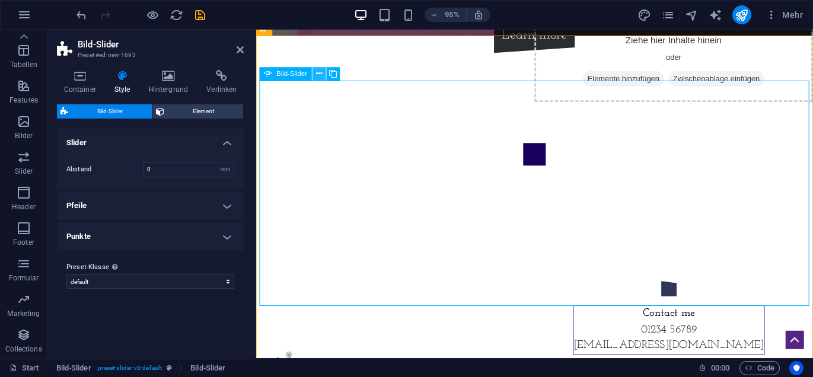
click at [318, 75] on icon at bounding box center [319, 74] width 6 height 12
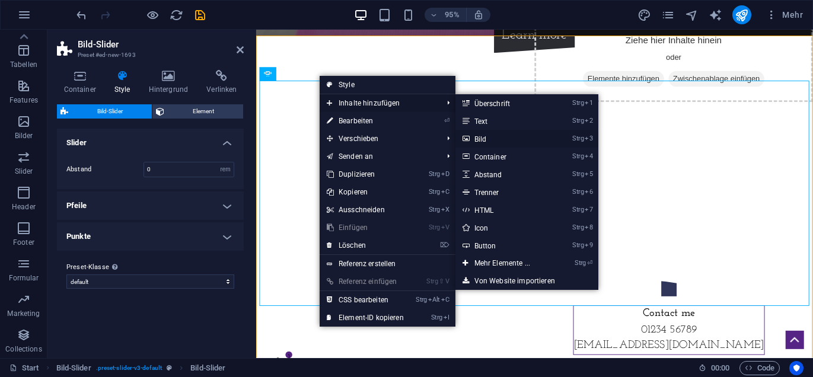
click at [491, 138] on link "Strg 3 Bild" at bounding box center [504, 139] width 98 height 18
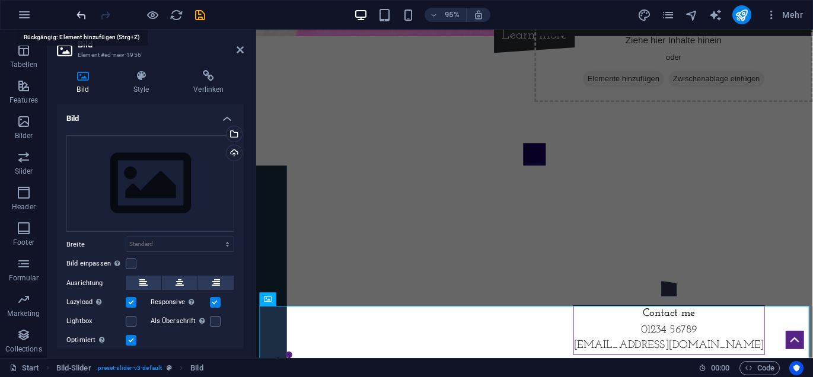
click at [81, 15] on icon "undo" at bounding box center [82, 15] width 14 height 14
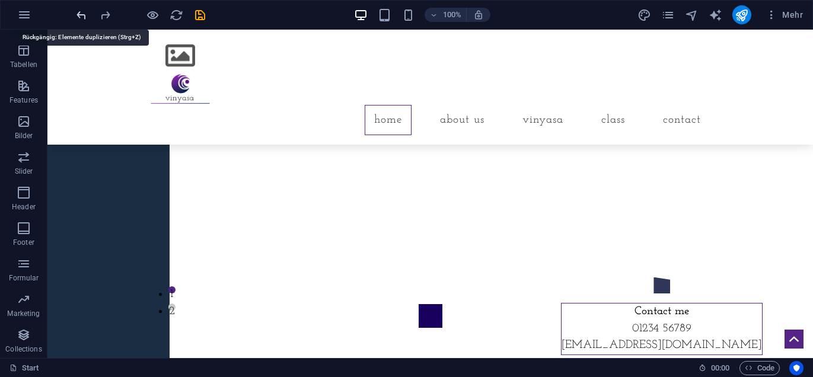
click at [81, 15] on icon "undo" at bounding box center [82, 15] width 14 height 14
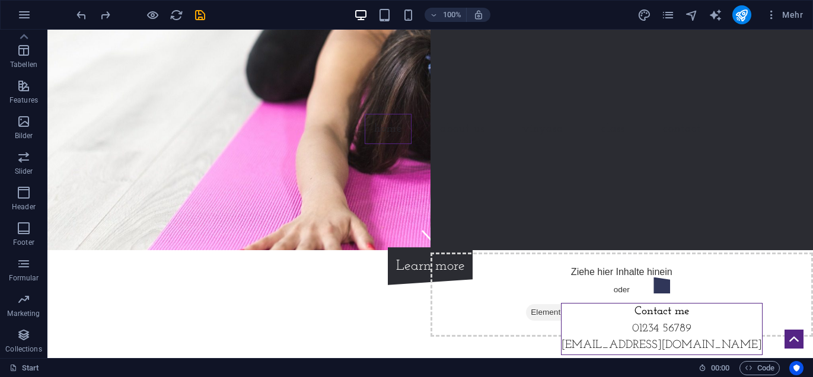
scroll to position [0, 0]
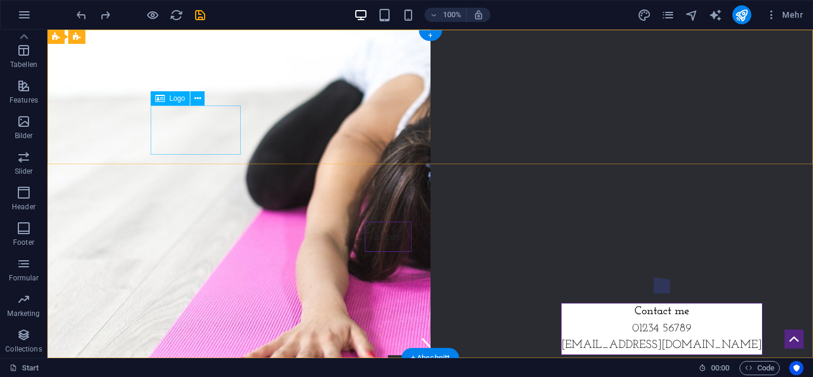
click at [196, 173] on div at bounding box center [431, 197] width 560 height 49
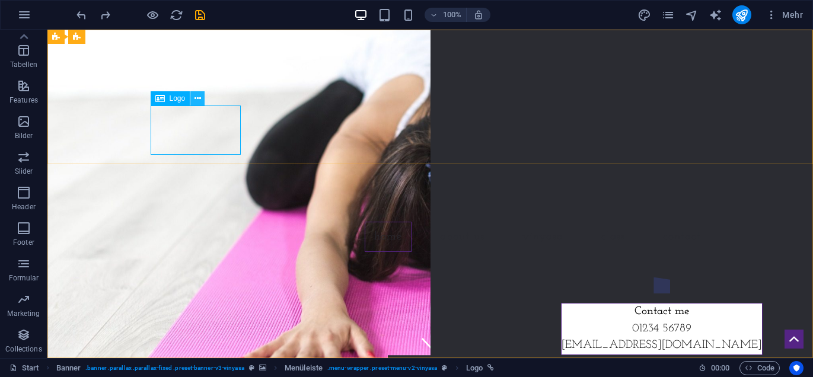
click at [195, 99] on icon at bounding box center [197, 99] width 7 height 12
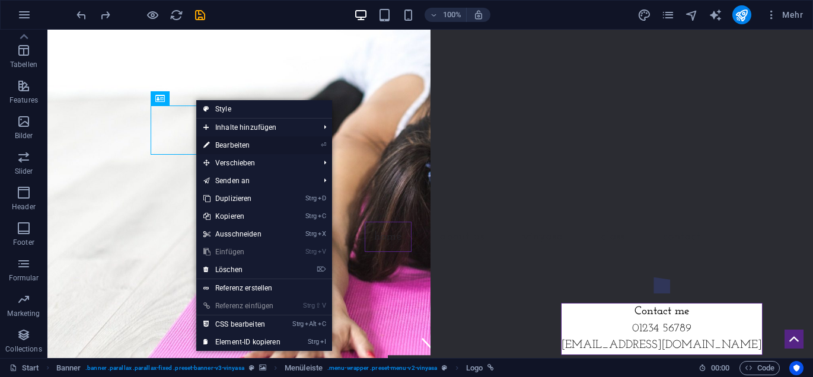
click at [235, 143] on link "⏎ Bearbeiten" at bounding box center [241, 145] width 91 height 18
select select "px"
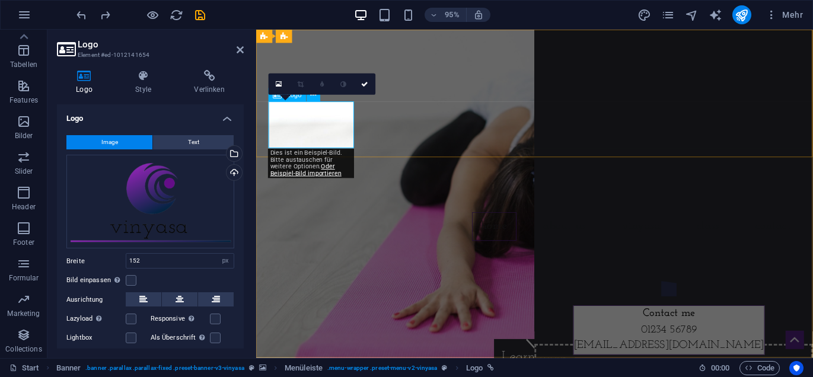
click at [315, 173] on div at bounding box center [549, 197] width 560 height 49
click at [278, 84] on icon at bounding box center [279, 85] width 7 height 8
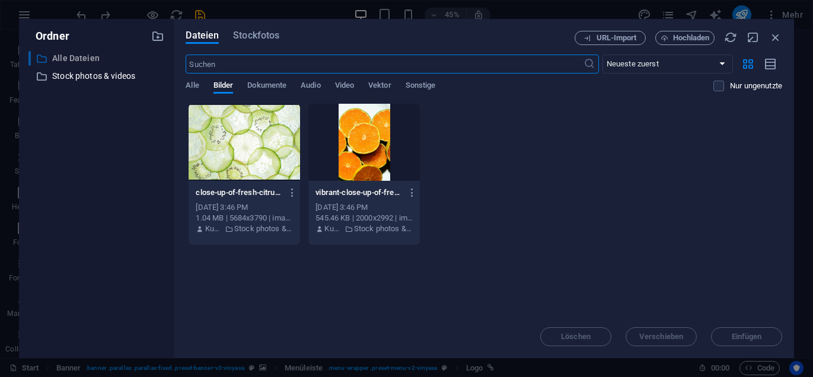
click at [80, 60] on p "Alle Dateien" at bounding box center [97, 59] width 91 height 14
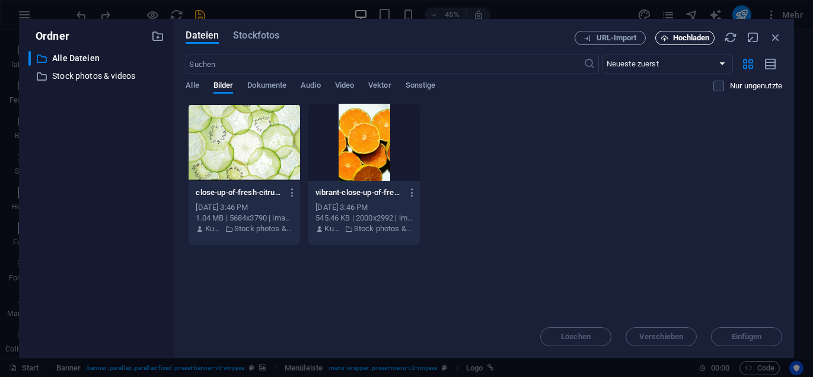
click at [683, 37] on span "Hochladen" at bounding box center [691, 37] width 37 height 7
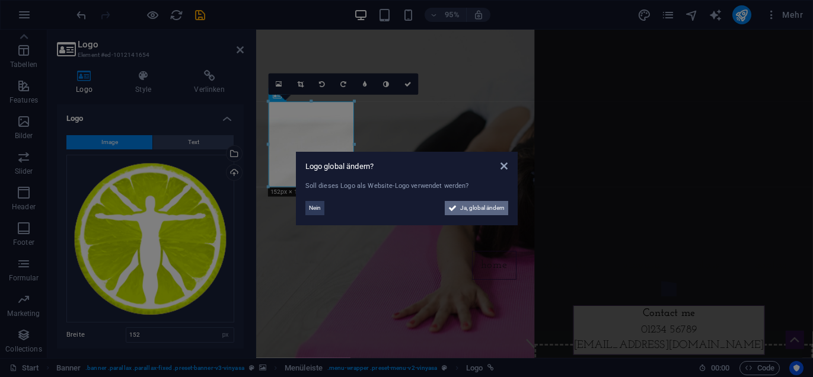
click at [481, 206] on span "Ja, global ändern" at bounding box center [482, 208] width 44 height 14
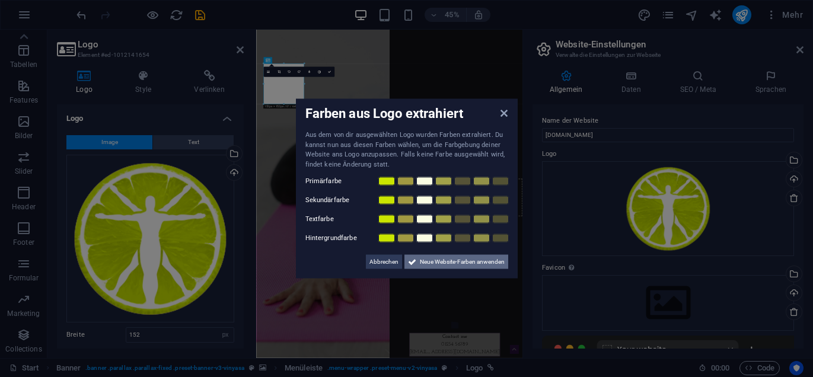
click at [459, 261] on span "Neue Website-Farben anwenden" at bounding box center [462, 262] width 85 height 14
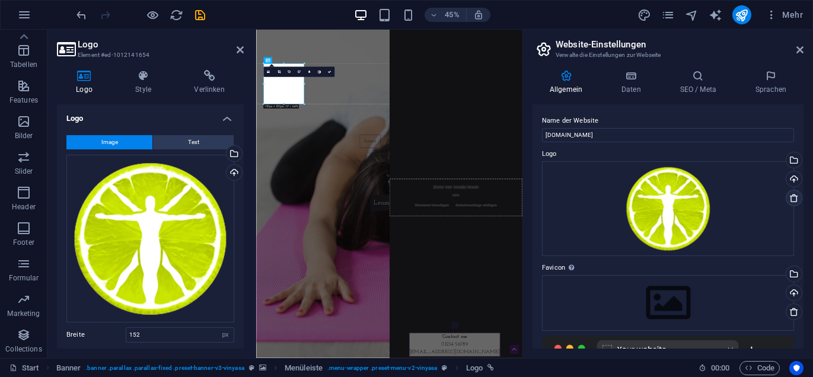
drag, startPoint x: 803, startPoint y: 160, endPoint x: 799, endPoint y: 196, distance: 36.4
click at [799, 196] on div "Allgemein Daten SEO / Meta Sprachen Name der Website praxislamprecht.de Logo Zi…" at bounding box center [668, 209] width 290 height 298
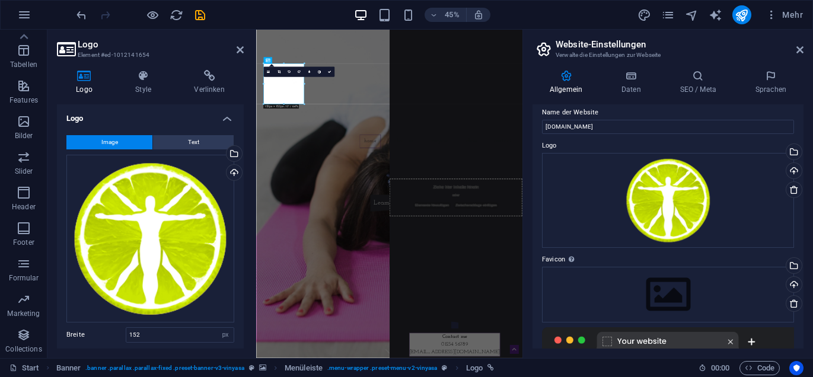
scroll to position [8, 0]
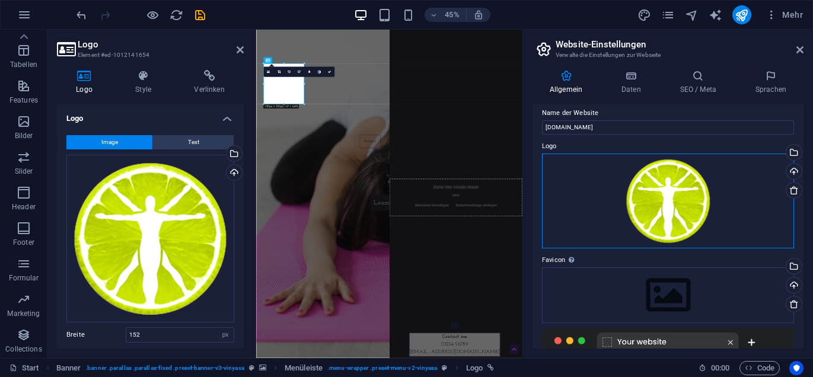
click at [736, 226] on div "Ziehe Dateien zum Hochladen hierher oder klicke hier, um aus Dateien oder koste…" at bounding box center [668, 201] width 252 height 95
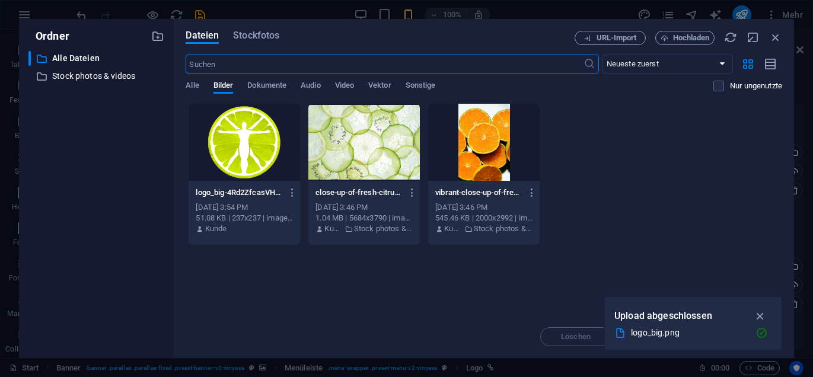
click at [256, 143] on div at bounding box center [244, 142] width 111 height 77
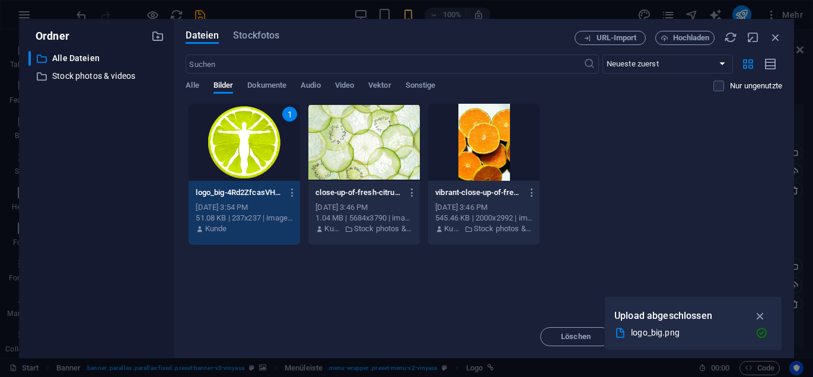
click at [256, 143] on div "1" at bounding box center [244, 142] width 111 height 77
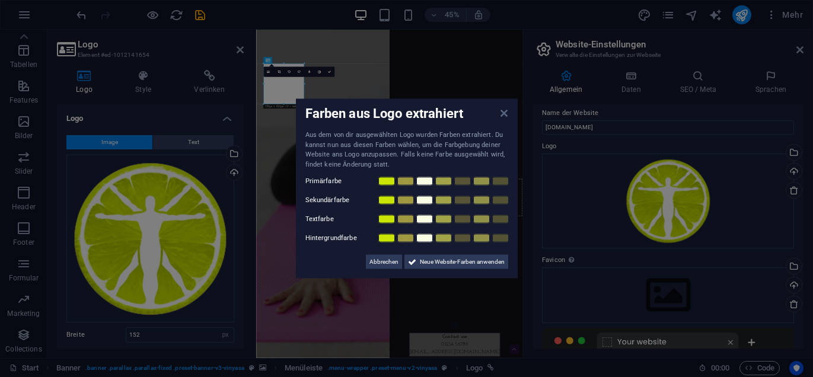
click at [503, 113] on icon at bounding box center [503, 113] width 7 height 9
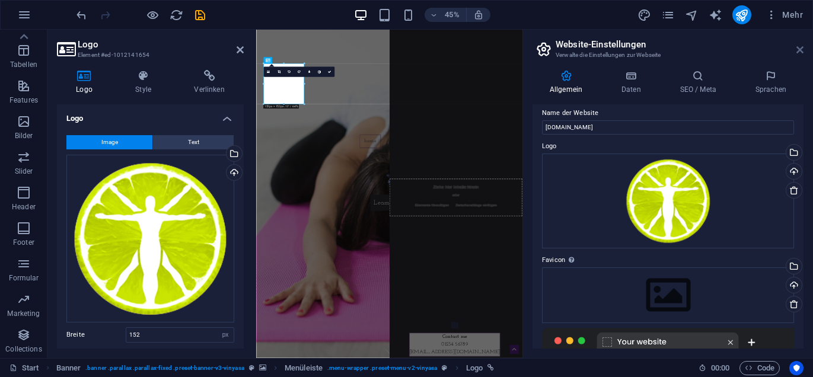
click at [800, 51] on icon at bounding box center [799, 49] width 7 height 9
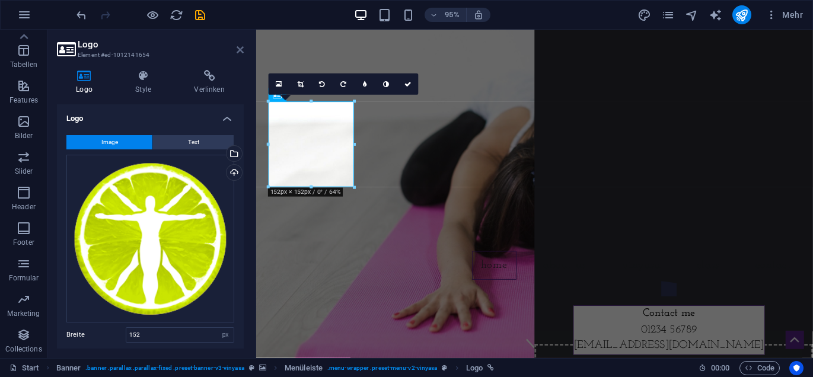
click at [239, 53] on icon at bounding box center [240, 49] width 7 height 9
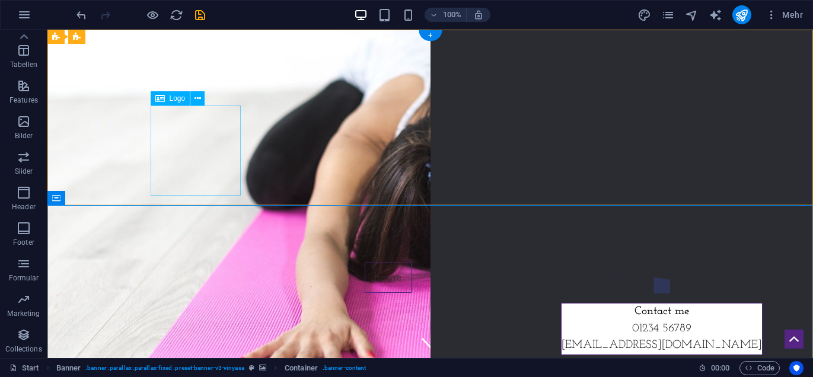
click at [170, 173] on div at bounding box center [431, 218] width 560 height 90
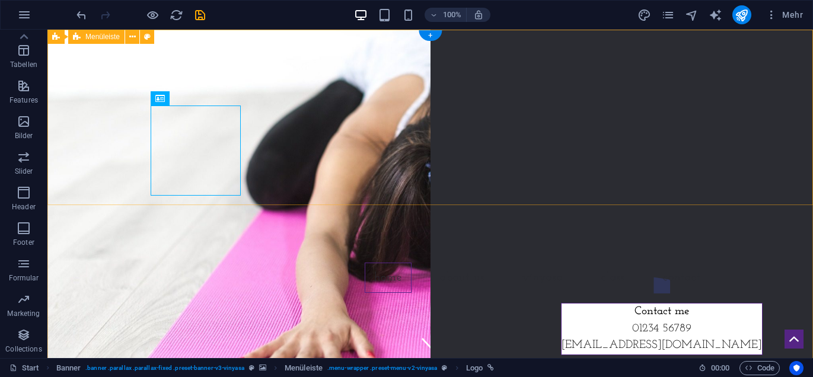
click at [79, 75] on div "Home About us Vinyasa Class Contact Menu" at bounding box center [430, 166] width 766 height 273
click at [110, 103] on div "Home About us Vinyasa Class Contact Menu" at bounding box center [430, 166] width 766 height 273
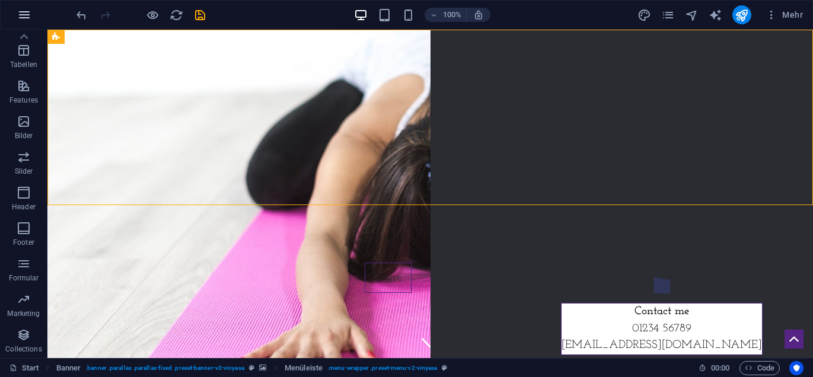
click at [20, 14] on icon "button" at bounding box center [24, 15] width 14 height 14
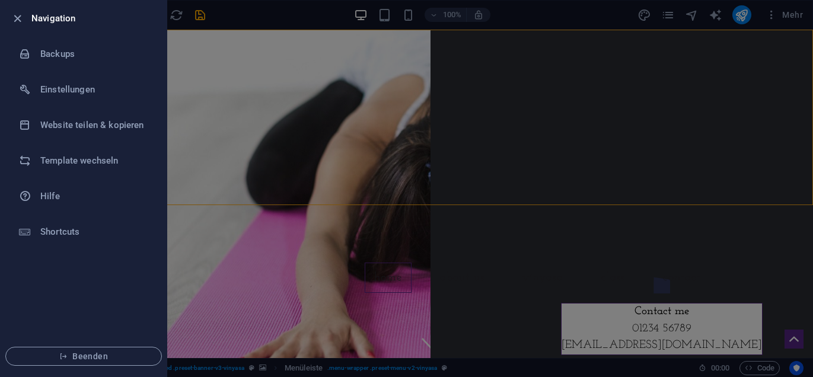
click at [266, 192] on div at bounding box center [406, 188] width 813 height 377
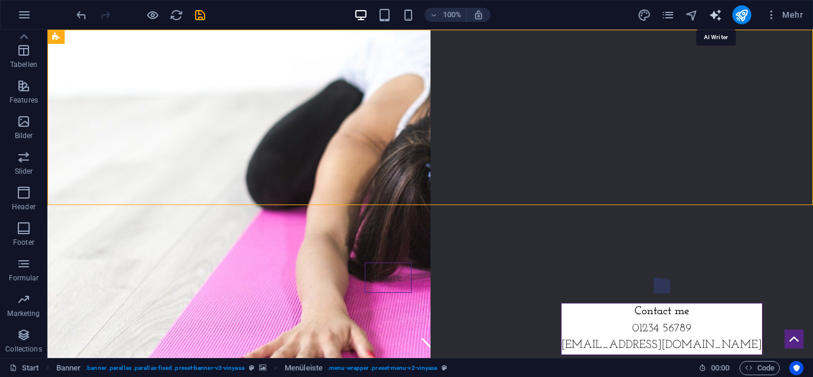
click at [713, 16] on icon "text_generator" at bounding box center [716, 15] width 14 height 14
select select "English"
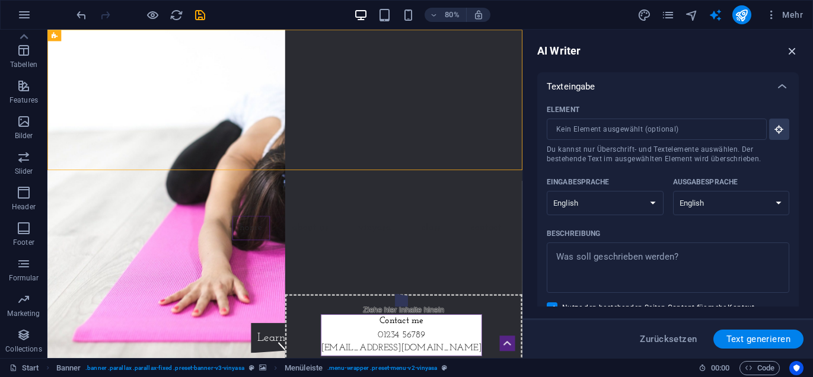
click at [792, 49] on icon "button" at bounding box center [792, 50] width 13 height 13
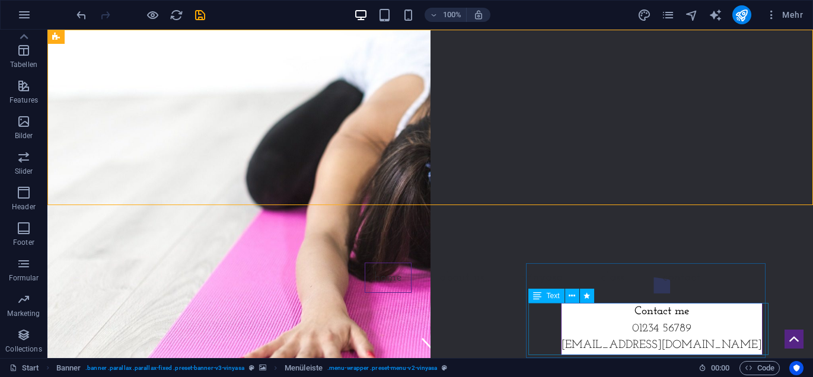
click at [611, 332] on div "Contact me 01234 56789 info@ernaehrungsberatung-lamprecht.de" at bounding box center [662, 329] width 202 height 52
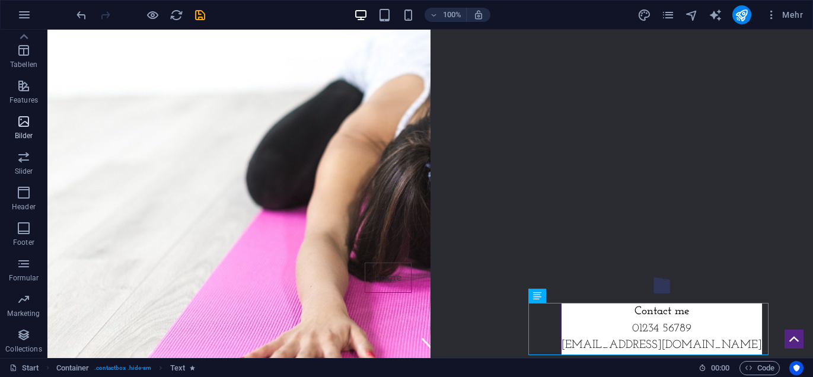
click at [27, 126] on icon "button" at bounding box center [24, 121] width 14 height 14
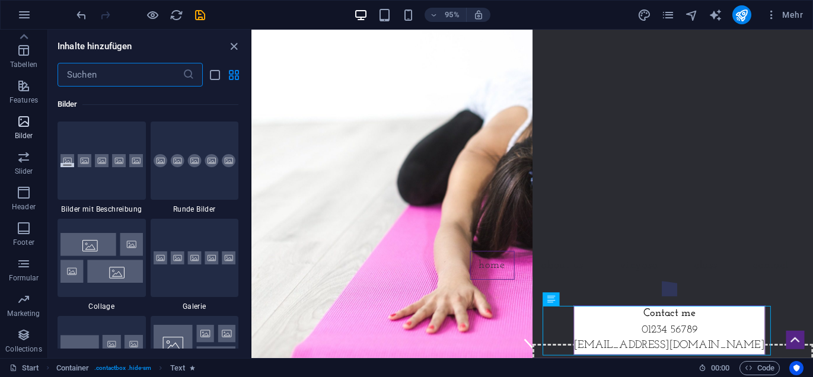
scroll to position [6012, 0]
click at [251, 225] on iframe at bounding box center [532, 194] width 562 height 329
click at [127, 241] on img at bounding box center [101, 257] width 82 height 49
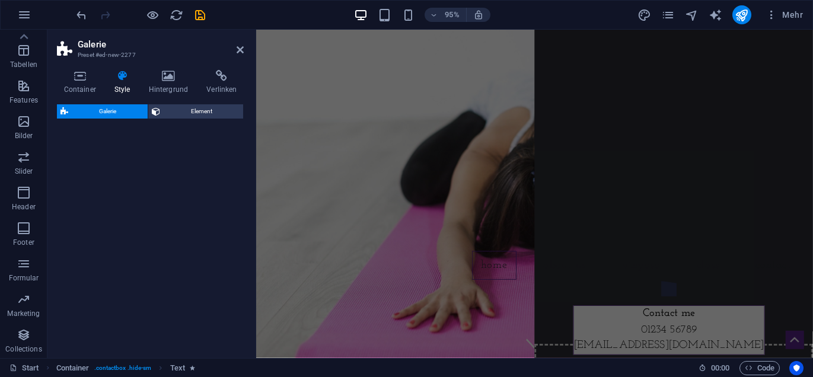
select select "rem"
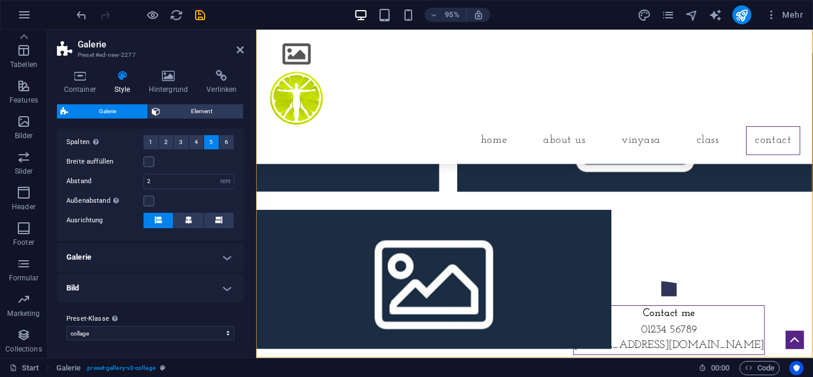
scroll to position [0, 0]
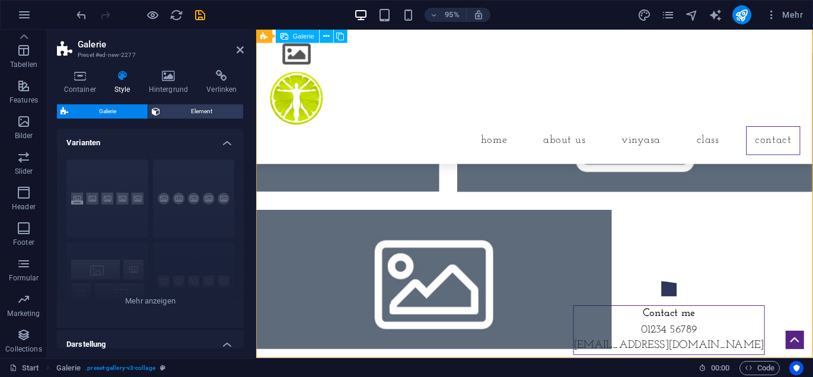
click at [342, 135] on li at bounding box center [352, 127] width 193 height 146
click at [344, 143] on li at bounding box center [352, 127] width 193 height 146
click at [307, 170] on li at bounding box center [352, 127] width 193 height 146
click at [346, 183] on li at bounding box center [352, 127] width 193 height 146
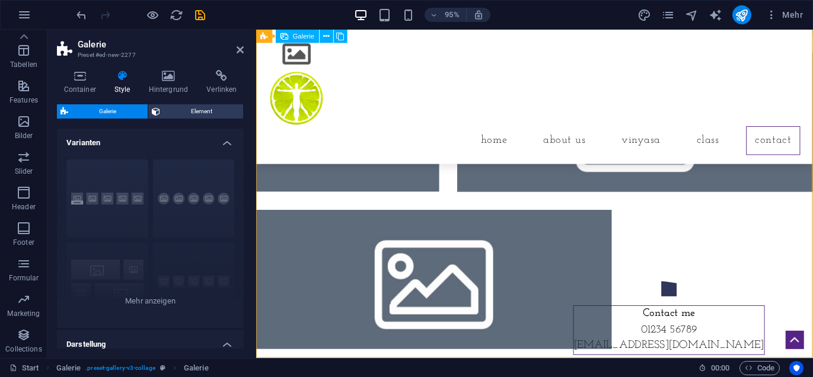
click at [346, 183] on li at bounding box center [352, 127] width 193 height 146
select select "4"
select select "px"
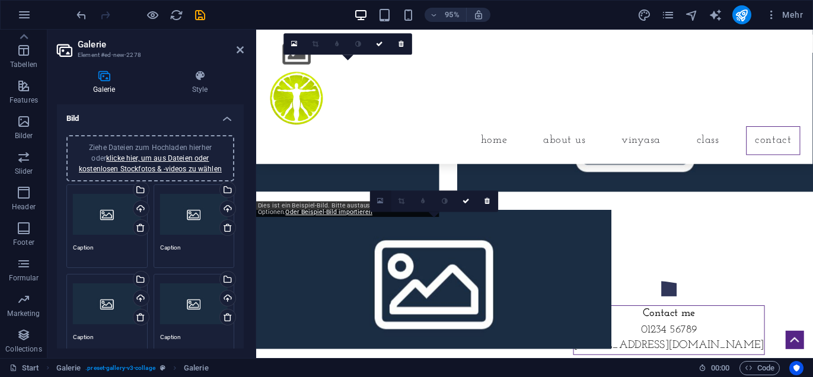
click at [381, 203] on icon at bounding box center [380, 201] width 7 height 8
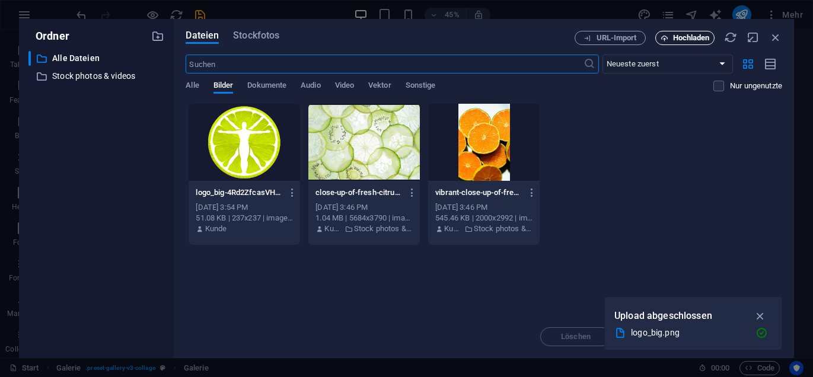
click at [697, 37] on span "Hochladen" at bounding box center [691, 37] width 37 height 7
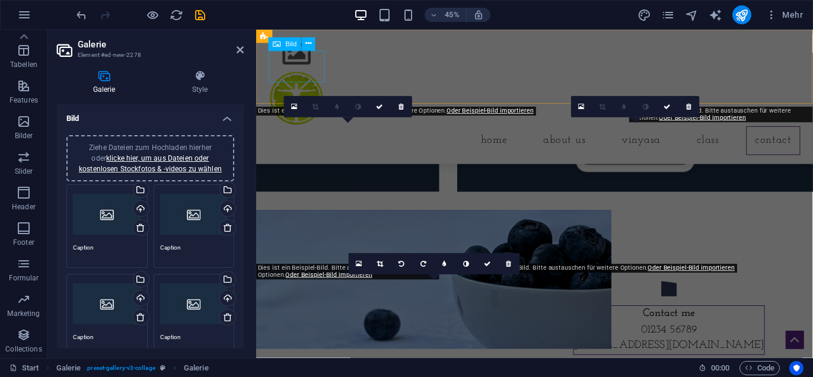
scroll to position [7246, 0]
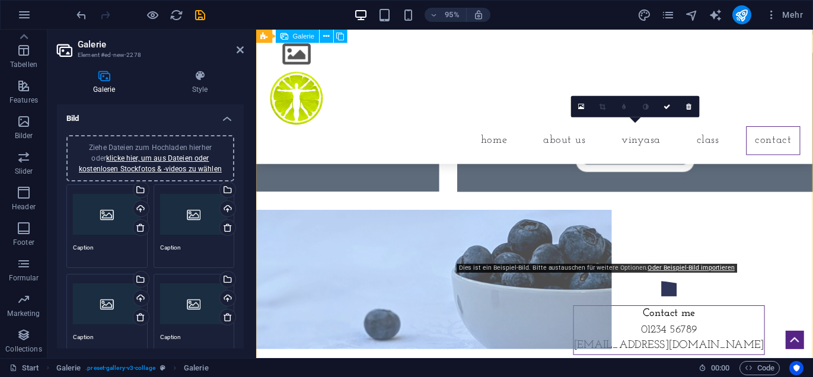
click at [661, 200] on li at bounding box center [655, 127] width 374 height 146
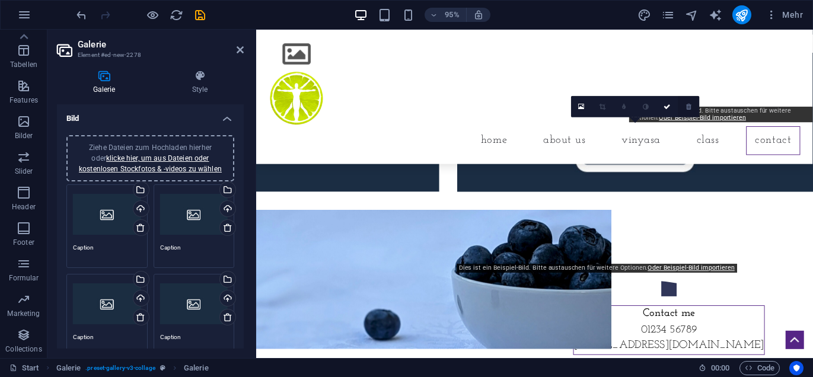
click at [688, 108] on icon at bounding box center [688, 106] width 5 height 7
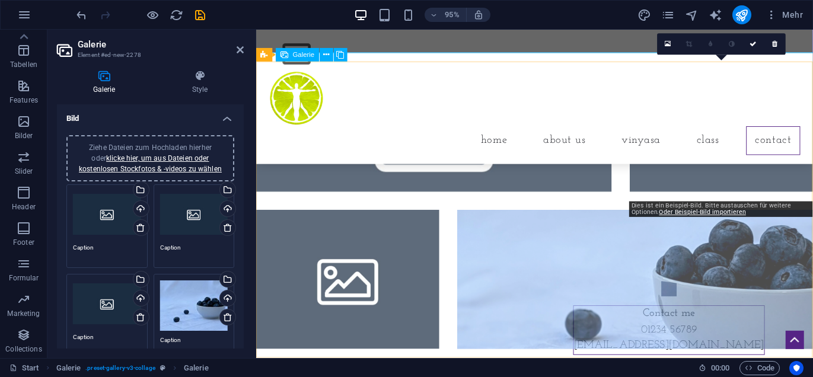
click at [704, 136] on li at bounding box center [745, 127] width 193 height 146
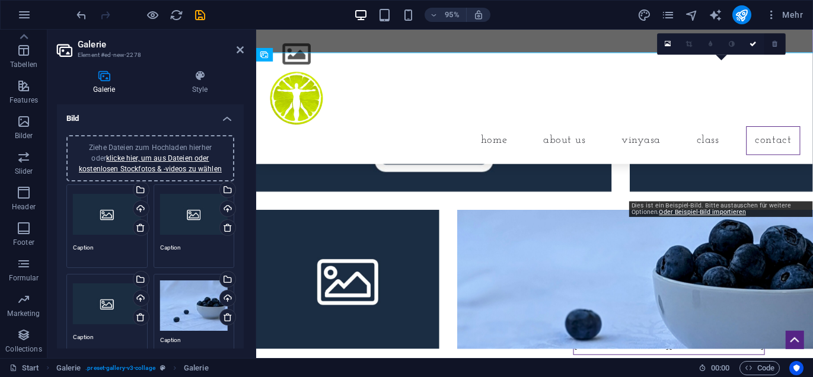
click at [773, 46] on icon at bounding box center [774, 44] width 5 height 7
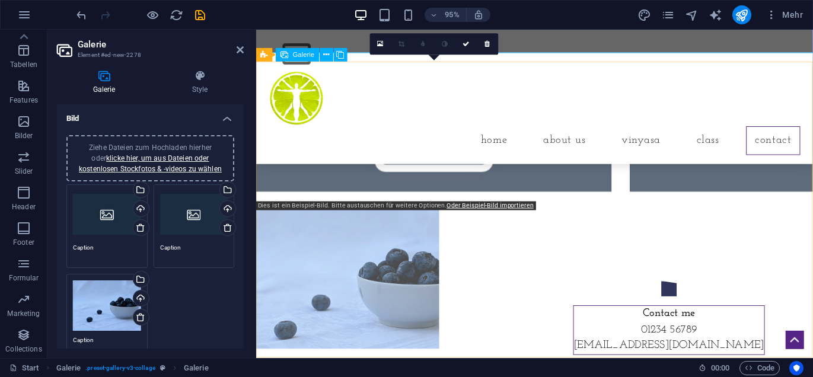
click at [513, 183] on li at bounding box center [443, 127] width 374 height 146
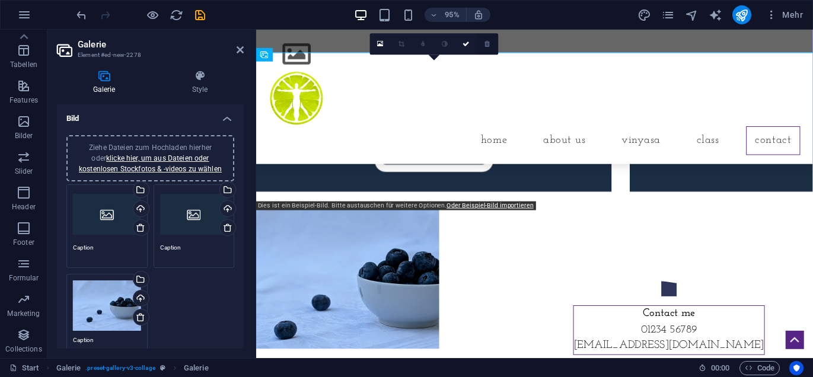
click at [488, 47] on icon at bounding box center [487, 44] width 5 height 7
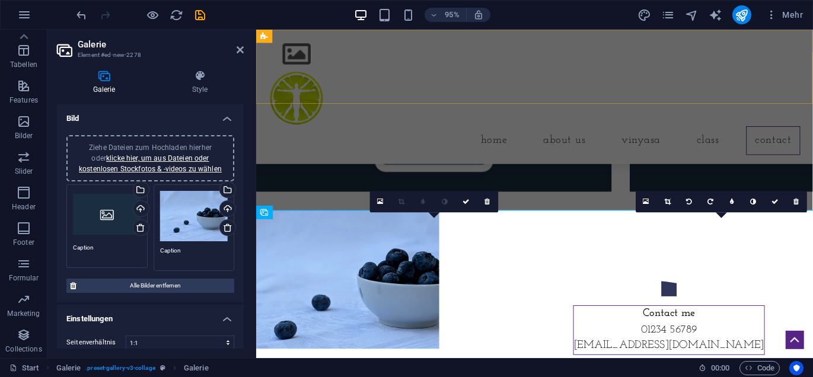
scroll to position [6980, 0]
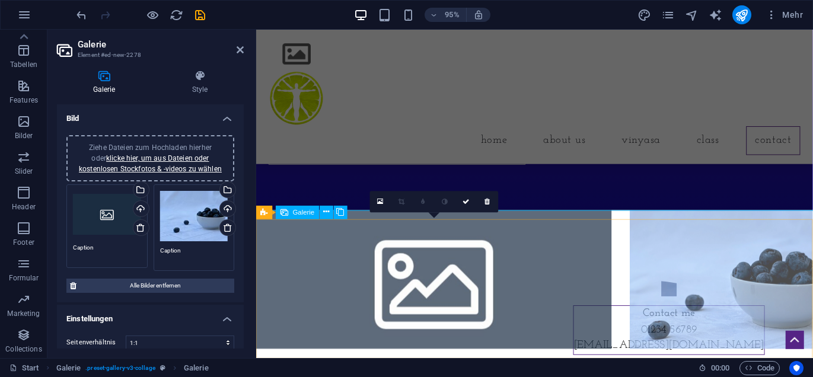
click at [533, 294] on li at bounding box center [443, 292] width 374 height 146
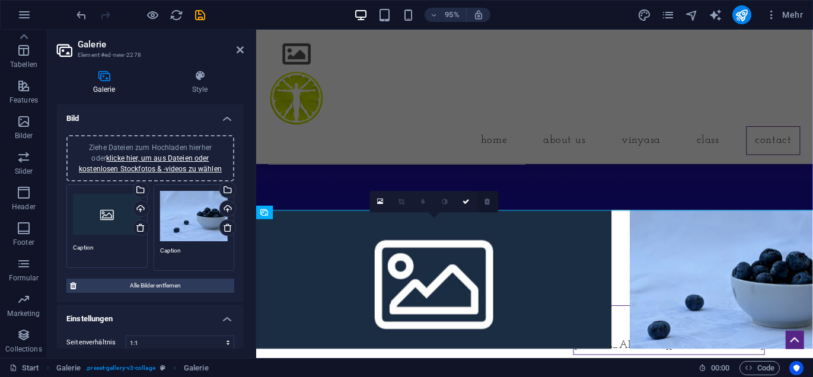
click at [486, 202] on icon at bounding box center [487, 202] width 5 height 7
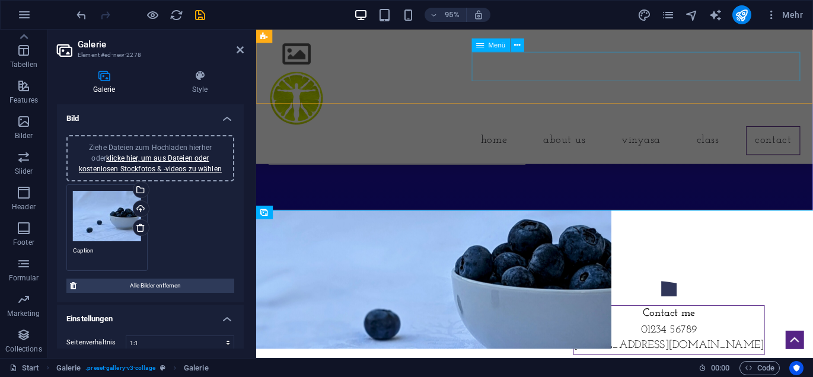
click at [505, 132] on nav "Home About us Vinyasa Class Contact" at bounding box center [549, 147] width 560 height 30
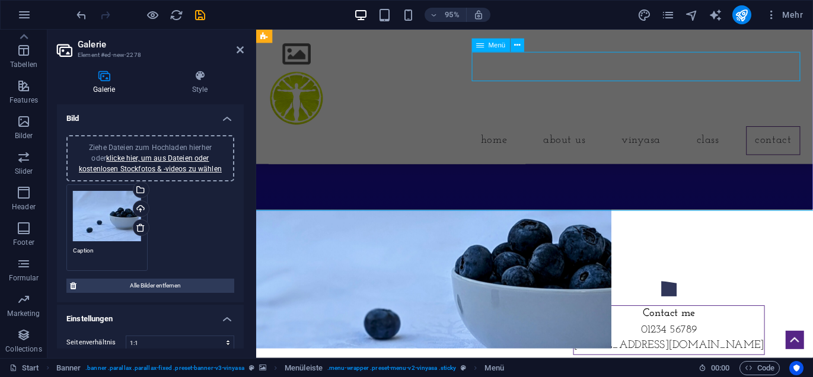
scroll to position [7010, 0]
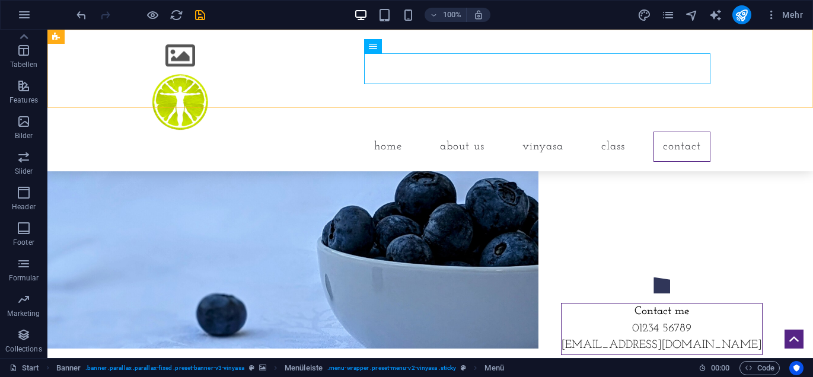
click at [812, 79] on div "Home About us Vinyasa Class Contact Menu" at bounding box center [430, 101] width 766 height 142
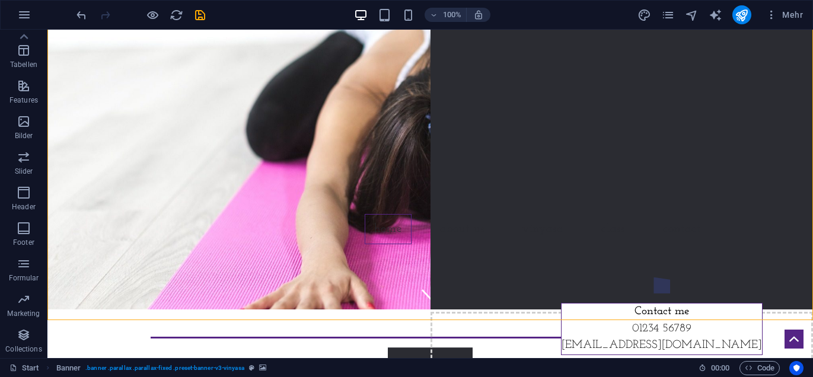
scroll to position [0, 0]
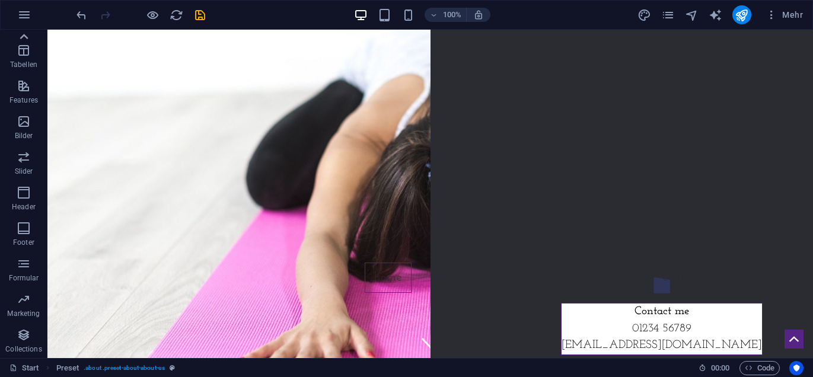
click at [25, 39] on icon at bounding box center [23, 36] width 17 height 17
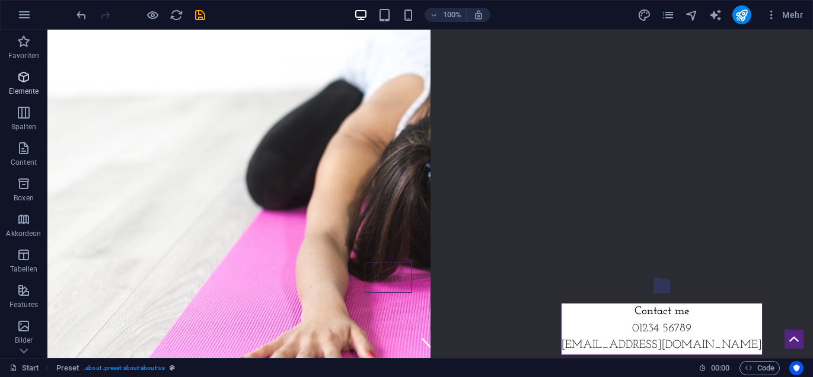
click at [25, 87] on p "Elemente" at bounding box center [24, 91] width 30 height 9
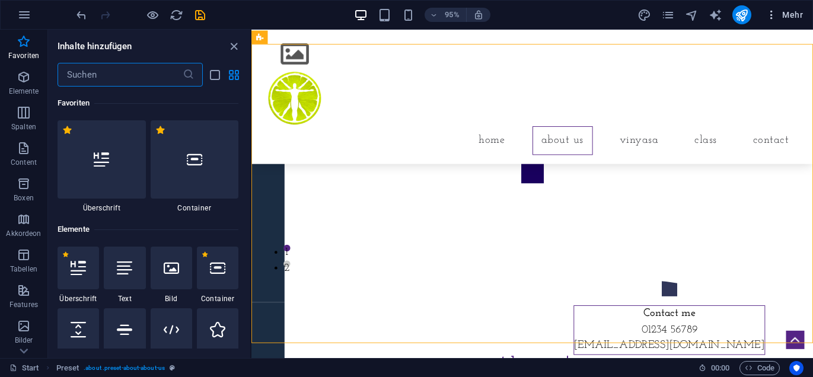
click at [792, 15] on span "Mehr" at bounding box center [784, 15] width 37 height 12
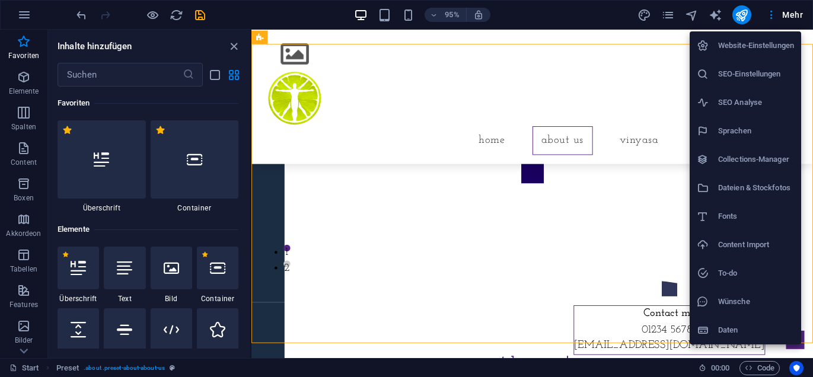
click at [747, 125] on h6 "Sprachen" at bounding box center [756, 131] width 76 height 14
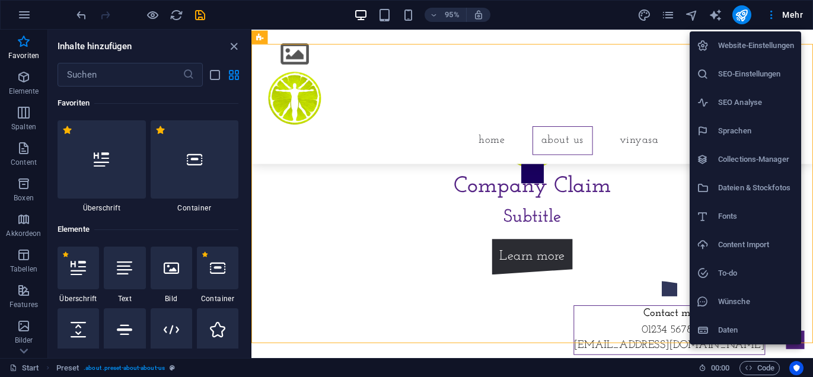
scroll to position [2036, 0]
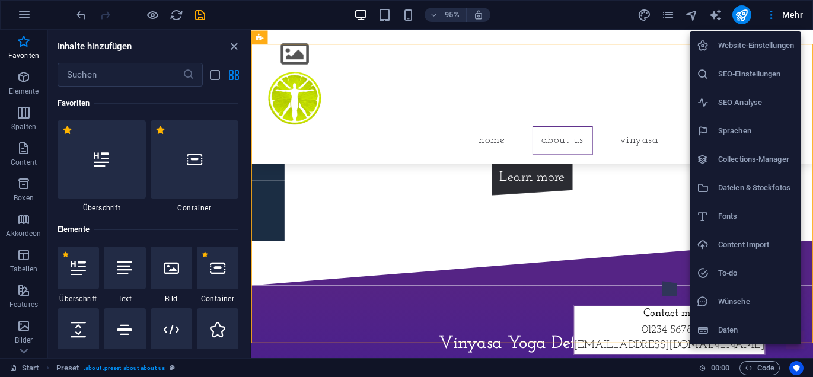
select select "31"
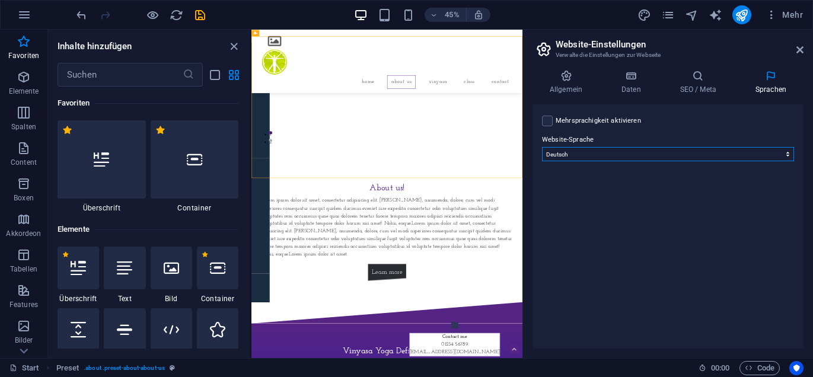
click at [786, 153] on select "Abchasisch Afar Afrikaans Akan Albanisch Amharisch Arabisch Aragonisch Armenisc…" at bounding box center [668, 154] width 252 height 14
click at [774, 126] on div "Mehrsprachigkeit aktivieren Um die Mehrsprachigkeit zu deaktivieren, lösche Spr…" at bounding box center [668, 121] width 252 height 14
click at [712, 15] on icon "text_generator" at bounding box center [716, 15] width 14 height 14
select select "English"
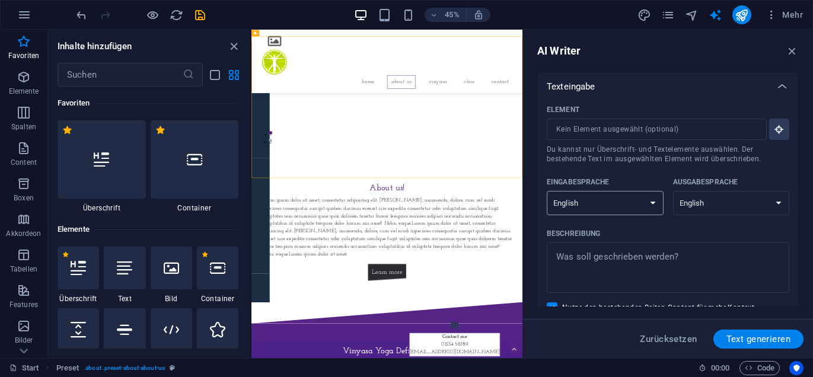
click at [651, 201] on select "Albanian Arabic Armenian Awadhi Azerbaijani Bashkir Basque Belarusian Bengali B…" at bounding box center [605, 203] width 117 height 24
select select "German"
click at [547, 191] on select "Albanian Arabic Armenian Awadhi Azerbaijani Bashkir Basque Belarusian Bengali B…" at bounding box center [605, 203] width 117 height 24
click at [779, 203] on select "Albanian Arabic Armenian Awadhi Azerbaijani Bashkir Basque Belarusian Bengali B…" at bounding box center [731, 203] width 117 height 24
click at [673, 191] on select "Albanian Arabic Armenian Awadhi Azerbaijani Bashkir Basque Belarusian Bengali B…" at bounding box center [731, 203] width 117 height 24
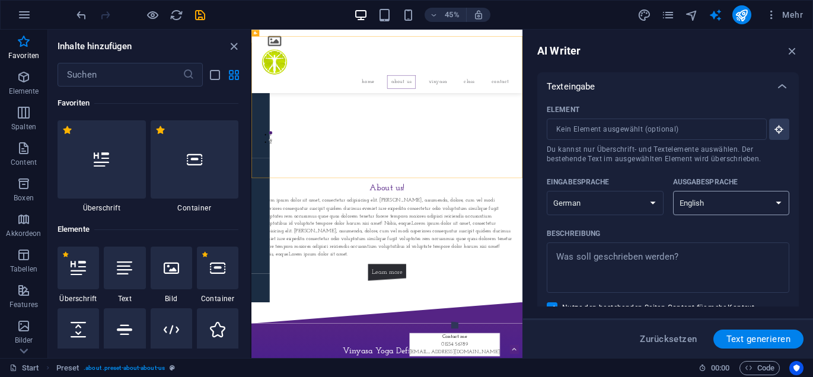
click at [776, 201] on select "Albanian Arabic Armenian Awadhi Azerbaijani Bashkir Basque Belarusian Bengali B…" at bounding box center [731, 203] width 117 height 24
select select "German"
click at [673, 191] on select "Albanian Arabic Armenian Awadhi Azerbaijani Bashkir Basque Belarusian Bengali B…" at bounding box center [731, 203] width 117 height 24
click at [748, 336] on span "Text generieren" at bounding box center [758, 338] width 64 height 9
select select "English"
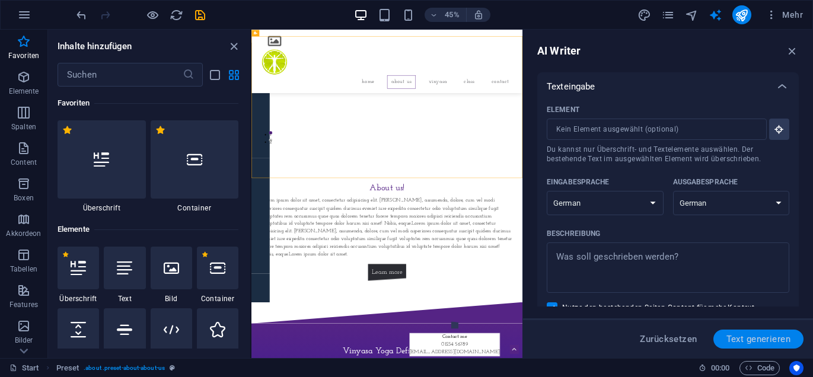
select select "English"
type textarea "x"
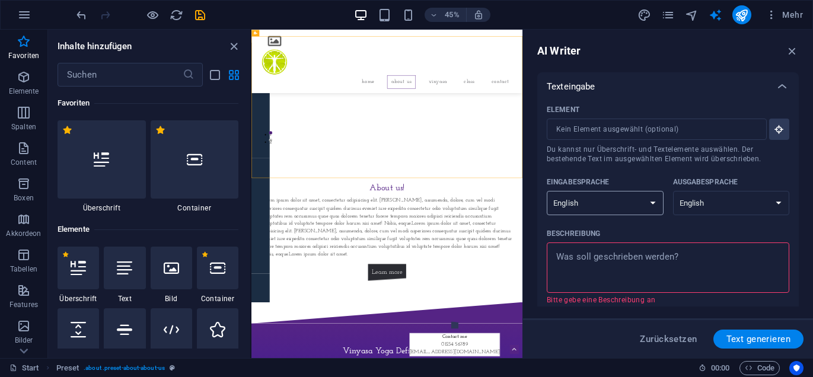
click at [652, 205] on select "Albanian Arabic Armenian Awadhi Azerbaijani Bashkir Basque Belarusian Bengali B…" at bounding box center [605, 203] width 117 height 24
click at [793, 51] on icon "button" at bounding box center [792, 50] width 13 height 13
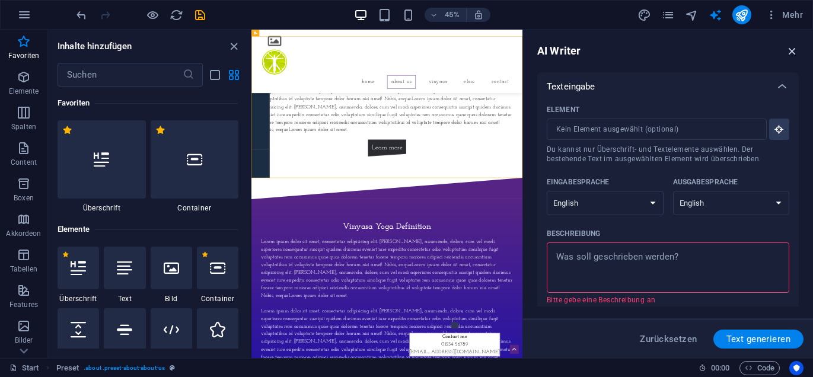
scroll to position [1306, 0]
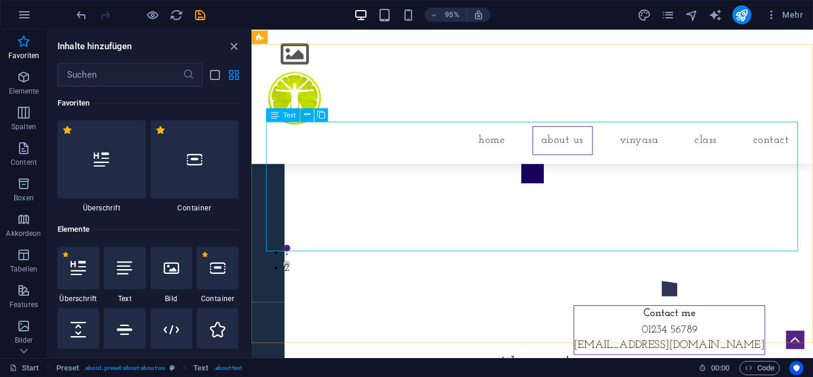
click at [275, 118] on icon at bounding box center [275, 116] width 8 height 14
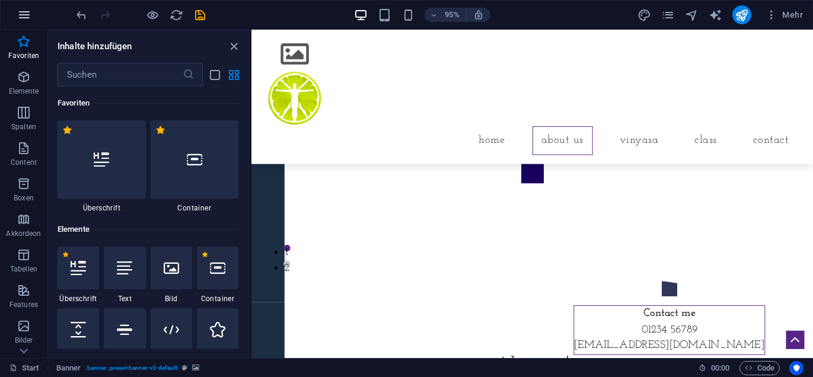
click at [23, 19] on icon "button" at bounding box center [24, 15] width 14 height 14
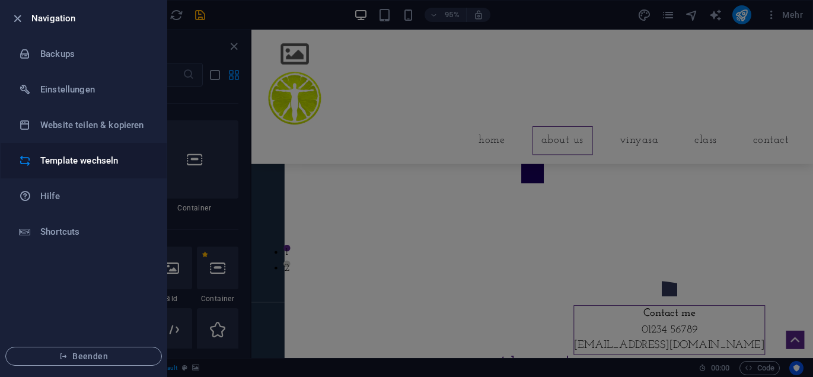
click at [55, 159] on h6 "Template wechseln" at bounding box center [95, 161] width 110 height 14
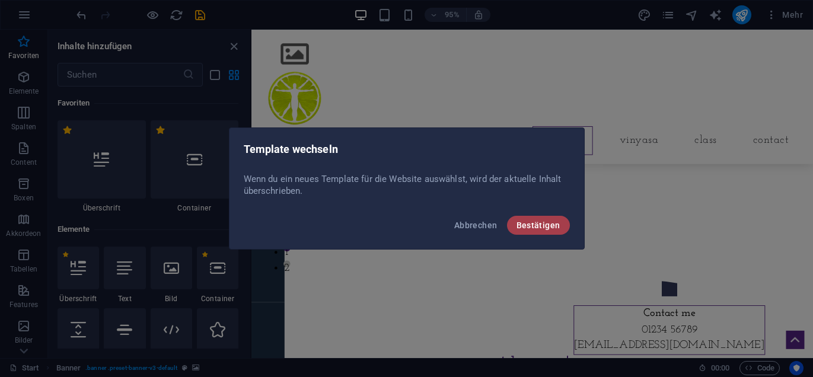
click at [540, 224] on span "Bestätigen" at bounding box center [538, 225] width 44 height 9
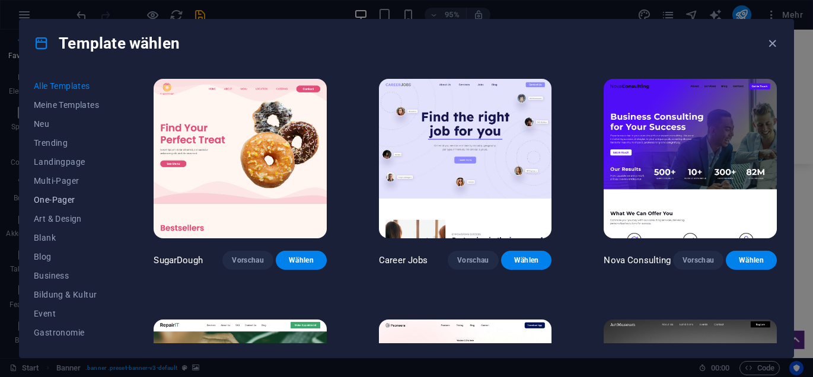
click at [54, 194] on button "One-Pager" at bounding box center [68, 199] width 68 height 19
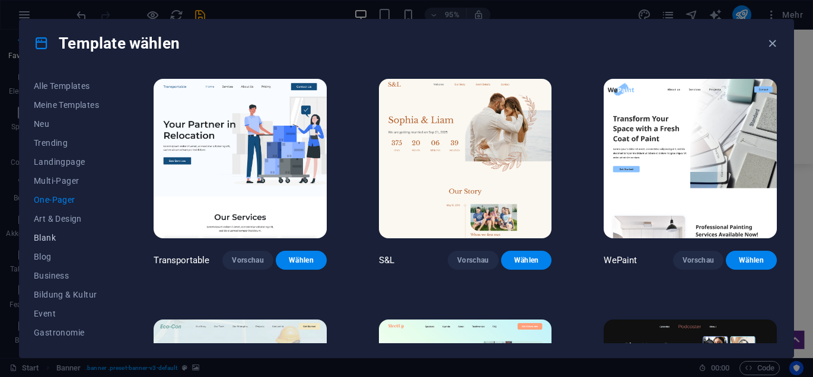
click at [47, 240] on span "Blank" at bounding box center [68, 237] width 68 height 9
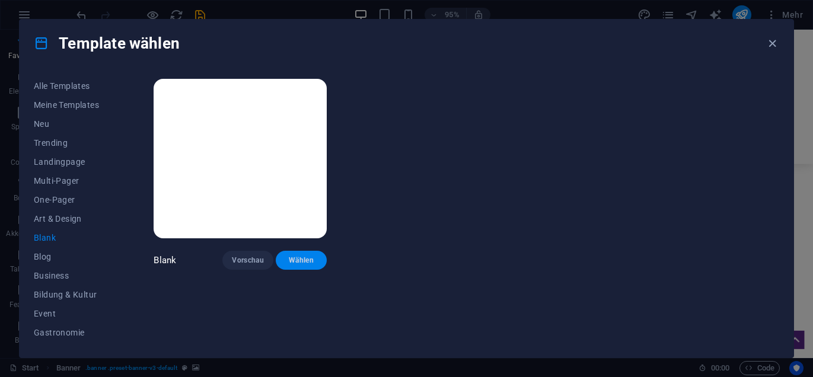
click at [295, 262] on span "Wählen" at bounding box center [301, 260] width 32 height 9
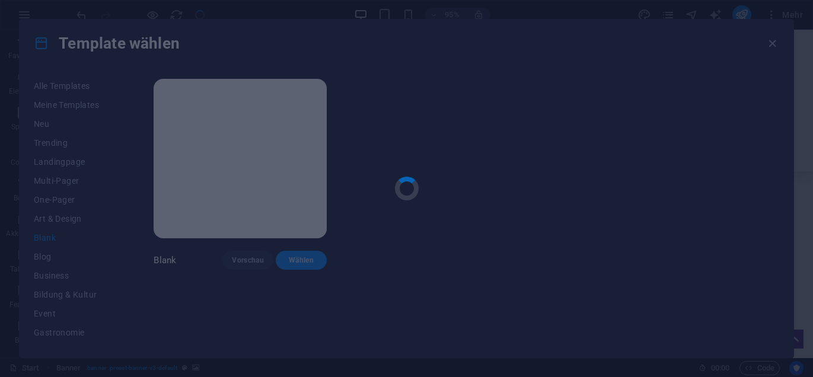
checkbox input "false"
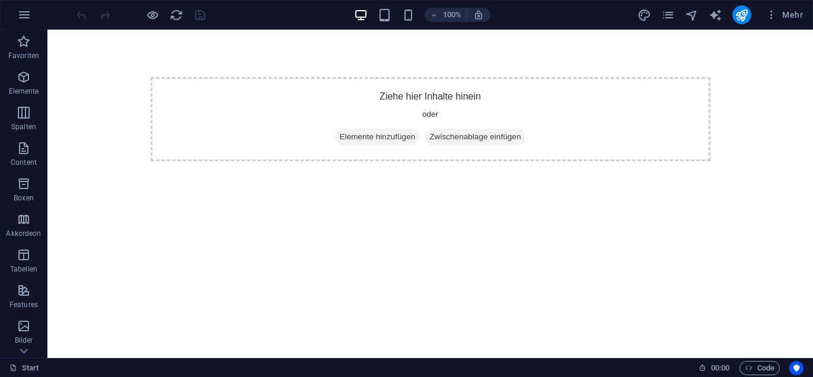
click at [420, 209] on html "Skip to main content Ziehe hier Inhalte hinein oder Elemente hinzufügen Zwische…" at bounding box center [430, 119] width 766 height 179
click at [22, 80] on icon "button" at bounding box center [24, 77] width 14 height 14
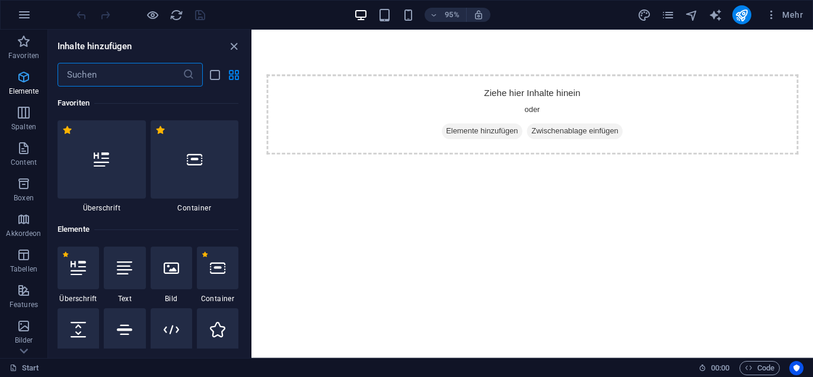
scroll to position [126, 0]
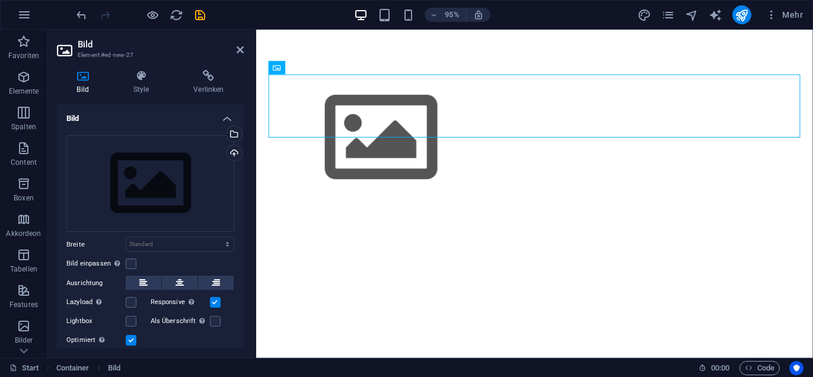
click at [358, 255] on html "Skip to main content" at bounding box center [549, 144] width 586 height 228
click at [307, 66] on icon at bounding box center [308, 68] width 6 height 12
click at [350, 258] on html "Skip to main content" at bounding box center [549, 144] width 586 height 228
click at [21, 17] on icon "button" at bounding box center [24, 15] width 14 height 14
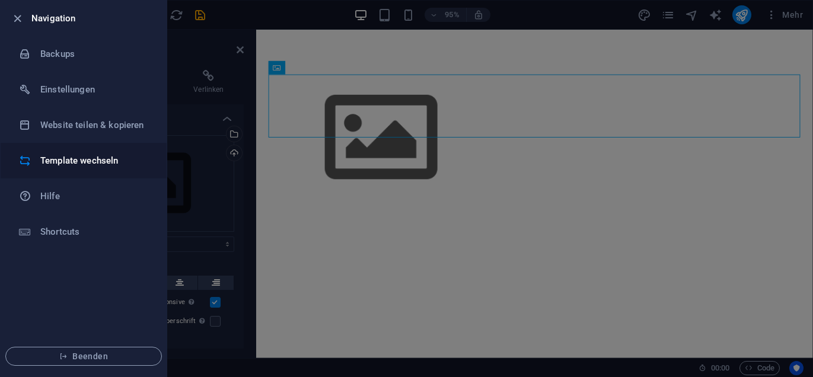
click at [82, 149] on li "Template wechseln" at bounding box center [84, 161] width 166 height 36
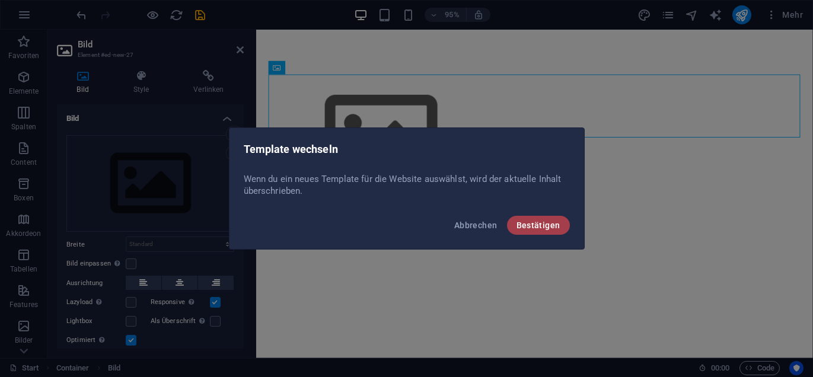
click at [551, 225] on span "Bestätigen" at bounding box center [538, 225] width 44 height 9
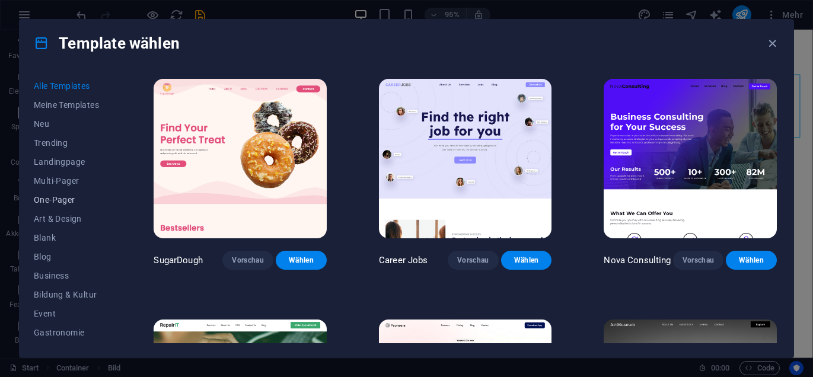
click at [59, 196] on span "One-Pager" at bounding box center [68, 199] width 68 height 9
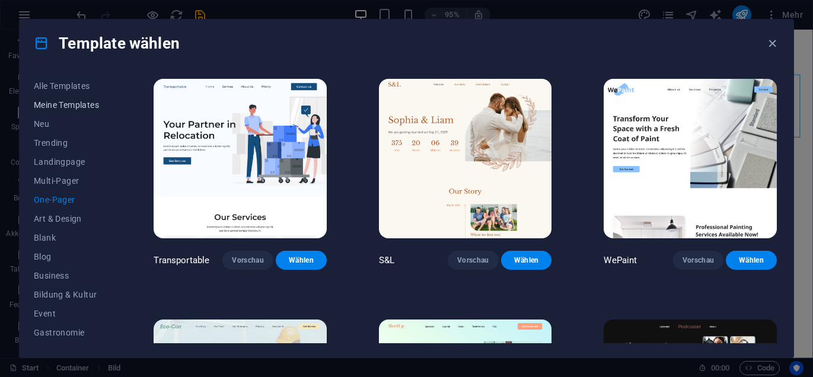
click at [47, 105] on span "Meine Templates" at bounding box center [68, 104] width 68 height 9
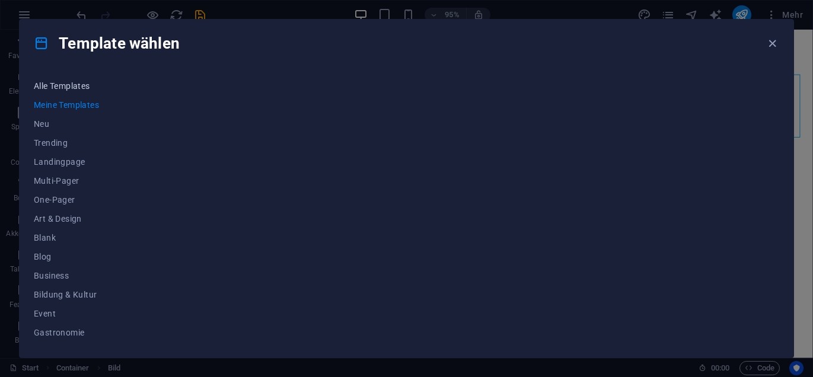
click at [56, 83] on span "Alle Templates" at bounding box center [68, 85] width 68 height 9
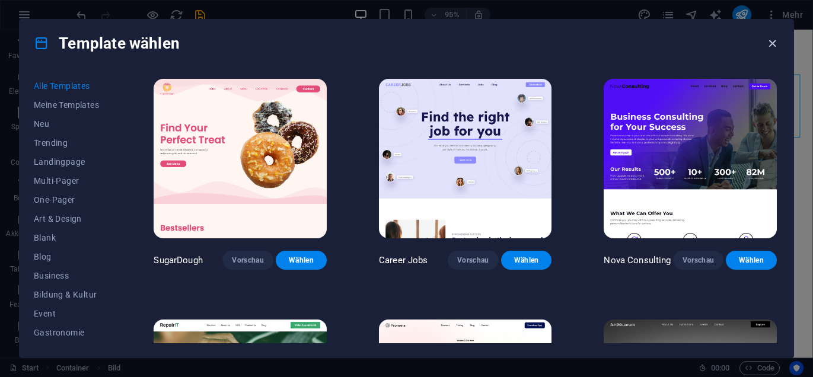
click at [774, 43] on icon "button" at bounding box center [773, 44] width 14 height 14
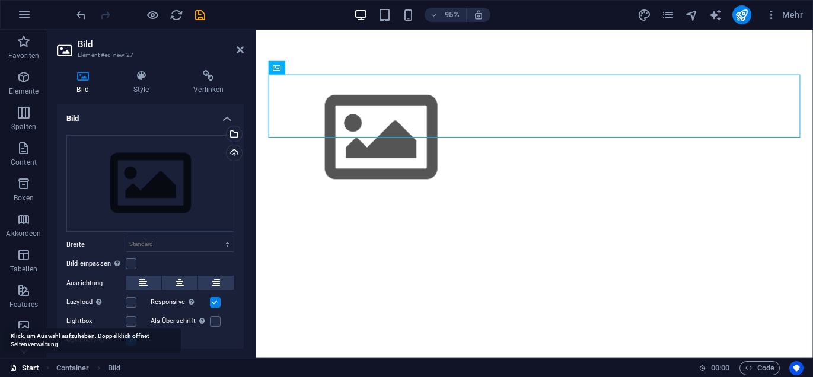
click at [28, 364] on link "Start" at bounding box center [24, 368] width 30 height 14
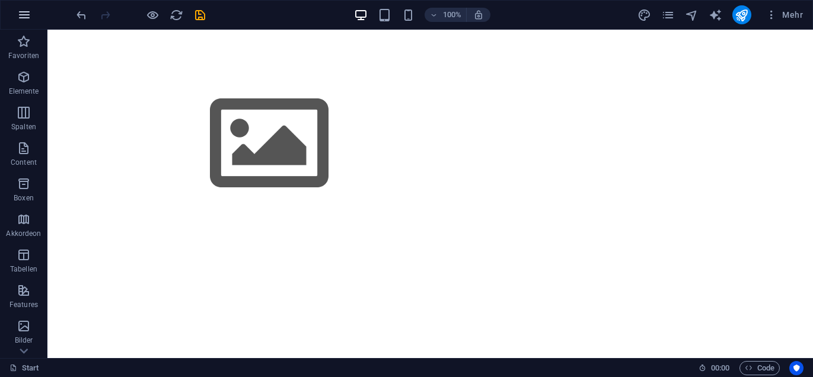
click at [20, 12] on icon "button" at bounding box center [24, 15] width 14 height 14
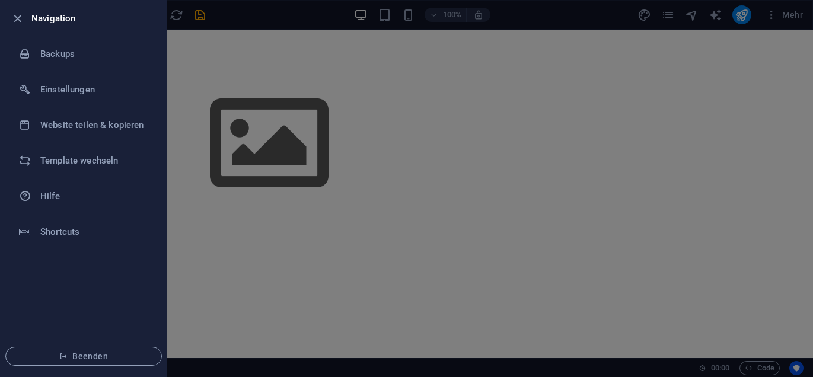
click at [355, 113] on div at bounding box center [406, 188] width 813 height 377
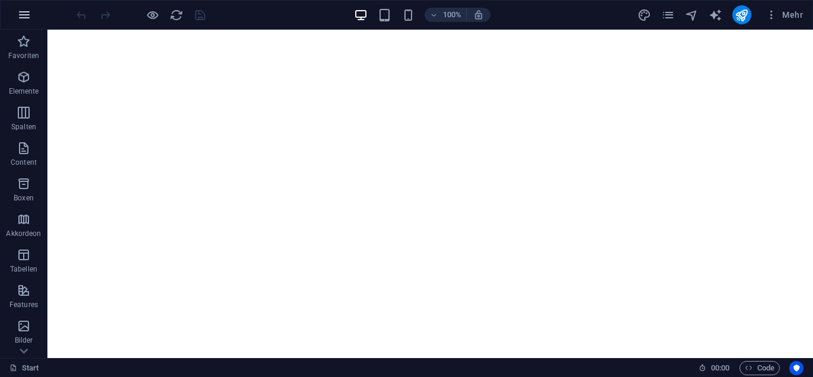
click at [19, 12] on icon "button" at bounding box center [24, 15] width 14 height 14
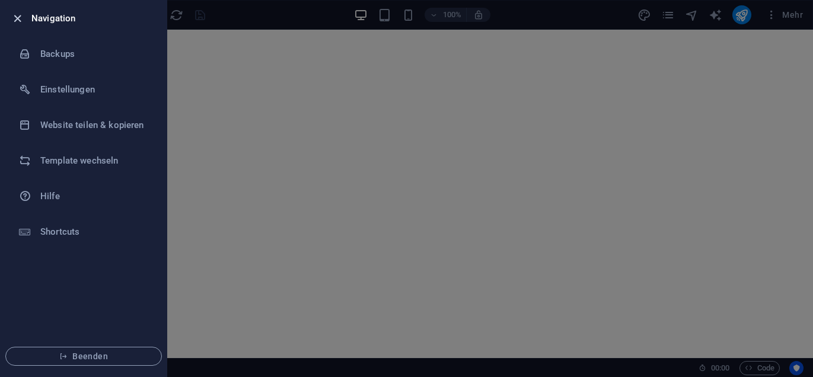
click at [20, 20] on icon "button" at bounding box center [18, 19] width 14 height 14
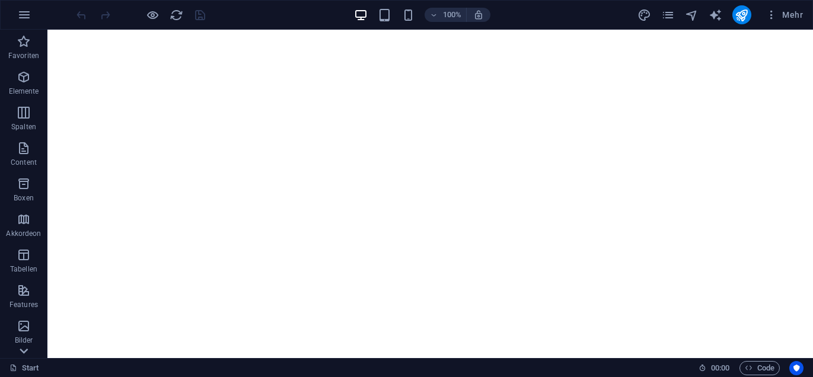
click at [24, 350] on icon at bounding box center [23, 351] width 17 height 17
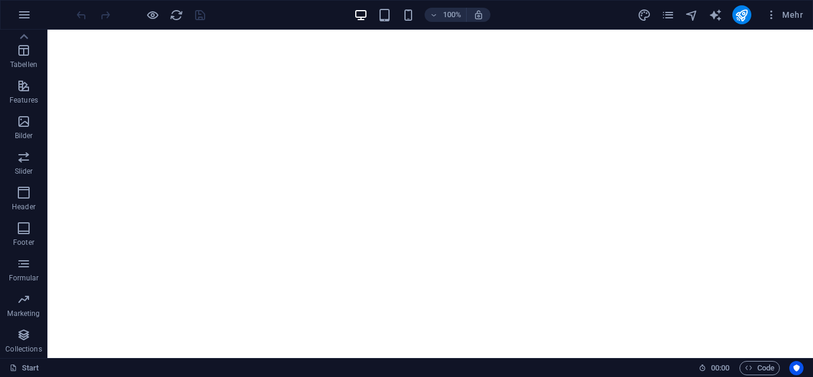
click at [24, 350] on p "Collections" at bounding box center [23, 349] width 36 height 9
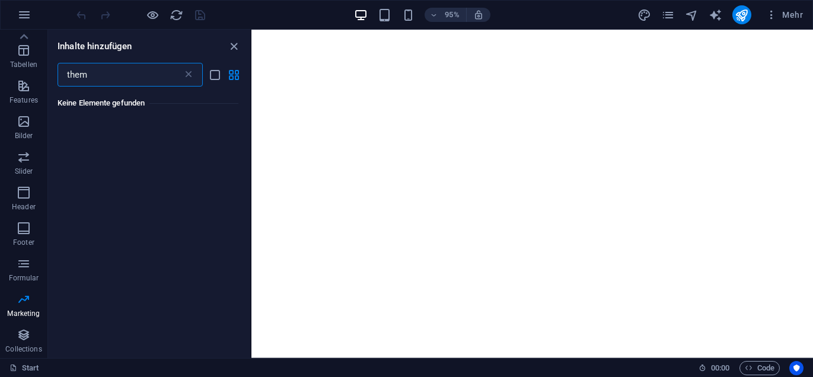
scroll to position [0, 0]
type input "t"
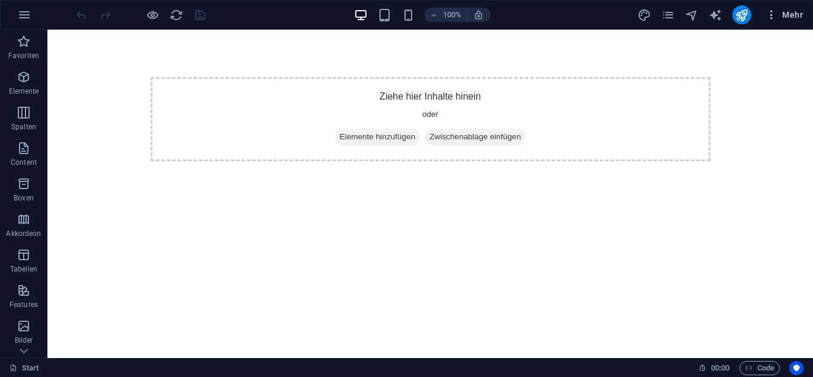
click at [773, 15] on icon "button" at bounding box center [772, 15] width 12 height 12
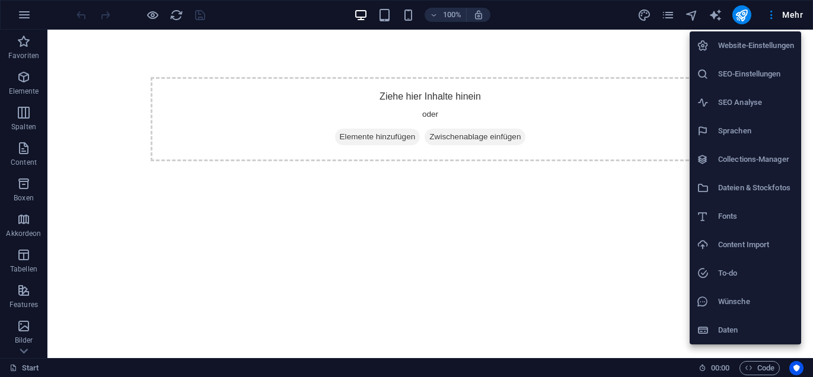
click at [613, 112] on div at bounding box center [406, 188] width 813 height 377
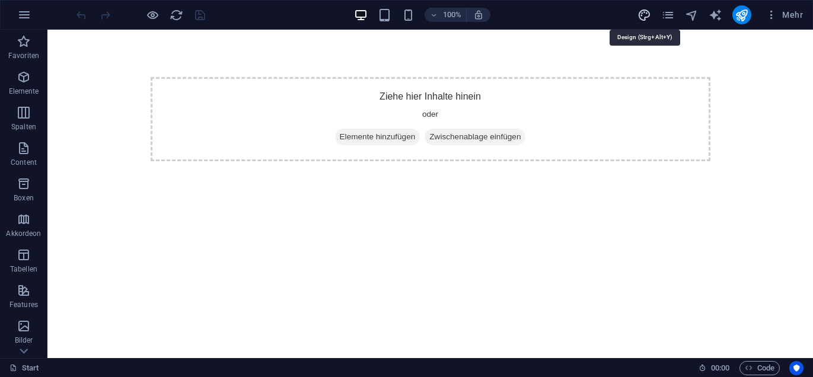
click at [642, 14] on icon "design" at bounding box center [644, 15] width 14 height 14
select select "rem"
select select "300"
select select "px"
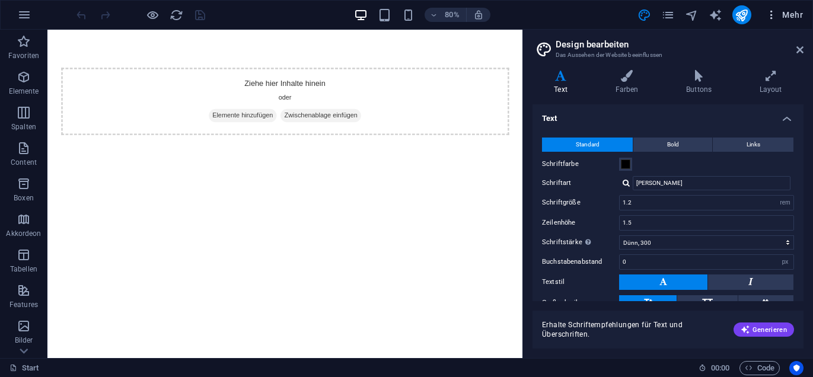
click at [775, 15] on icon "button" at bounding box center [772, 15] width 12 height 12
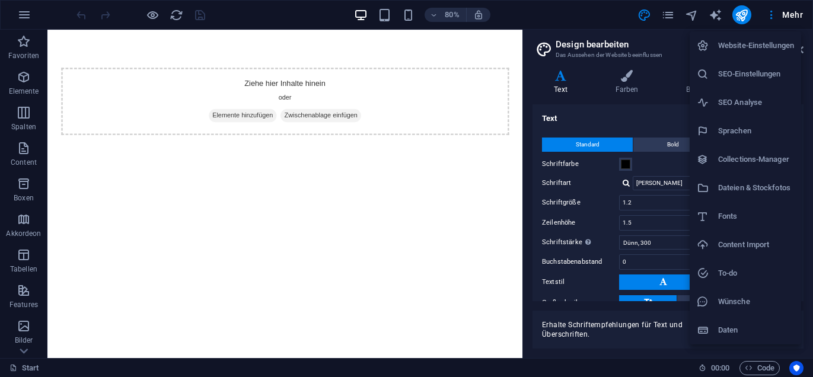
click at [726, 218] on h6 "Fonts" at bounding box center [756, 216] width 76 height 14
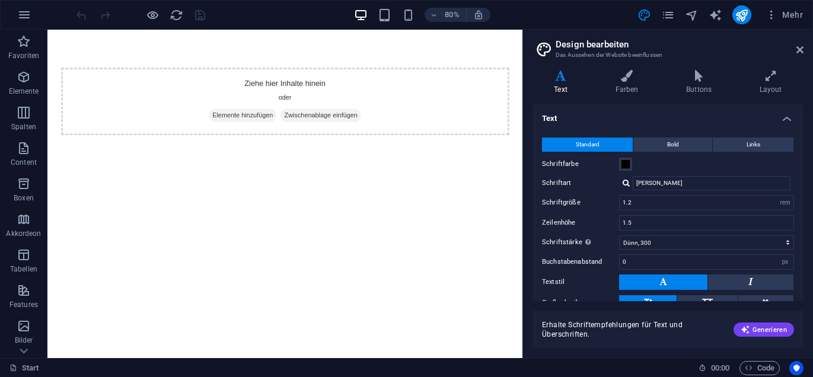
select select "popularity"
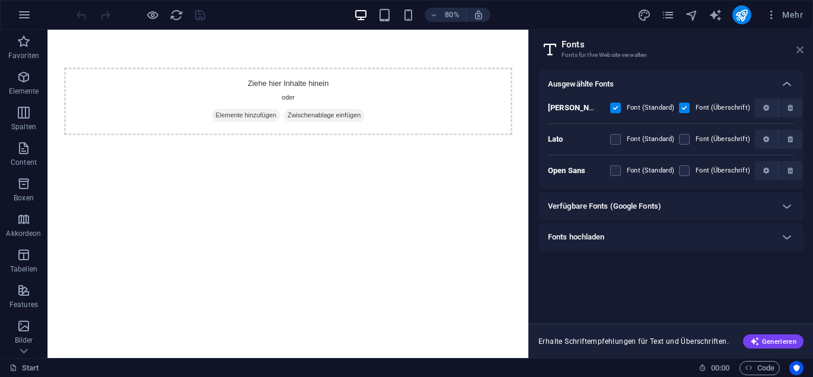
click at [798, 52] on icon at bounding box center [799, 49] width 7 height 9
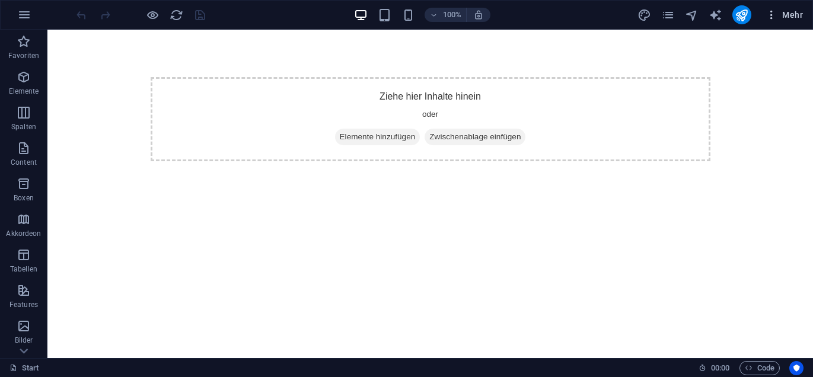
click at [790, 21] on button "Mehr" at bounding box center [784, 14] width 47 height 19
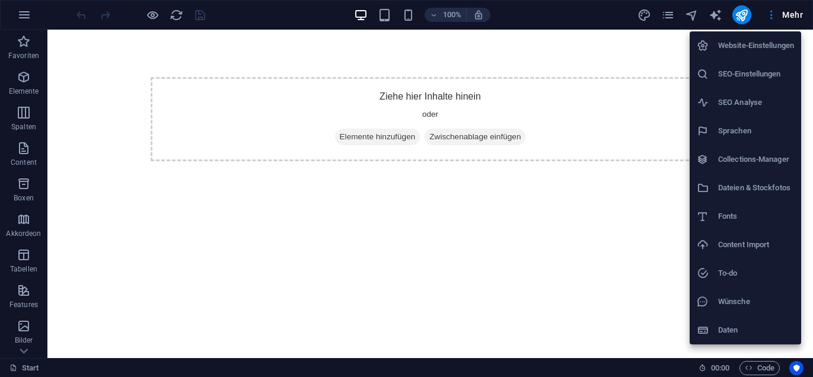
click at [727, 332] on h6 "Daten" at bounding box center [756, 330] width 76 height 14
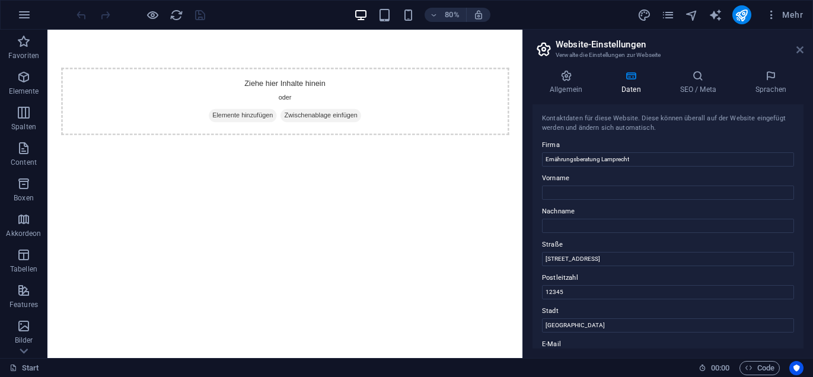
click at [798, 51] on icon at bounding box center [799, 49] width 7 height 9
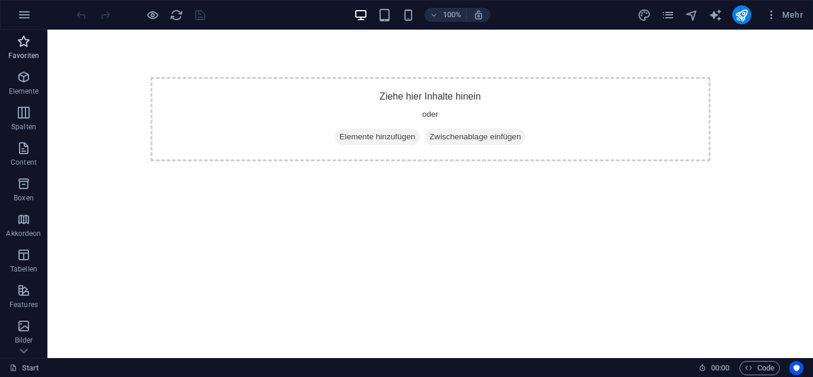
click at [27, 51] on p "Favoriten" at bounding box center [23, 55] width 31 height 9
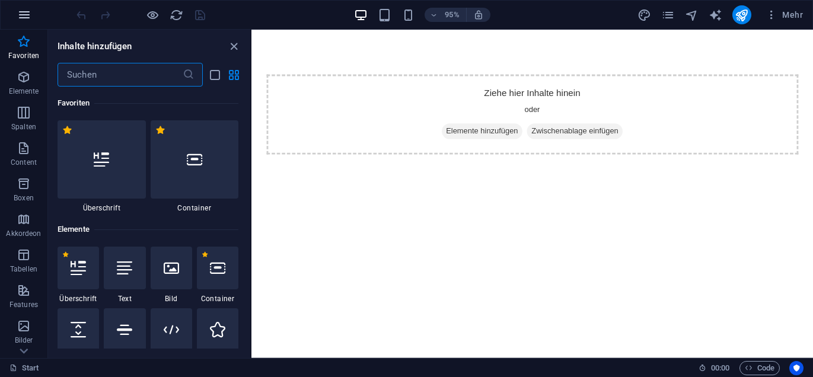
click at [24, 18] on icon "button" at bounding box center [24, 15] width 14 height 14
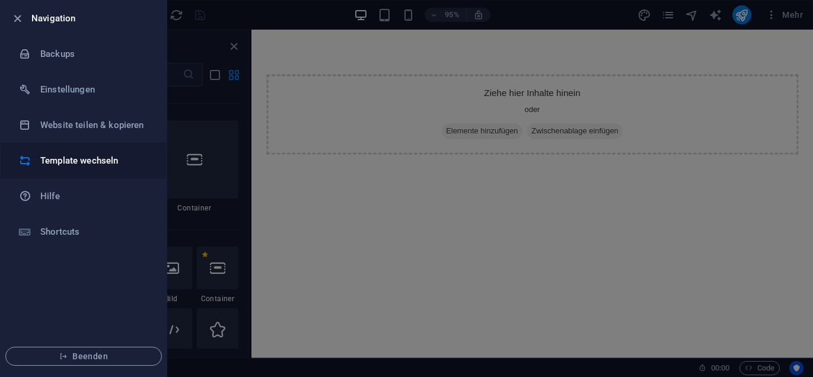
click at [57, 164] on h6 "Template wechseln" at bounding box center [95, 161] width 110 height 14
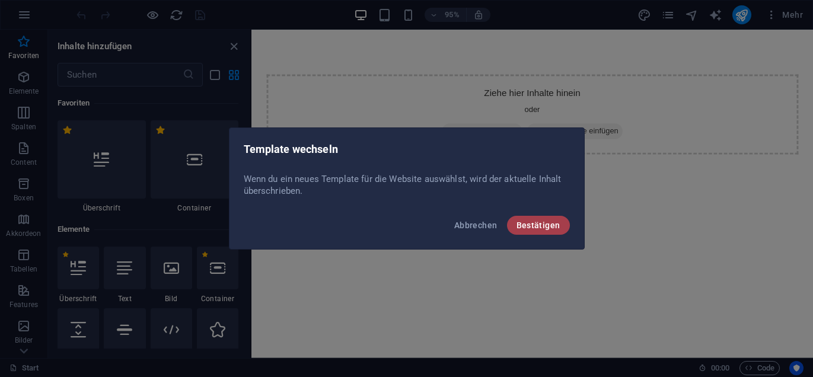
click at [532, 225] on span "Bestätigen" at bounding box center [538, 225] width 44 height 9
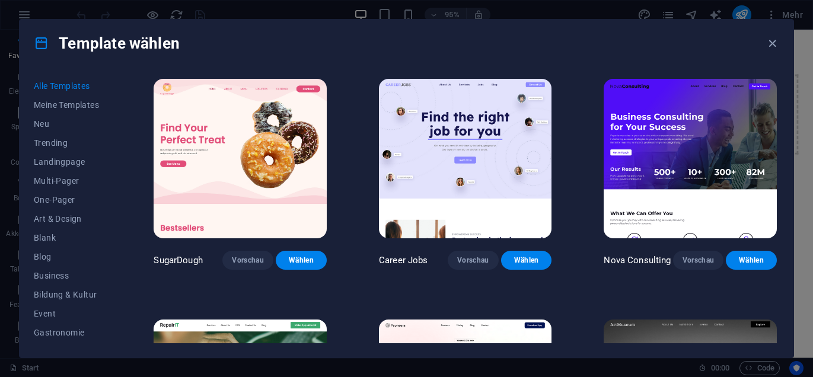
scroll to position [207, 0]
click at [49, 334] on span "Wireframe" at bounding box center [68, 334] width 68 height 9
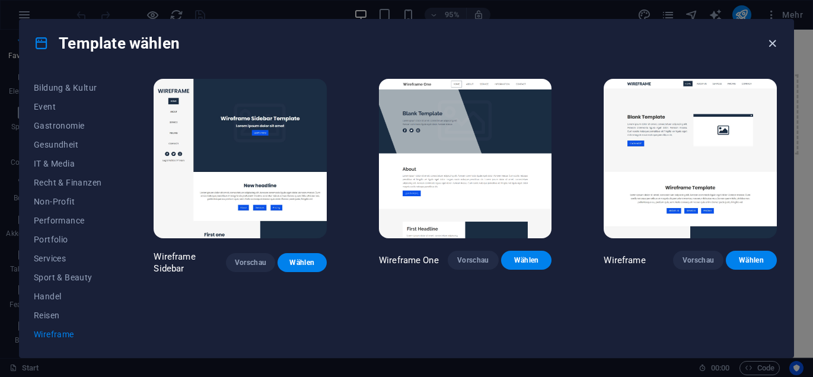
click at [771, 39] on icon "button" at bounding box center [773, 44] width 14 height 14
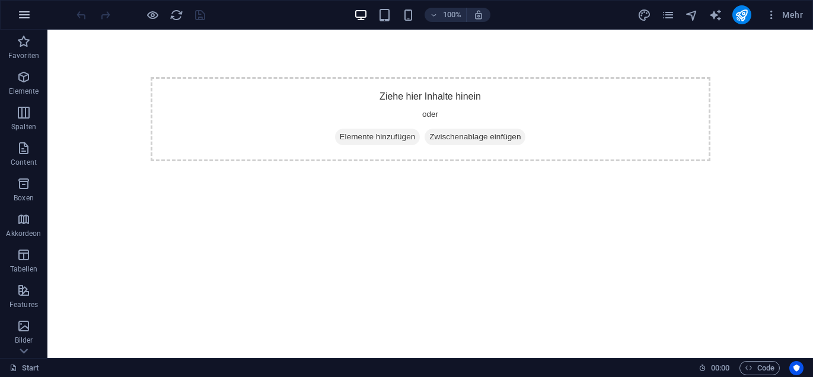
click at [18, 14] on icon "button" at bounding box center [24, 15] width 14 height 14
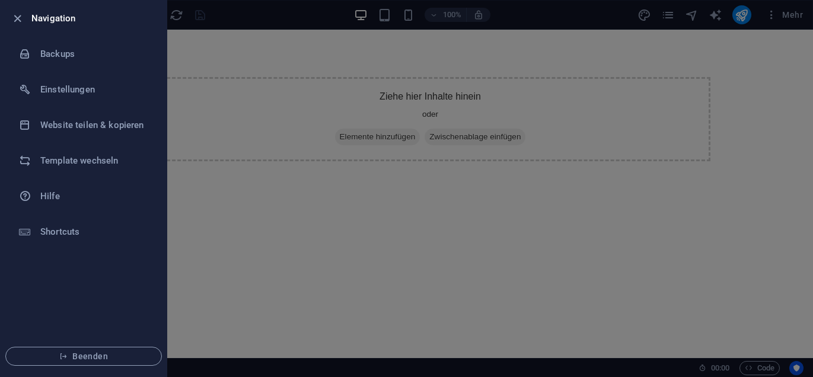
click at [757, 97] on div at bounding box center [406, 188] width 813 height 377
